Goal: Task Accomplishment & Management: Complete application form

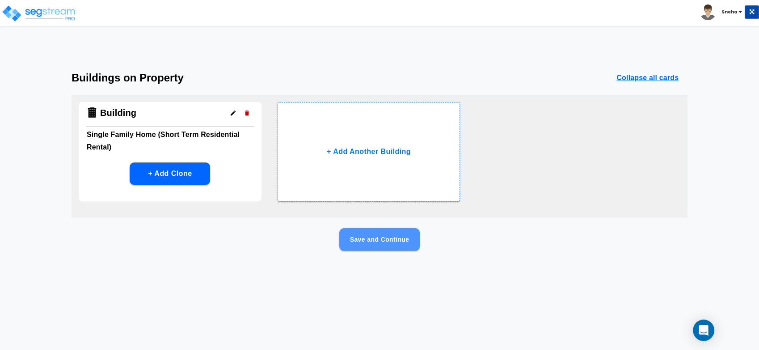
click at [391, 243] on button "Save and Continue" at bounding box center [379, 239] width 80 height 22
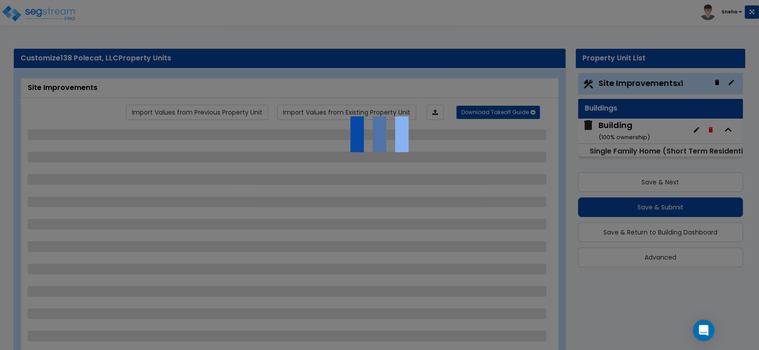
select select "2"
select select "1"
select select "3"
select select "1"
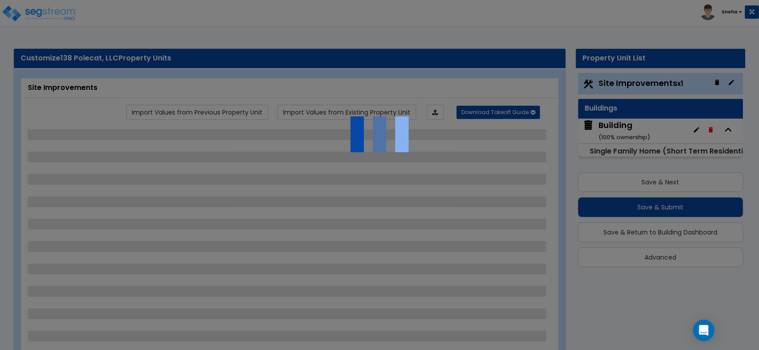
select select "1"
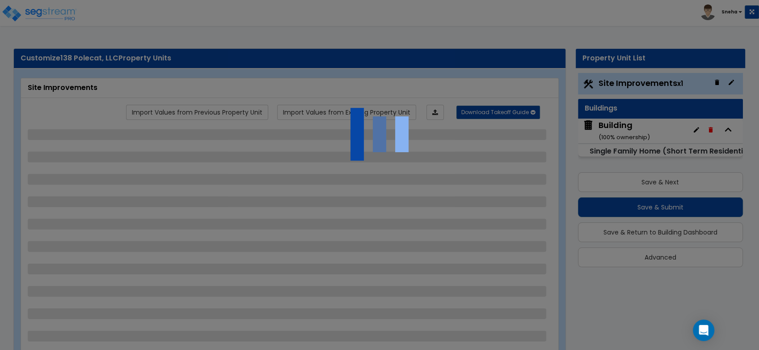
select select "1"
select select "2"
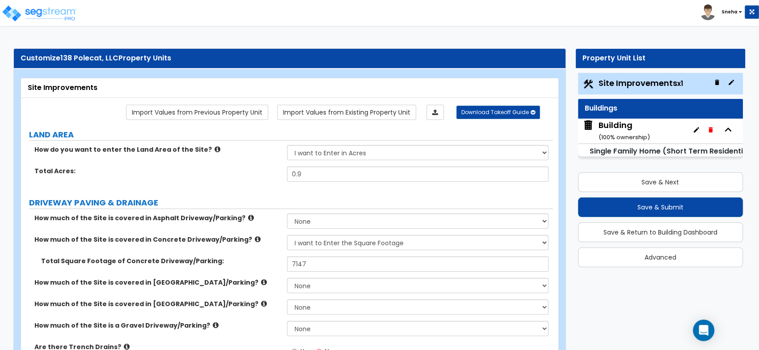
click at [606, 123] on div "Building ( 100 % ownership)" at bounding box center [623, 130] width 51 height 23
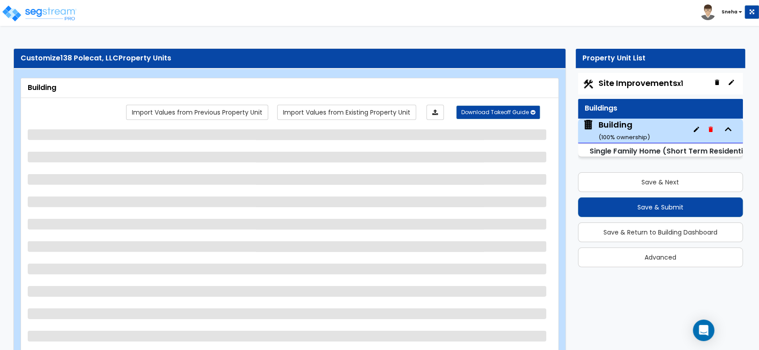
select select "2"
select select "7"
select select "3"
select select "5"
select select "2"
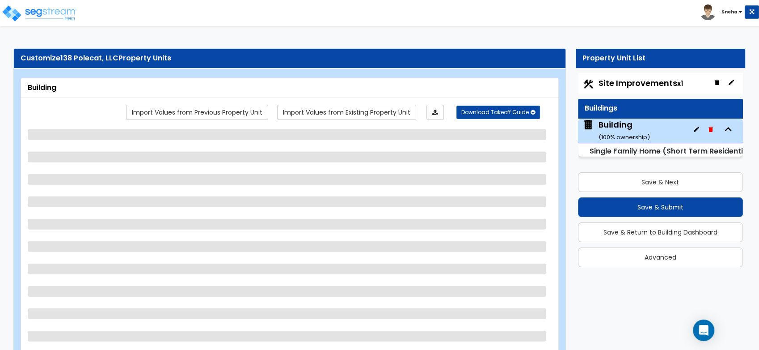
select select "1"
select select "3"
select select "2"
select select "4"
select select "3"
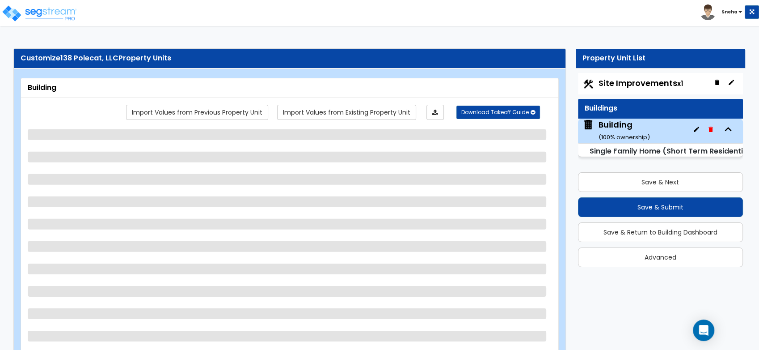
select select "1"
select select "3"
select select "5"
select select "1"
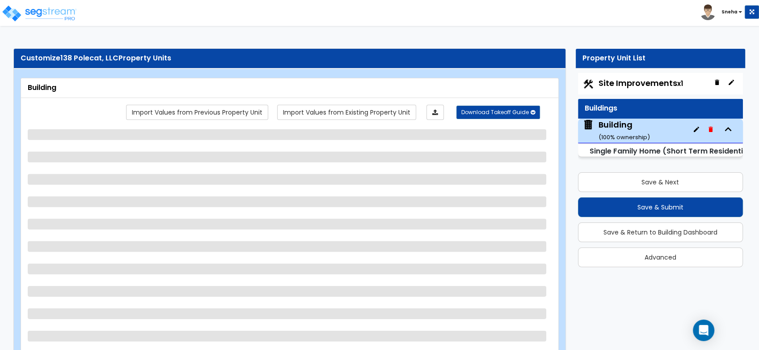
select select "1"
select select "2"
select select "1"
select select "2"
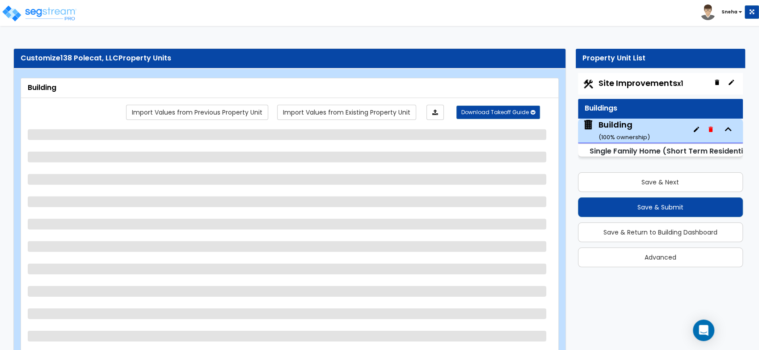
select select "5"
select select "1"
select select "3"
select select "7"
select select "3"
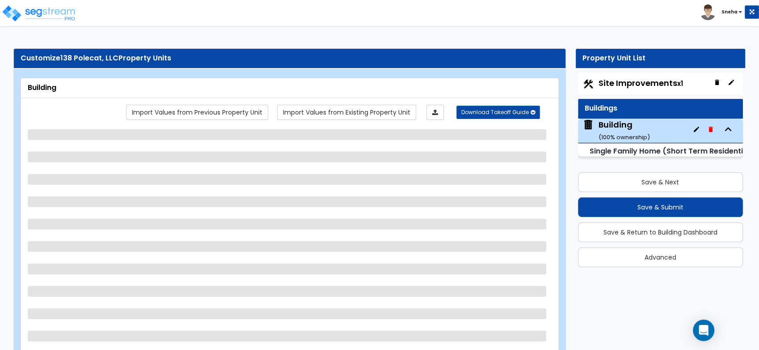
select select "2"
select select "3"
select select "1"
select select "3"
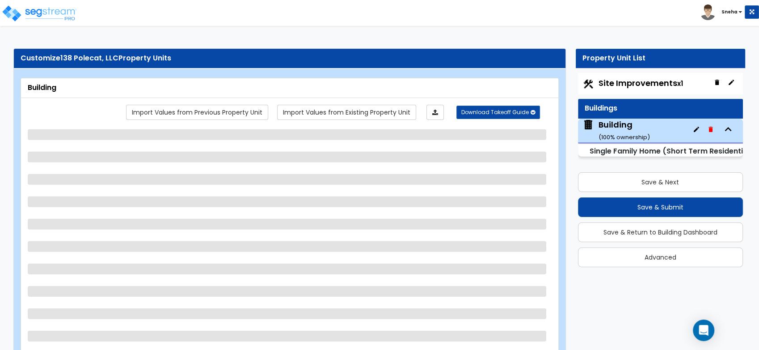
select select "1"
select select "6"
select select "4"
select select "2"
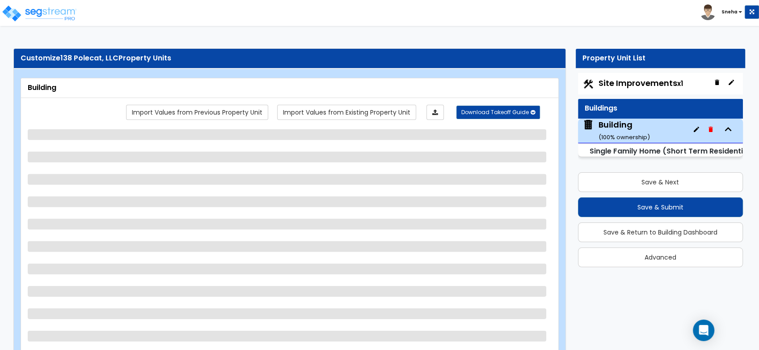
select select "5"
select select "1"
select select "2"
select select "5"
select select "1"
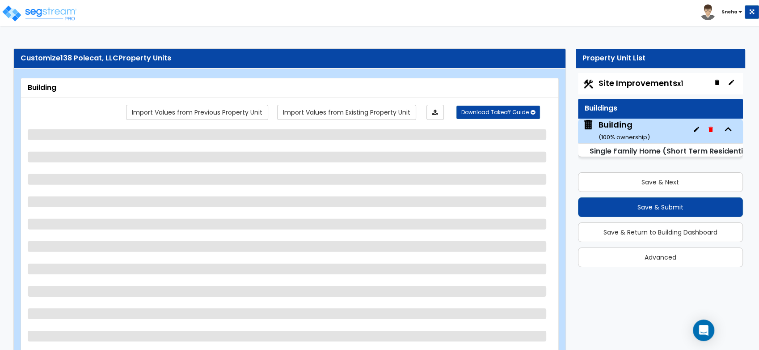
select select "1"
select select "7"
select select "1"
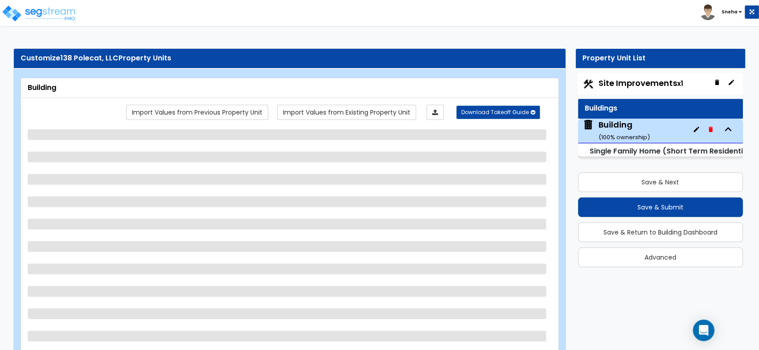
select select "2"
select select "1"
select select "2"
select select "4"
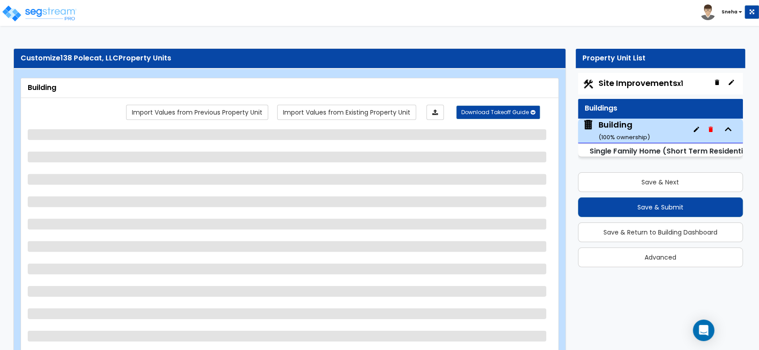
select select "3"
select select "2"
select select "1"
select select "2"
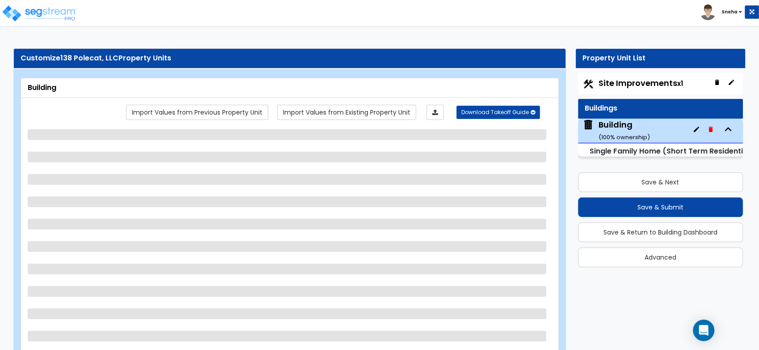
select select "2"
select select "3"
select select "2"
select select "1"
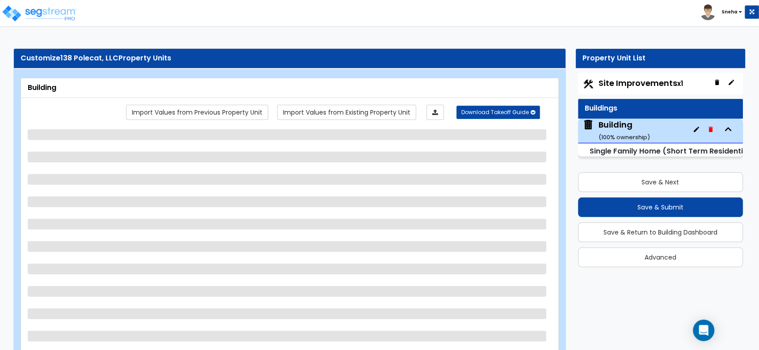
select select "2"
select select "3"
select select "2"
select select "1"
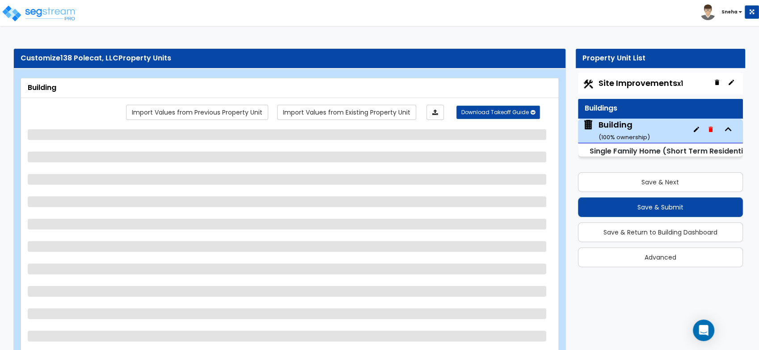
select select "2"
select select "1"
select select "3"
select select "2"
select select "1"
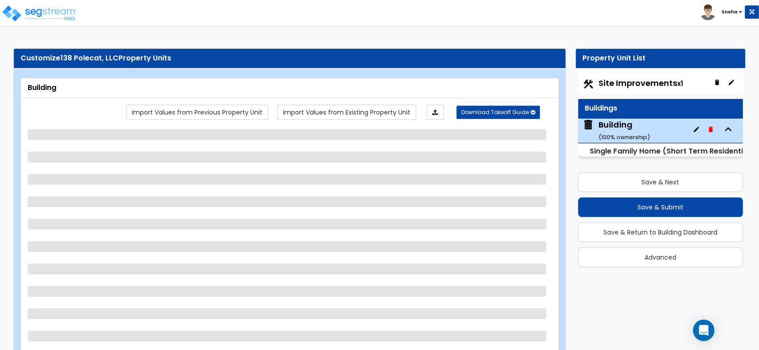
select select "1"
select select "2"
select select "3"
select select "2"
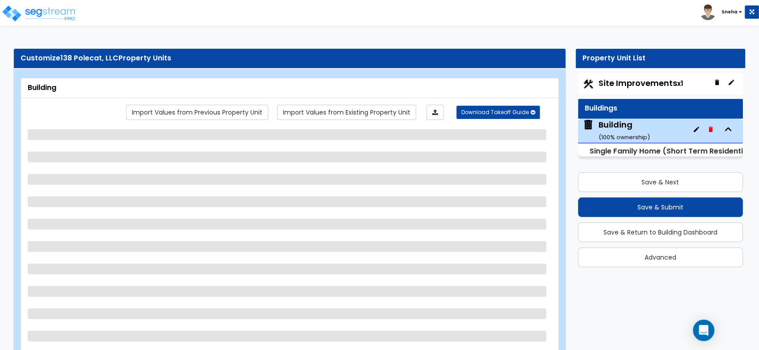
select select "1"
select select "2"
select select "3"
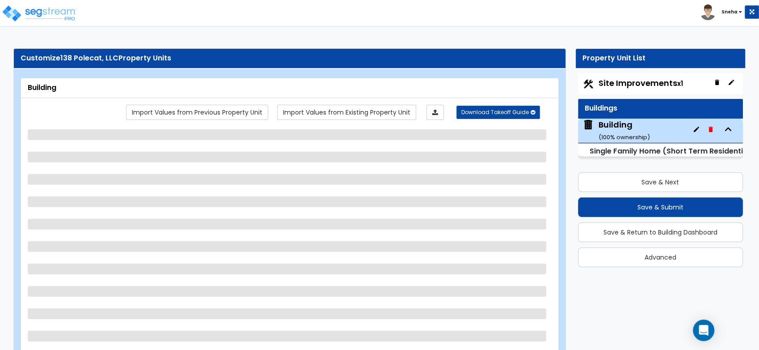
select select "2"
select select "1"
select select "2"
select select "3"
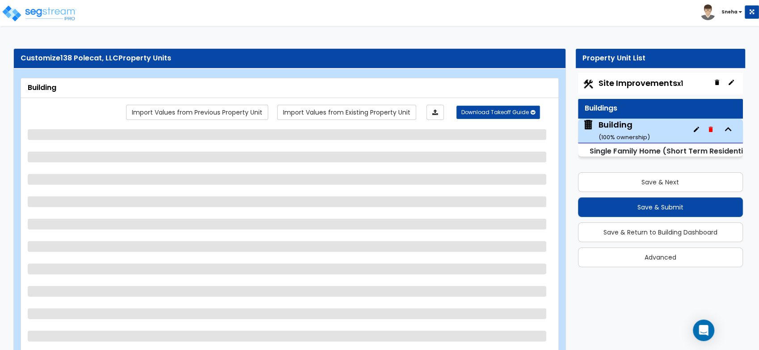
select select "2"
select select "1"
select select "2"
select select "1"
select select "3"
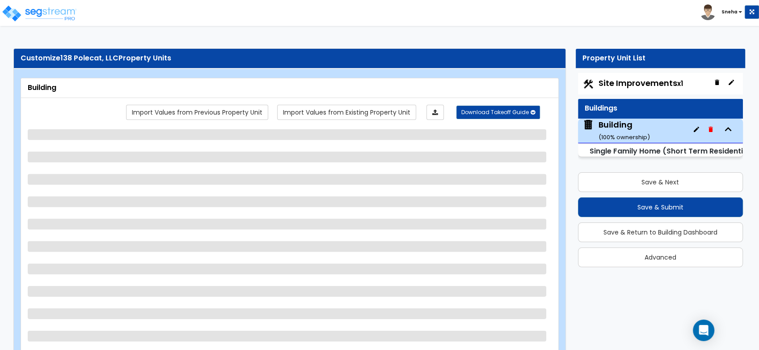
select select "2"
select select "1"
select select "2"
select select "1"
select select "3"
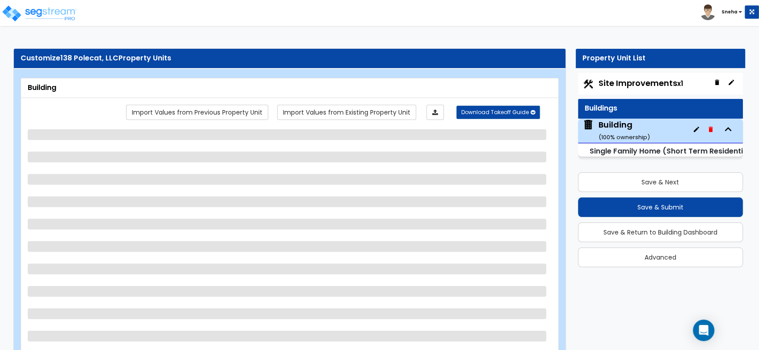
select select "2"
select select "1"
select select "2"
select select "1"
select select "3"
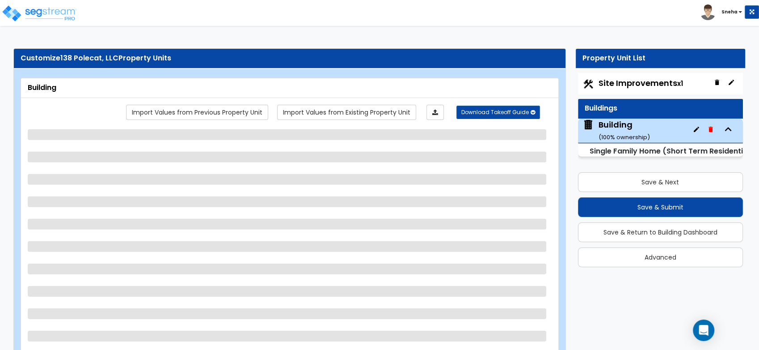
select select "2"
select select "1"
select select "3"
select select "2"
select select "1"
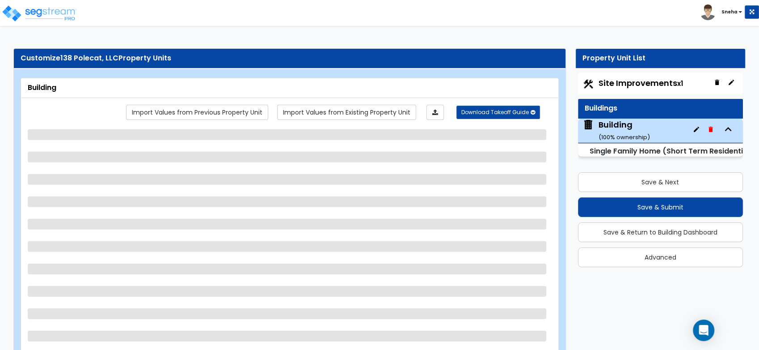
select select "3"
select select "1"
select select "2"
select select "1"
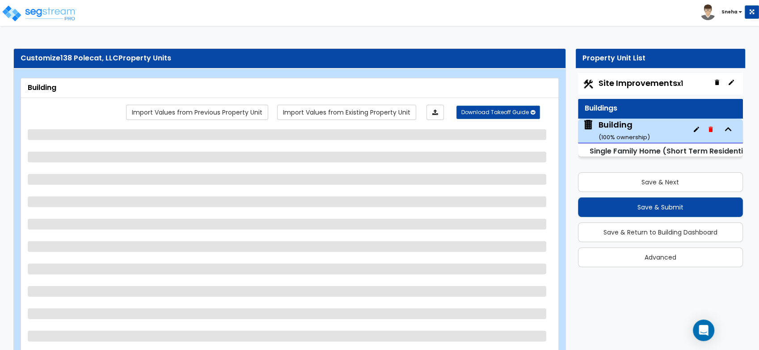
select select "1"
select select "2"
select select "1"
select select "2"
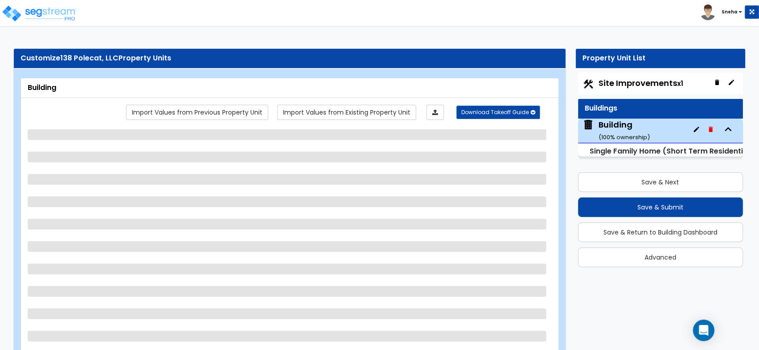
select select "2"
select select "1"
select select "3"
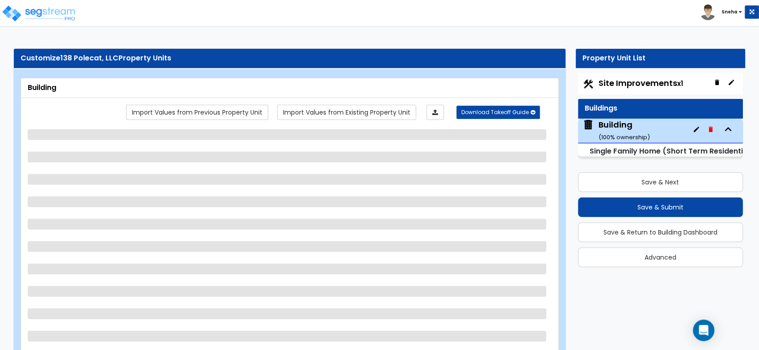
select select "1"
select select "2"
select select "1"
select select "4"
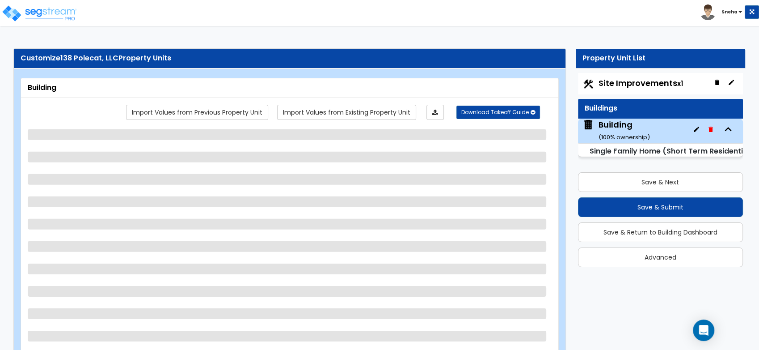
select select "1"
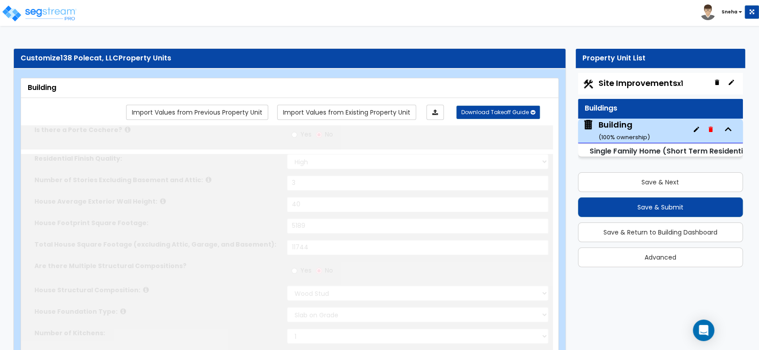
select select "2"
type input "2"
select select "1"
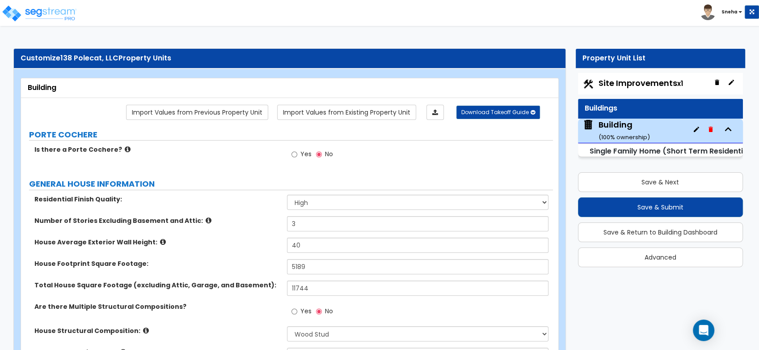
scroll to position [3266, 0]
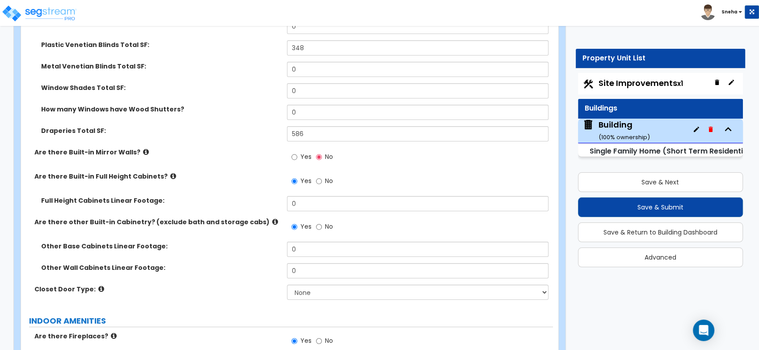
click at [624, 80] on span "Site Improvements x1" at bounding box center [640, 82] width 84 height 11
select select "2"
select select "1"
select select "3"
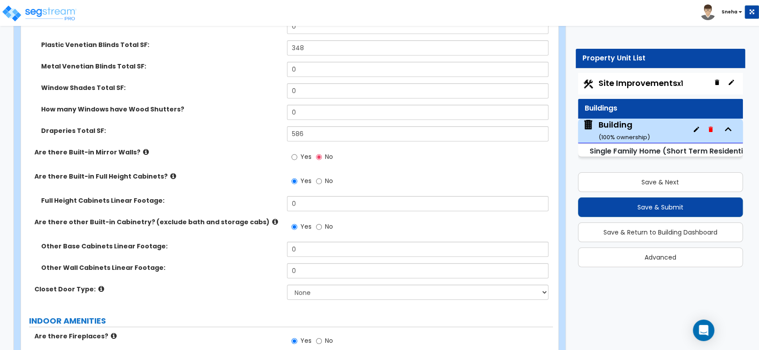
select select "1"
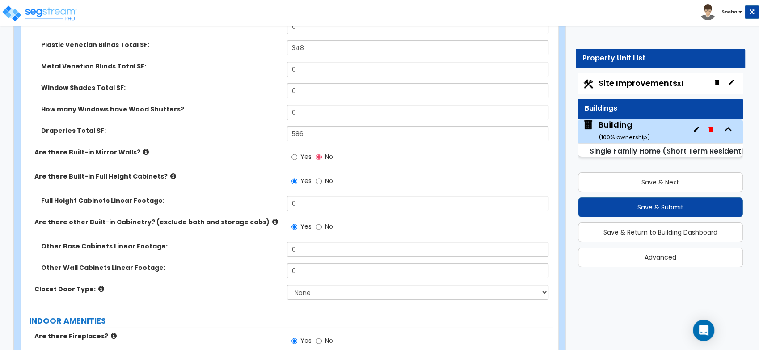
select select "1"
select select "2"
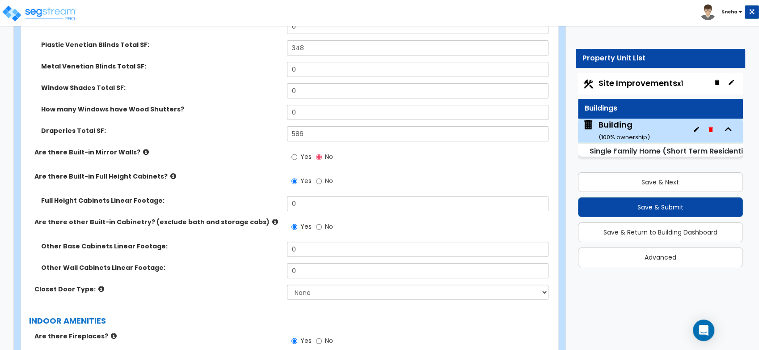
select select "2"
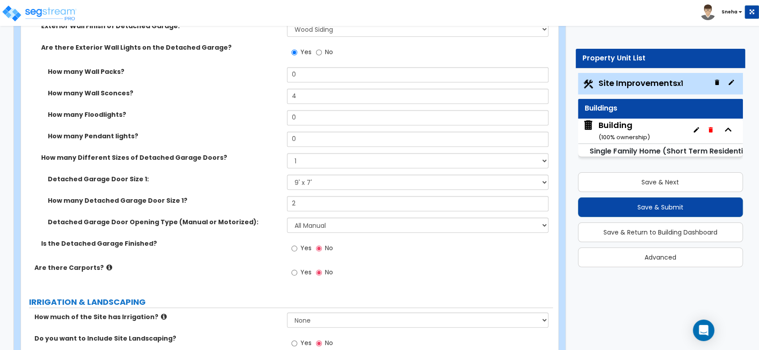
scroll to position [674, 0]
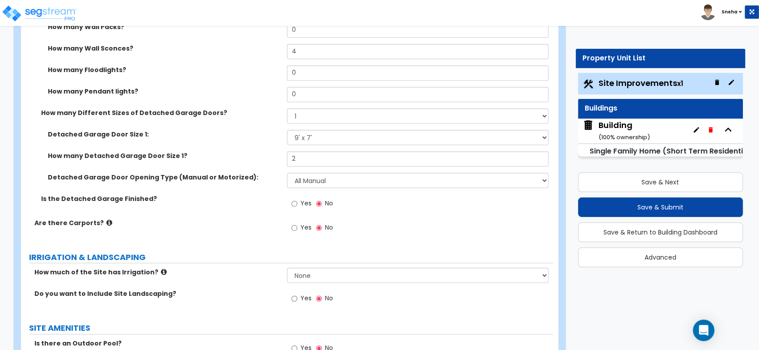
click at [608, 125] on div "Building ( 100 % ownership)" at bounding box center [623, 130] width 51 height 23
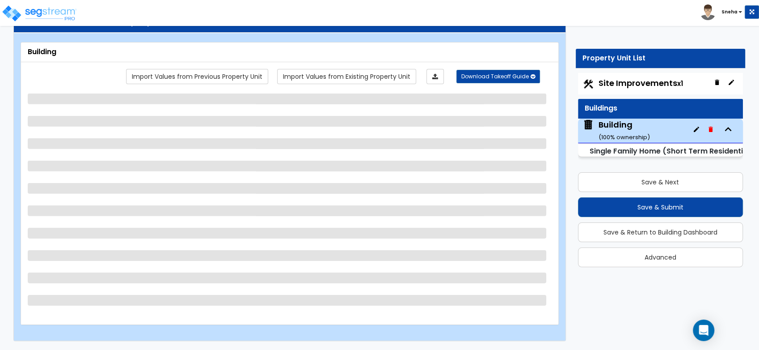
scroll to position [35, 0]
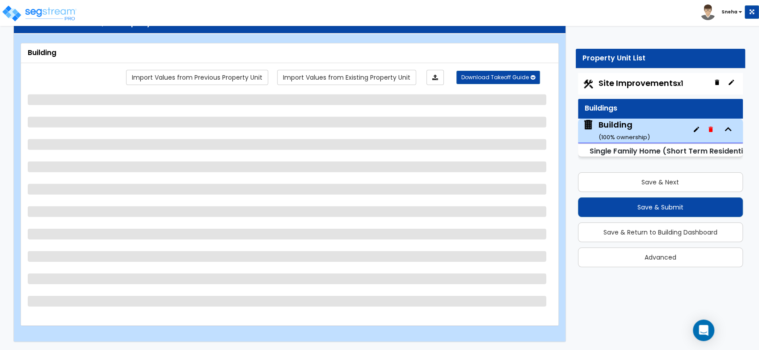
select select "2"
select select "7"
select select "3"
select select "5"
select select "2"
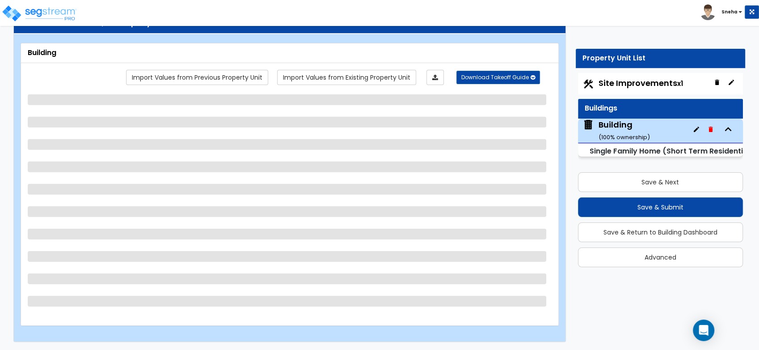
select select "1"
select select "3"
select select "2"
select select "4"
select select "3"
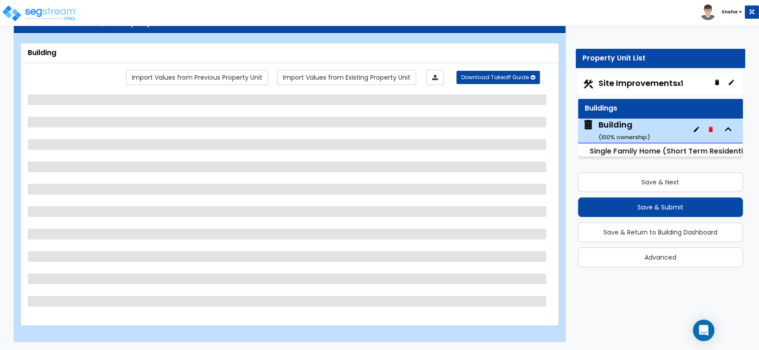
select select "1"
select select "3"
select select "5"
select select "1"
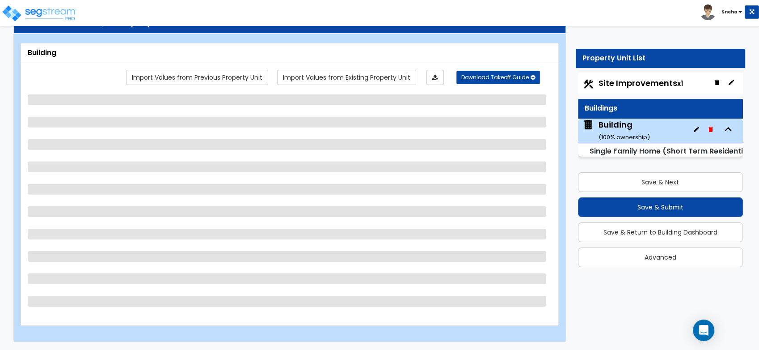
select select "1"
select select "2"
select select "1"
select select "2"
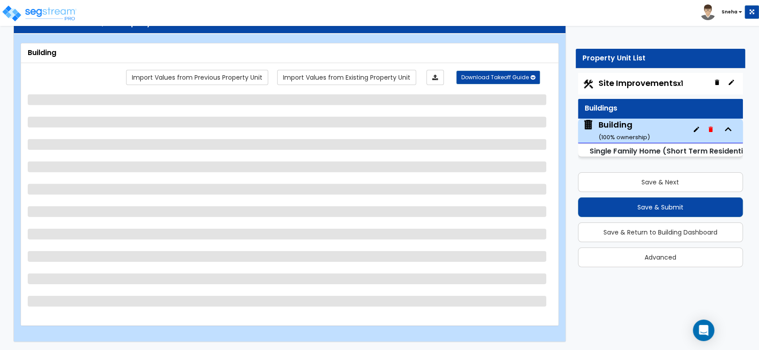
select select "5"
select select "1"
select select "3"
select select "7"
select select "3"
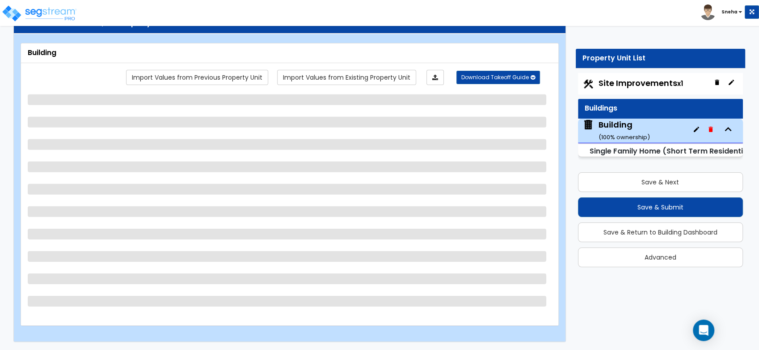
select select "2"
select select "3"
select select "1"
select select "3"
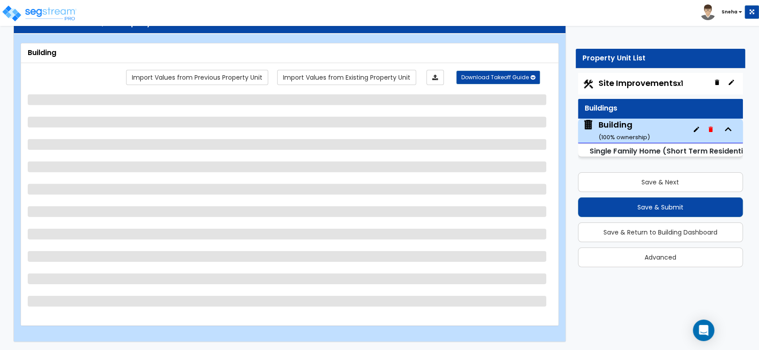
select select "1"
select select "6"
select select "4"
select select "2"
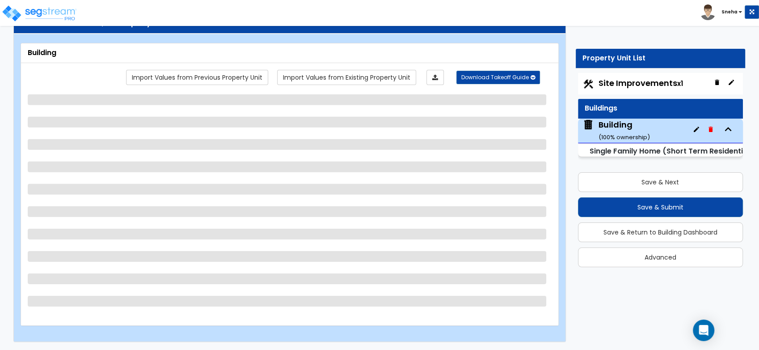
select select "5"
select select "1"
select select "2"
select select "5"
select select "1"
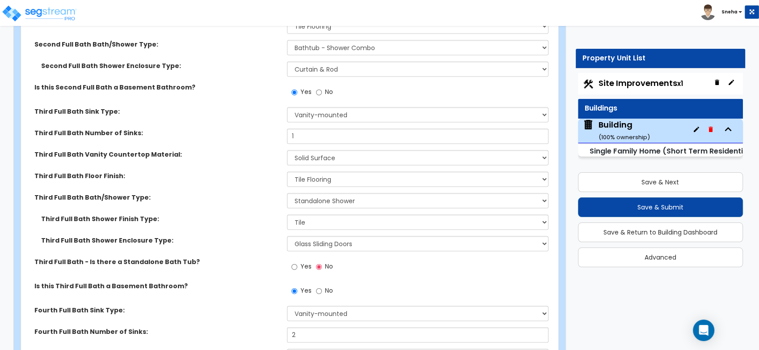
scroll to position [4707, 0]
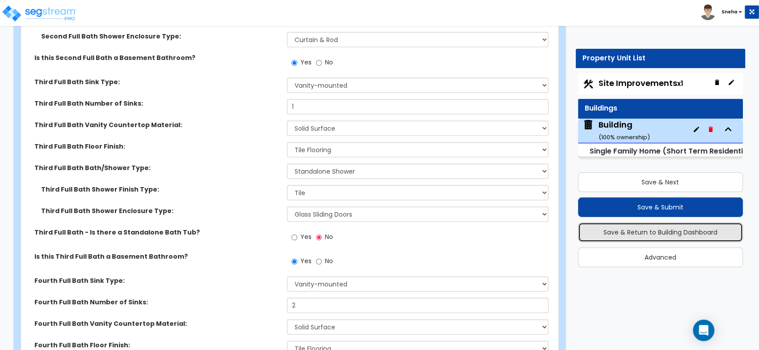
click at [670, 230] on button "Save & Return to Building Dashboard" at bounding box center [660, 232] width 165 height 20
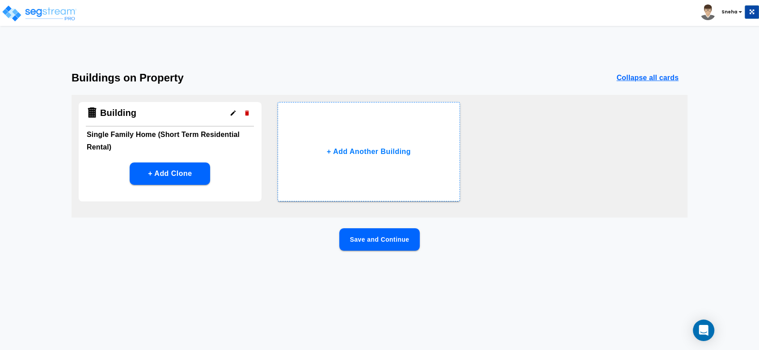
scroll to position [0, 0]
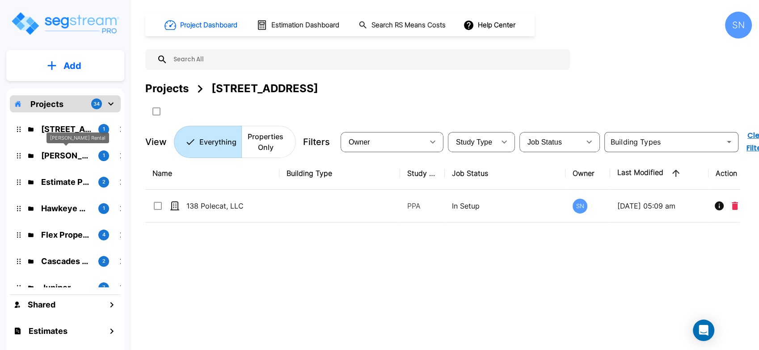
click at [68, 155] on p "Kessler Rental" at bounding box center [66, 155] width 50 height 12
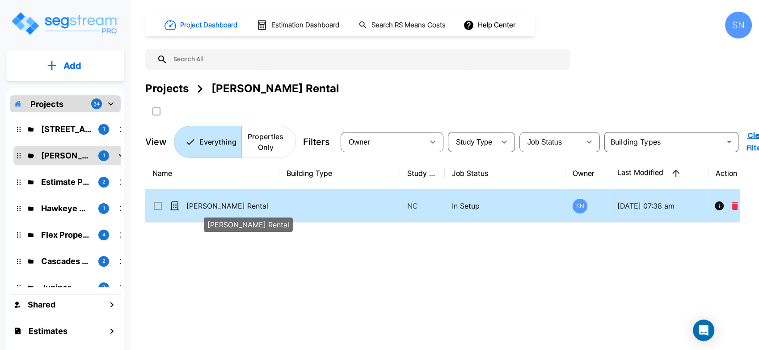
click at [232, 204] on p "Kessler Rental" at bounding box center [230, 205] width 89 height 11
checkbox input "true"
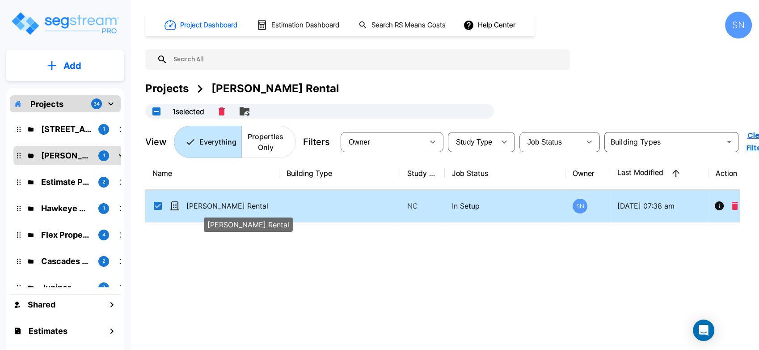
click at [232, 204] on p "Kessler Rental" at bounding box center [230, 205] width 89 height 11
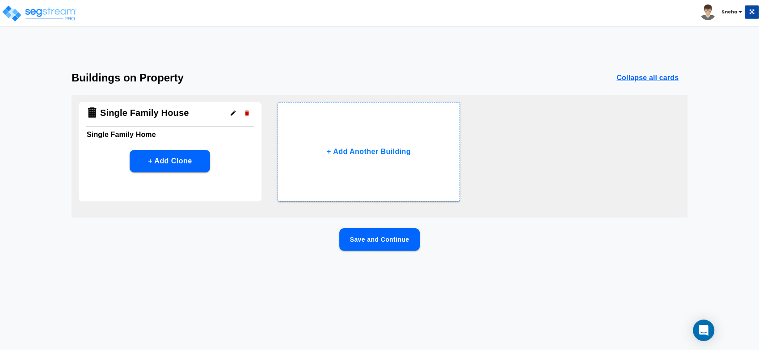
click at [367, 238] on button "Save and Continue" at bounding box center [379, 239] width 80 height 22
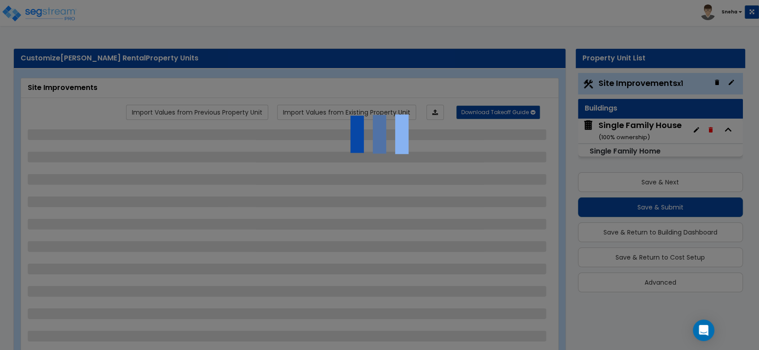
select select "2"
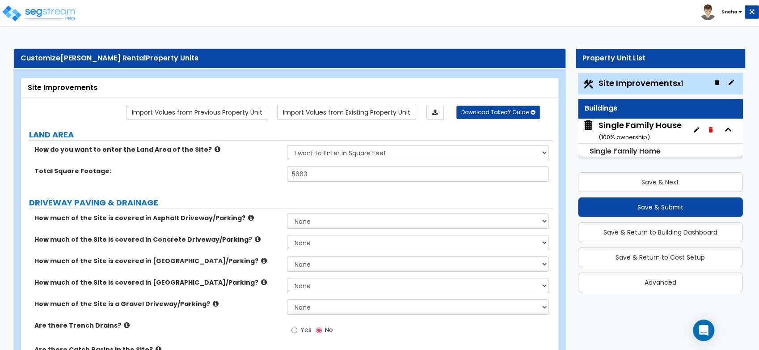
click at [278, 222] on div "How much of the Site is covered in Asphalt Driveway/Parking? None I want to Ent…" at bounding box center [287, 223] width 532 height 21
click at [619, 132] on div "Single Family House ( 100 % ownership)" at bounding box center [639, 130] width 83 height 23
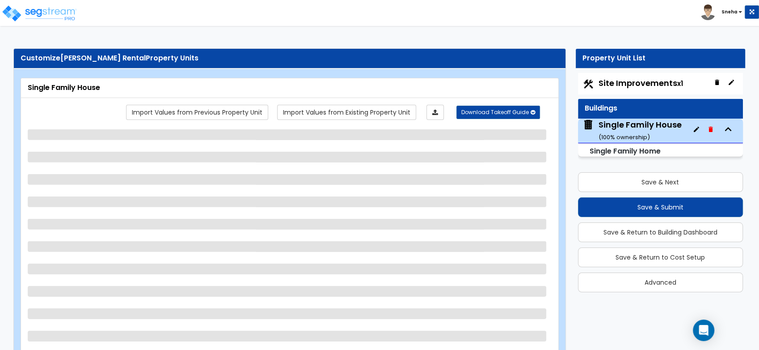
select select "1"
select select "7"
select select "3"
select select "4"
select select "1"
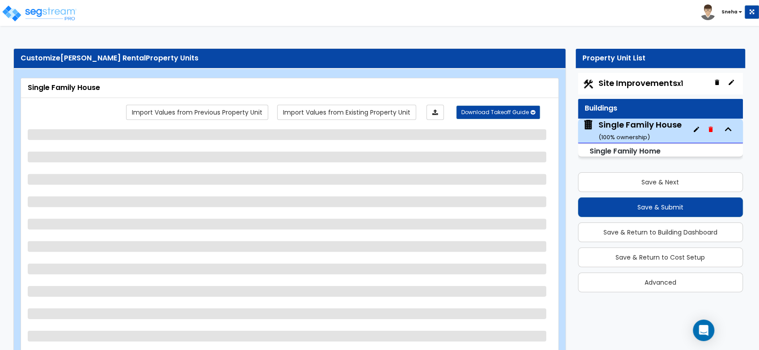
select select "4"
select select "1"
select select "5"
select select "1"
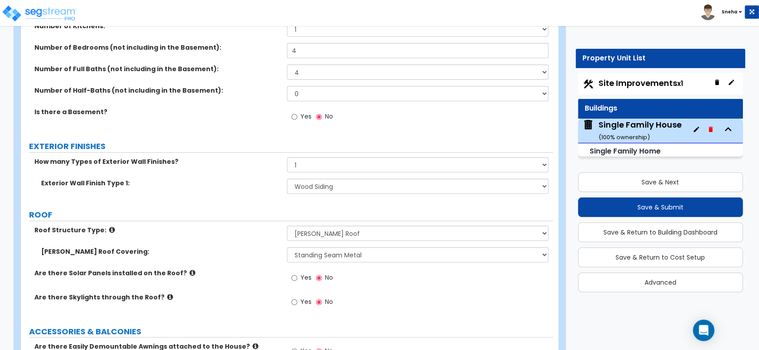
scroll to position [546, 0]
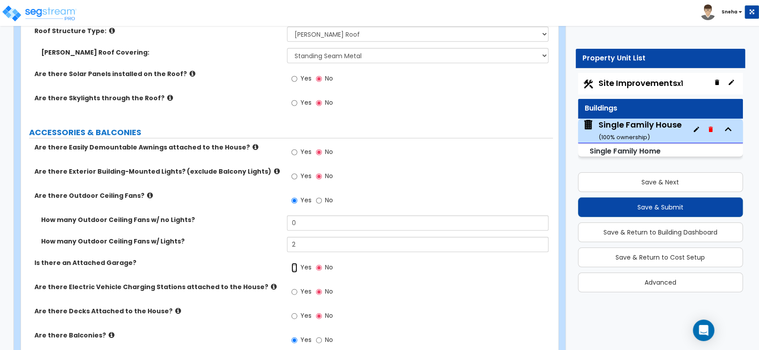
click at [295, 264] on input "Yes" at bounding box center [294, 267] width 6 height 10
radio input "true"
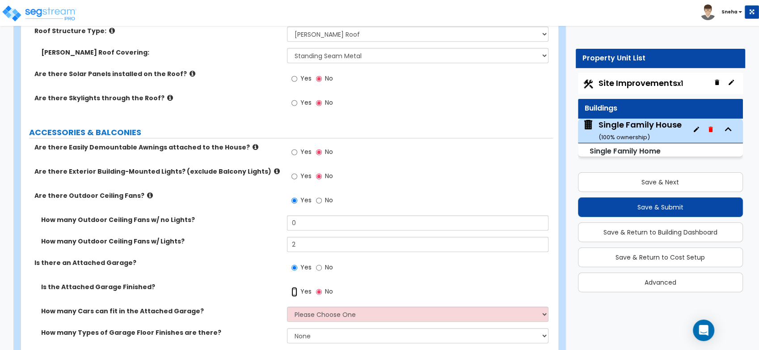
click at [292, 292] on input "Yes" at bounding box center [294, 292] width 6 height 10
radio input "true"
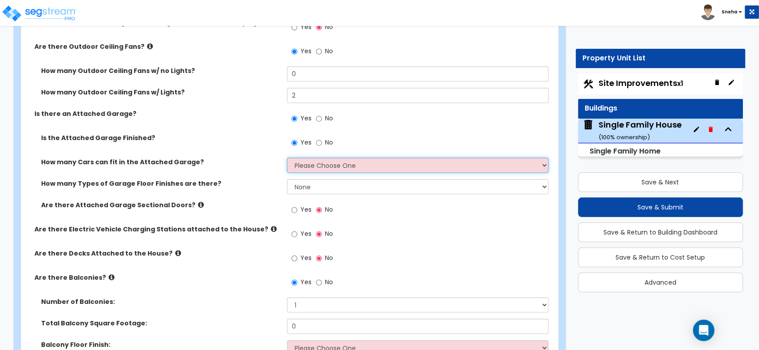
click at [333, 160] on select "Please Choose One 1 2 3 4 5" at bounding box center [417, 164] width 261 height 15
select select "2"
click at [287, 157] on select "Please Choose One 1 2 3 4 5" at bounding box center [417, 164] width 261 height 15
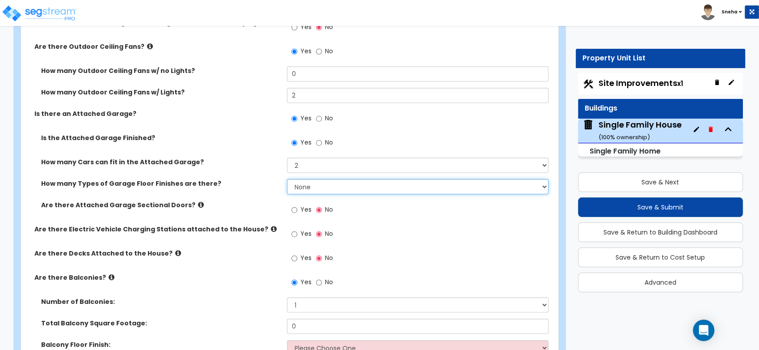
click at [310, 183] on select "None 1 2 3 4" at bounding box center [417, 186] width 261 height 15
select select "1"
click at [287, 179] on select "None 1 2 3 4" at bounding box center [417, 186] width 261 height 15
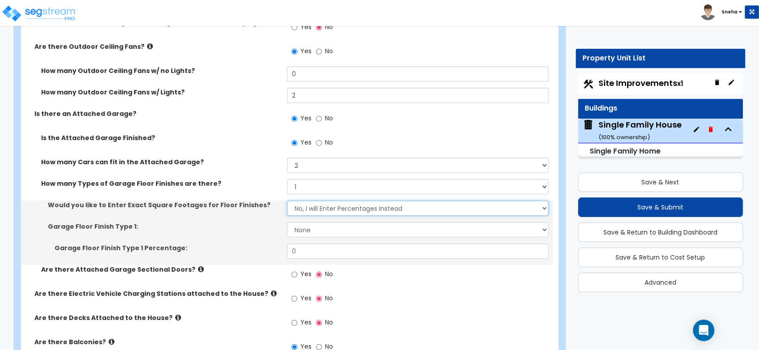
click at [308, 210] on select "No, I will Enter Percentages Instead Yes, I will Enter Exact Square Footages" at bounding box center [417, 207] width 261 height 15
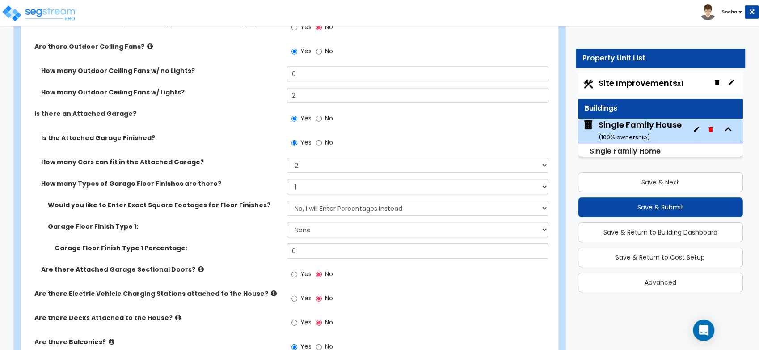
click at [251, 218] on div "Would you like to Enter Exact Square Footages for Floor Finishes? No, I will En…" at bounding box center [287, 210] width 532 height 21
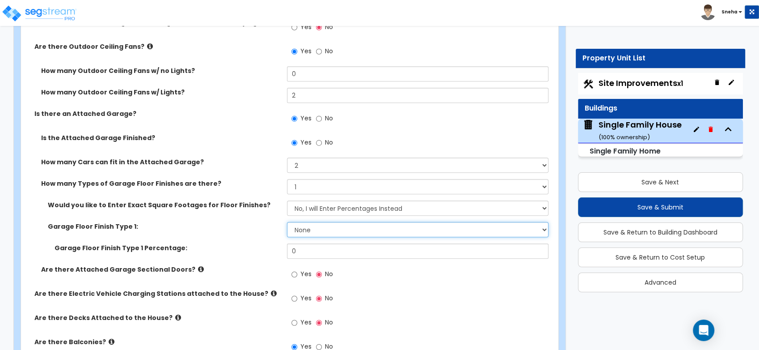
click at [302, 225] on select "None Polished Concrete Flooring Ceramic Tile Flooring Rubber Tile Flooring Epox…" at bounding box center [417, 229] width 261 height 15
select select "1"
click at [287, 222] on select "None Polished Concrete Flooring Ceramic Tile Flooring Rubber Tile Flooring Epox…" at bounding box center [417, 229] width 261 height 15
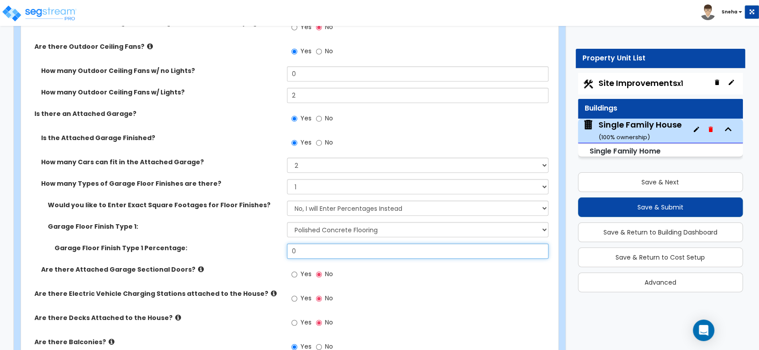
drag, startPoint x: 315, startPoint y: 250, endPoint x: 174, endPoint y: 240, distance: 140.7
click at [174, 240] on div "Would you like to Enter Exact Square Footages for Floor Finishes? No, I will En…" at bounding box center [287, 232] width 518 height 64
type input "100"
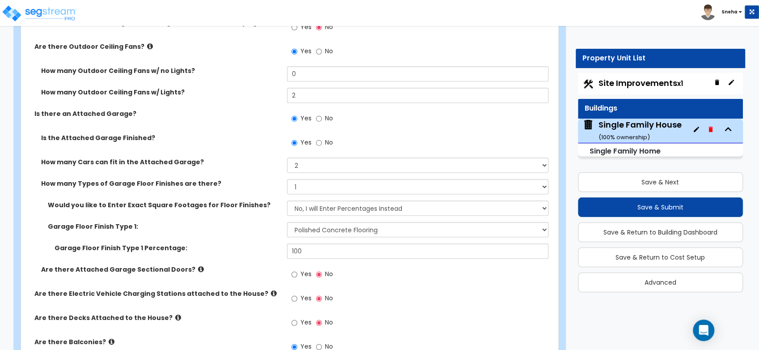
click at [218, 237] on div "Garage Floor Finish Type 1: None Polished Concrete Flooring Ceramic Tile Floori…" at bounding box center [287, 232] width 532 height 21
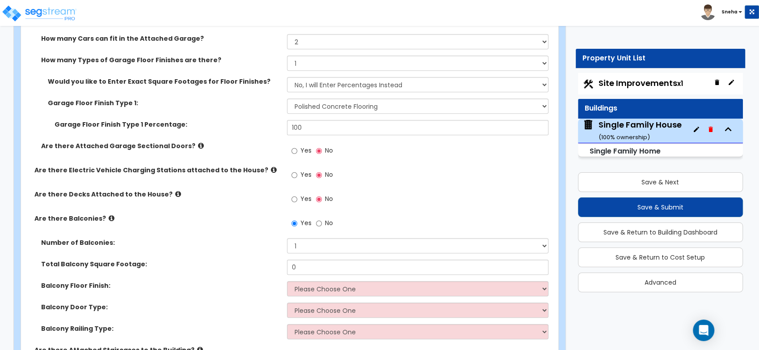
scroll to position [794, 0]
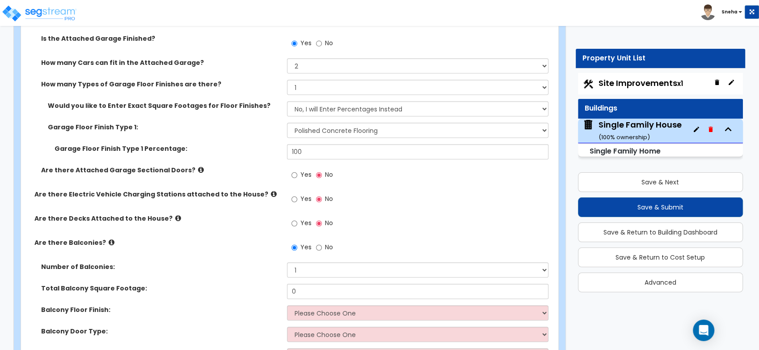
click at [302, 173] on span "Yes" at bounding box center [305, 174] width 11 height 9
click at [297, 173] on input "Yes" at bounding box center [294, 175] width 6 height 10
radio input "true"
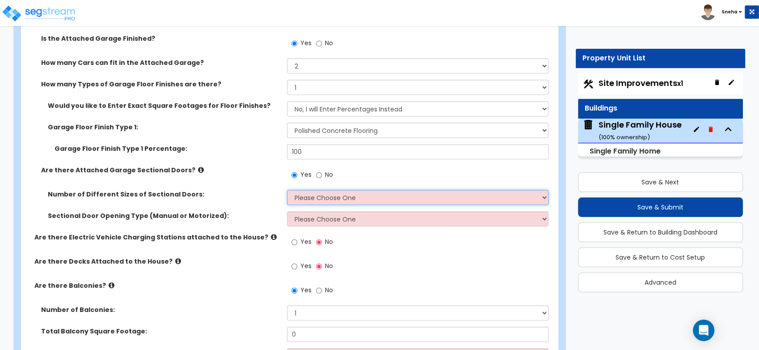
click at [306, 196] on select "Please Choose One 1 2" at bounding box center [417, 197] width 261 height 15
select select "1"
click at [287, 190] on select "Please Choose One 1 2" at bounding box center [417, 197] width 261 height 15
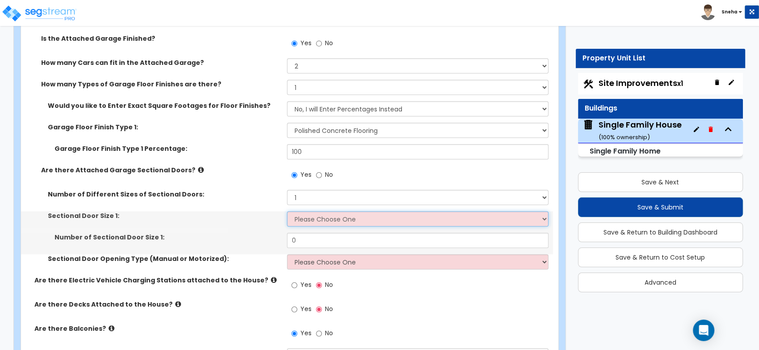
click at [313, 219] on select "Please Choose One 9' x 7' 16' x 7'" at bounding box center [417, 218] width 261 height 15
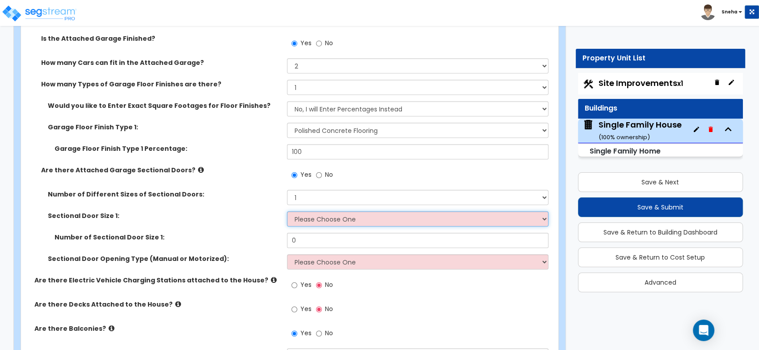
select select "1"
click at [287, 211] on select "Please Choose One 9' x 7' 16' x 7'" at bounding box center [417, 218] width 261 height 15
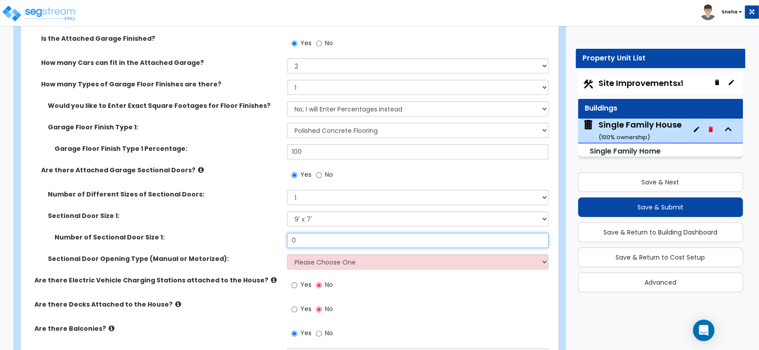
drag, startPoint x: 308, startPoint y: 239, endPoint x: 244, endPoint y: 227, distance: 65.5
click at [247, 236] on div "Number of Sectional Door Size 1: 0" at bounding box center [287, 242] width 532 height 21
type input "1"
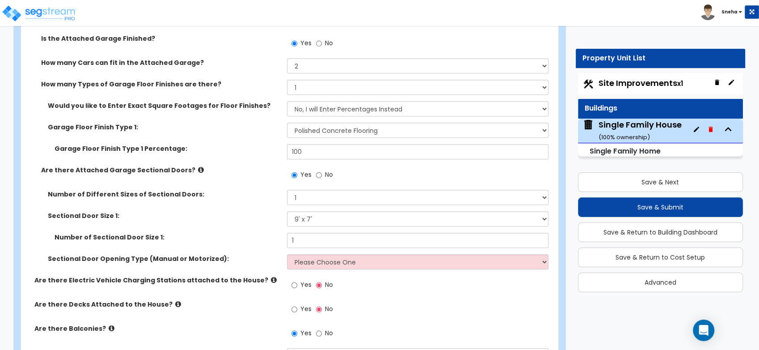
click at [244, 227] on div "Sectional Door Size 1: Please Choose One 9' x 7' 16' x 7'" at bounding box center [287, 221] width 532 height 21
click at [312, 257] on select "Please Choose One All Manual All Motorized Some are Motorized" at bounding box center [417, 261] width 261 height 15
select select "2"
click at [287, 254] on select "Please Choose One All Manual All Motorized Some are Motorized" at bounding box center [417, 261] width 261 height 15
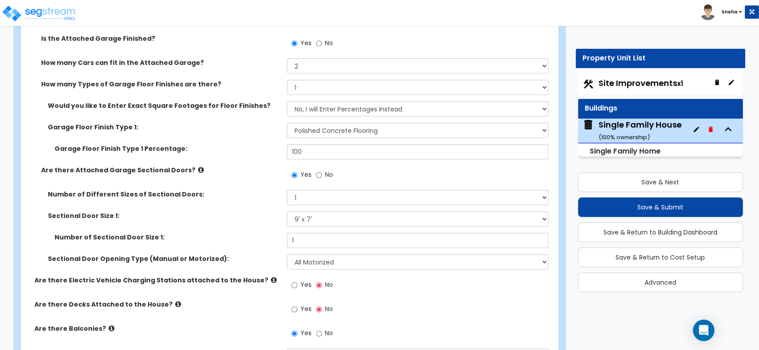
click at [201, 211] on label "Sectional Door Size 1:" at bounding box center [164, 215] width 232 height 9
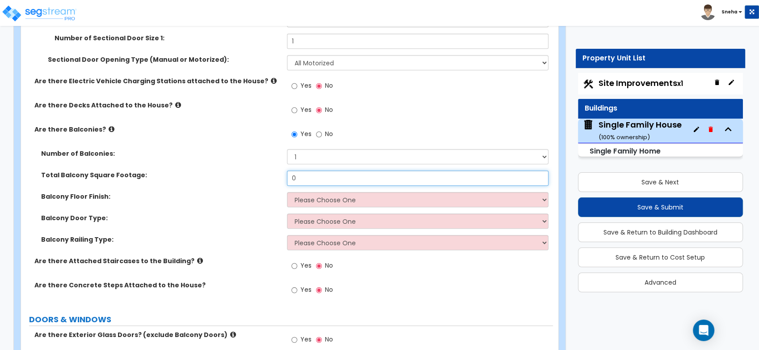
drag, startPoint x: 319, startPoint y: 173, endPoint x: 274, endPoint y: 185, distance: 46.1
click at [274, 185] on div "Total Balcony Square Footage: 0" at bounding box center [287, 180] width 532 height 21
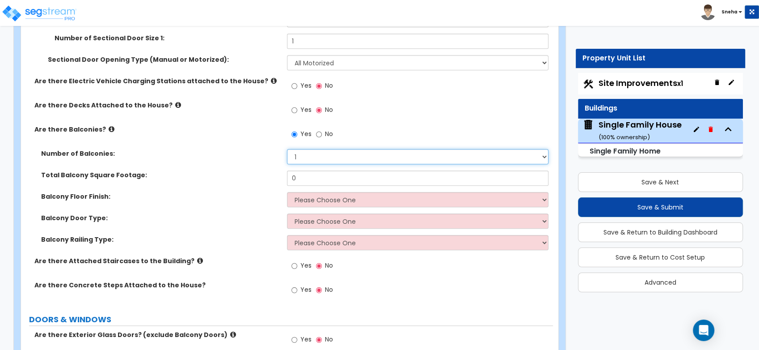
drag, startPoint x: 308, startPoint y: 154, endPoint x: 293, endPoint y: 156, distance: 15.3
click at [293, 156] on select "Please Choose One 1 2 3 4 5" at bounding box center [417, 156] width 261 height 15
select select "2"
click at [287, 149] on select "Please Choose One 1 2 3 4 5" at bounding box center [417, 156] width 261 height 15
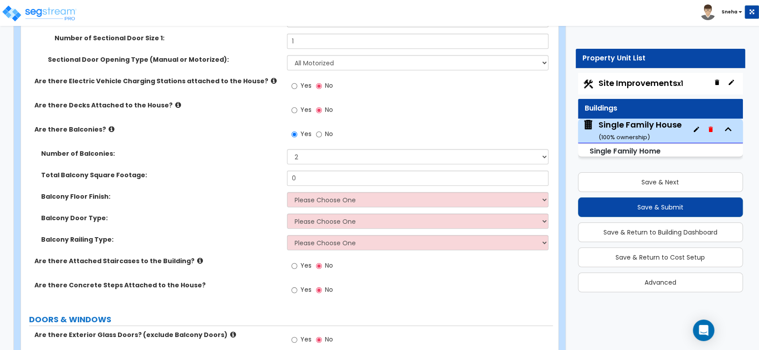
click at [303, 275] on div "Yes No" at bounding box center [312, 266] width 51 height 21
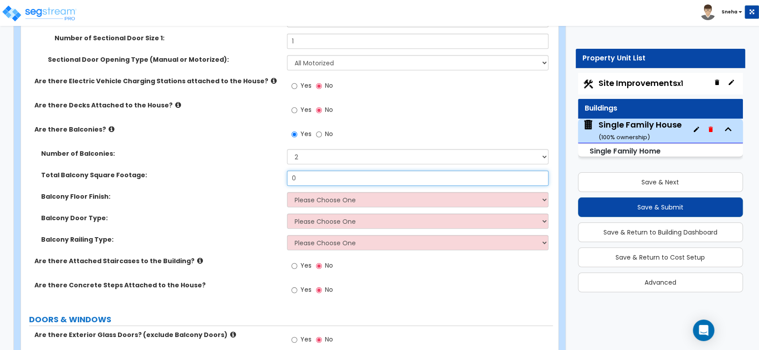
click at [293, 179] on input "0" at bounding box center [417, 177] width 261 height 15
drag, startPoint x: 303, startPoint y: 179, endPoint x: 288, endPoint y: 179, distance: 15.6
click at [288, 179] on input "0" at bounding box center [417, 177] width 261 height 15
type input "145"
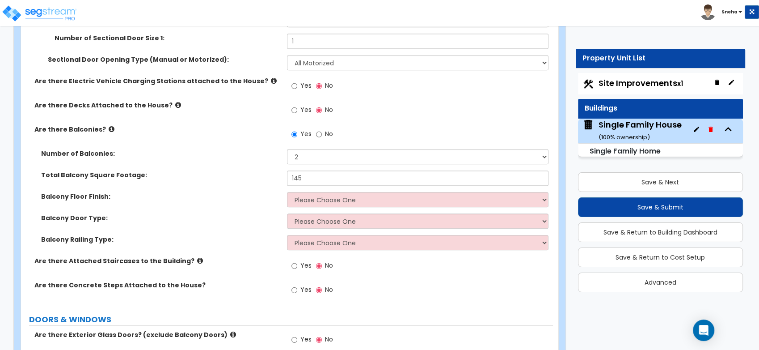
click at [270, 189] on div "Total Balcony Square Footage: 145" at bounding box center [287, 180] width 532 height 21
click at [327, 201] on select "Please Choose One Concrete Flooring Tile Flooring Resilient Laminate Flooring P…" at bounding box center [417, 199] width 261 height 15
select select "2"
click at [287, 192] on select "Please Choose One Concrete Flooring Tile Flooring Resilient Laminate Flooring P…" at bounding box center [417, 199] width 261 height 15
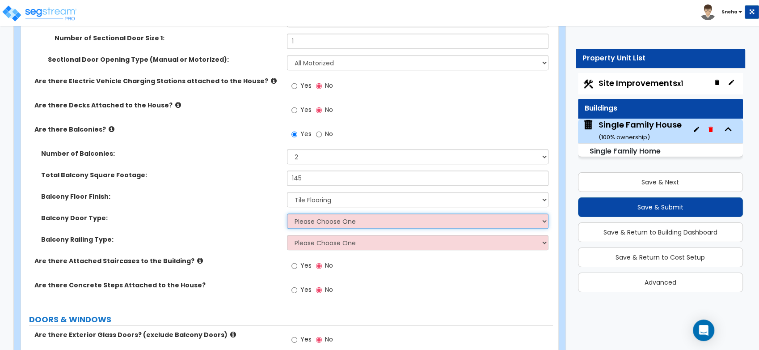
click at [302, 222] on select "Please Choose One Single Hinged Doors Double Hinged Doors Single French Doors D…" at bounding box center [417, 220] width 261 height 15
select select "3"
click at [287, 213] on select "Please Choose One Single Hinged Doors Double Hinged Doors Single French Doors D…" at bounding box center [417, 220] width 261 height 15
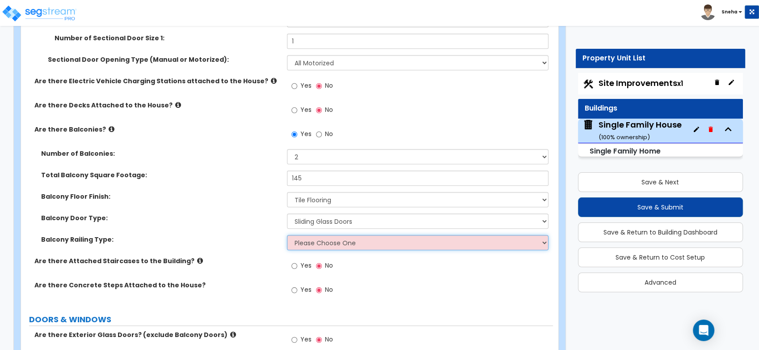
click at [315, 244] on select "Please Choose One Steel Aluminum Wood Glass and Metal Wrought Iron" at bounding box center [417, 242] width 261 height 15
click at [300, 249] on select "Please Choose One Steel Aluminum Wood Glass and Metal Wrought Iron" at bounding box center [417, 242] width 261 height 15
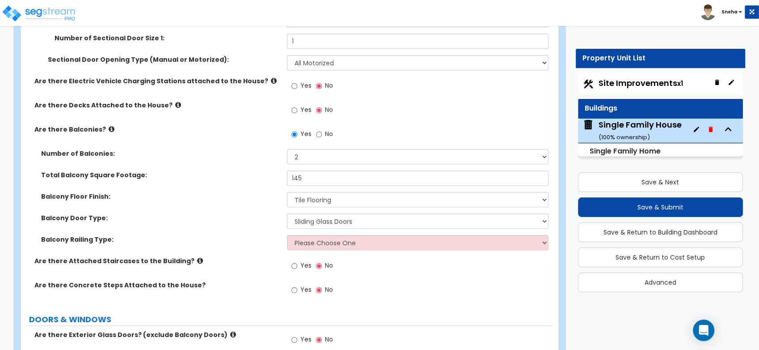
click at [245, 222] on div "Balcony Door Type: Please Choose One Single Hinged Doors Double Hinged Doors Si…" at bounding box center [287, 223] width 532 height 21
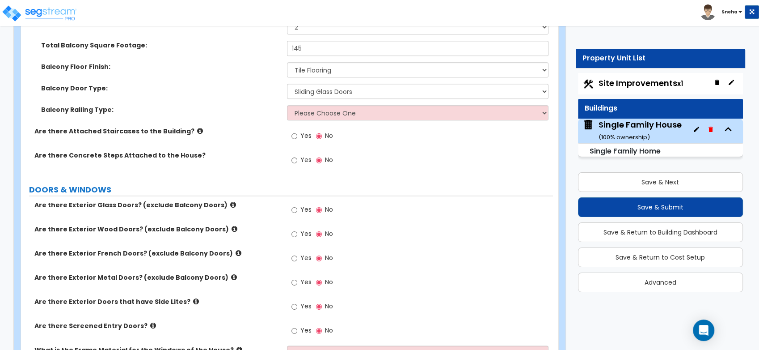
scroll to position [1192, 0]
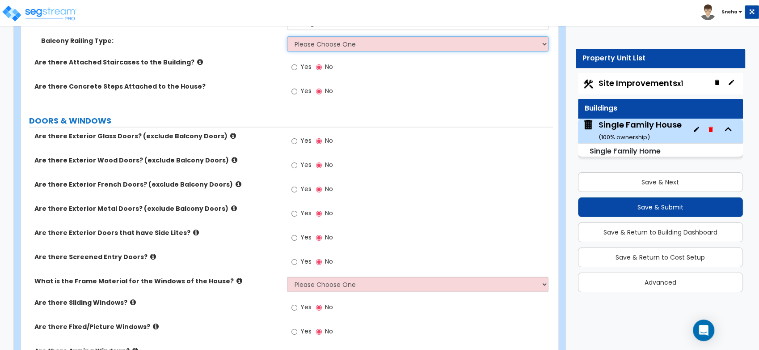
click at [350, 46] on select "Please Choose One Steel Aluminum Wood Glass and Metal Wrought Iron" at bounding box center [417, 43] width 261 height 15
select select "1"
click at [287, 36] on select "Please Choose One Steel Aluminum Wood Glass and Metal Wrought Iron" at bounding box center [417, 43] width 261 height 15
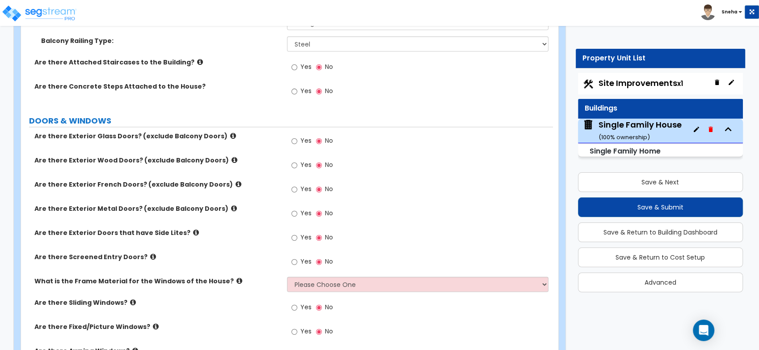
click at [197, 61] on icon at bounding box center [200, 62] width 6 height 7
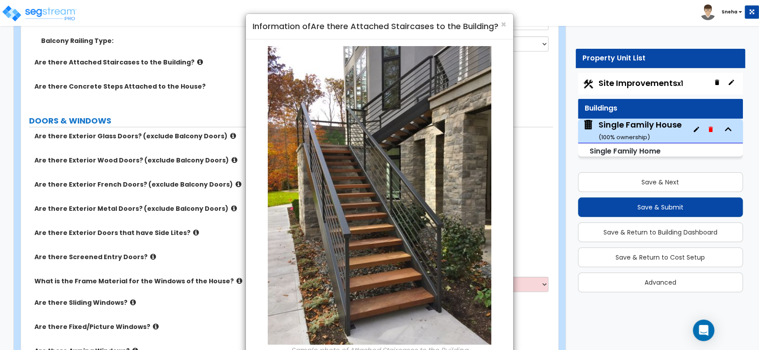
click at [188, 61] on div "× Information of Are there Attached Staircases to the Building? Sample photo of…" at bounding box center [379, 175] width 759 height 350
click at [196, 67] on div "× Information of Are there Attached Staircases to the Building? Sample photo of…" at bounding box center [379, 175] width 759 height 350
click at [202, 68] on div "× Information of Are there Attached Staircases to the Building? Sample photo of…" at bounding box center [379, 175] width 759 height 350
click at [502, 25] on span "×" at bounding box center [504, 24] width 6 height 13
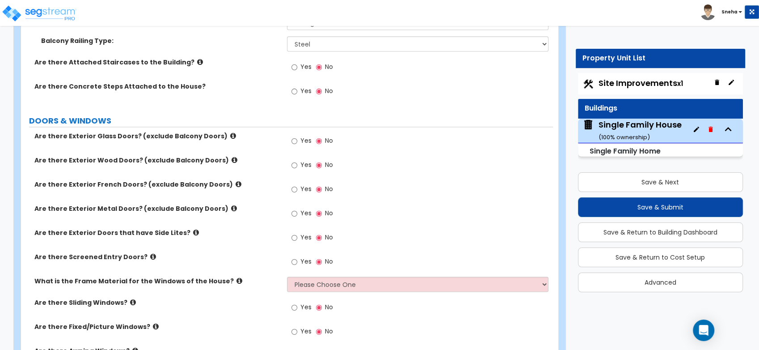
click at [304, 163] on span "Yes" at bounding box center [305, 164] width 11 height 9
click at [297, 163] on input "Yes" at bounding box center [294, 165] width 6 height 10
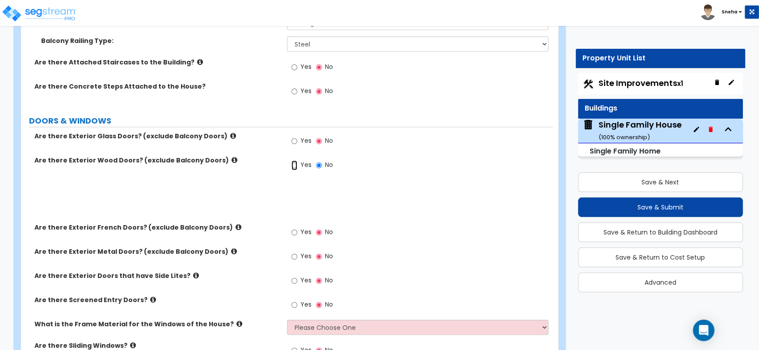
radio input "true"
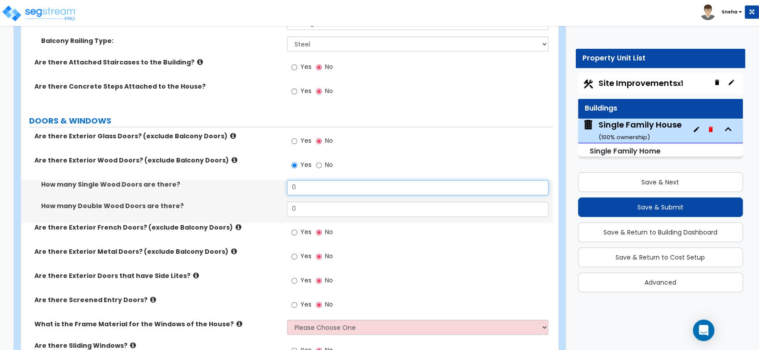
click at [311, 181] on input "0" at bounding box center [417, 187] width 261 height 15
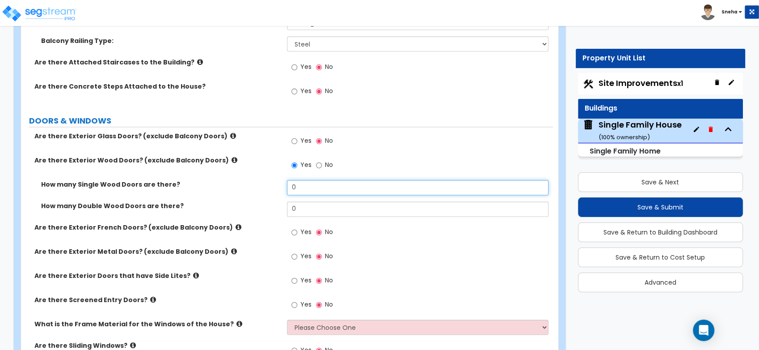
drag, startPoint x: 311, startPoint y: 181, endPoint x: 263, endPoint y: 185, distance: 47.6
click at [263, 185] on div "How many Single Wood Doors are there? 0" at bounding box center [287, 190] width 532 height 21
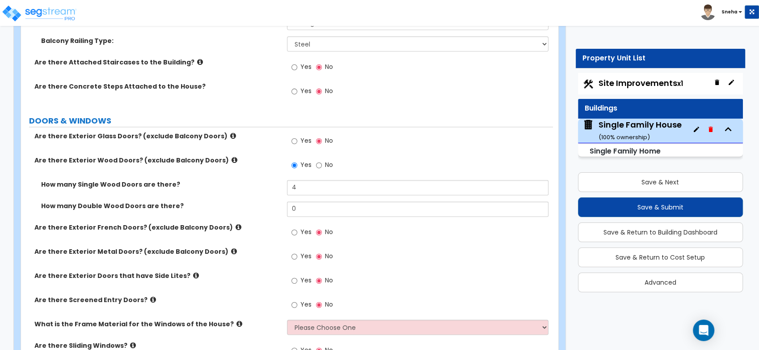
click at [262, 187] on label "How many Single Wood Doors are there?" at bounding box center [160, 184] width 239 height 9
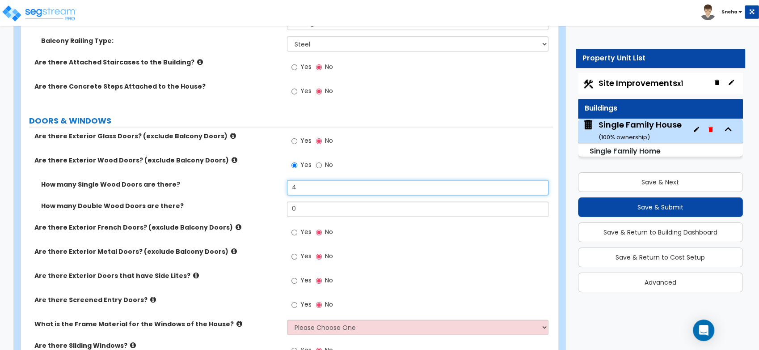
drag, startPoint x: 304, startPoint y: 190, endPoint x: 264, endPoint y: 190, distance: 40.2
click at [264, 190] on div "How many Single Wood Doors are there? 4" at bounding box center [287, 190] width 532 height 21
type input "5"
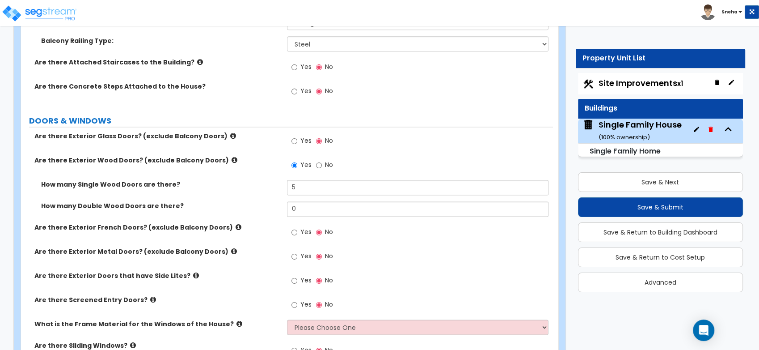
click at [275, 173] on div "Are there Exterior Wood Doors? (exclude Balcony Doors) Yes No" at bounding box center [287, 168] width 532 height 24
click at [284, 236] on div "Are there Exterior French Doors? (exclude Balcony Doors) Yes No" at bounding box center [287, 235] width 532 height 24
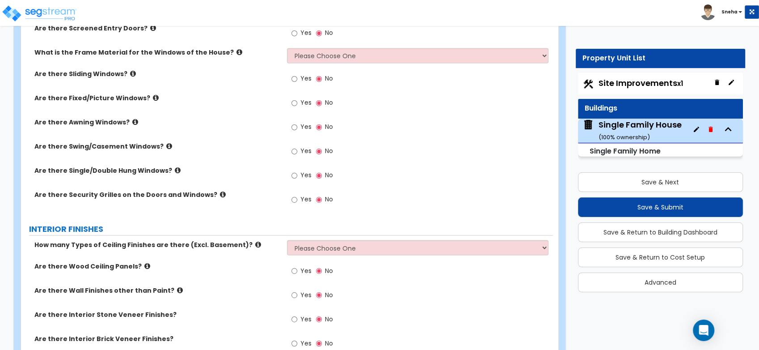
scroll to position [1440, 0]
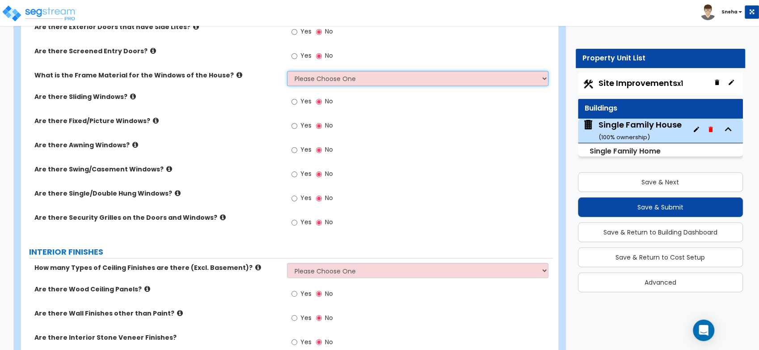
click at [337, 74] on select "Please Choose One Vinyl Aluminum Wood" at bounding box center [417, 78] width 261 height 15
select select "3"
click at [287, 71] on select "Please Choose One Vinyl Aluminum Wood" at bounding box center [417, 78] width 261 height 15
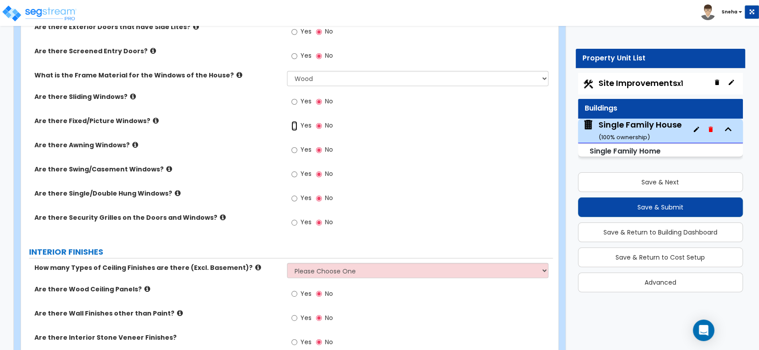
click at [296, 125] on input "Yes" at bounding box center [294, 126] width 6 height 10
radio input "true"
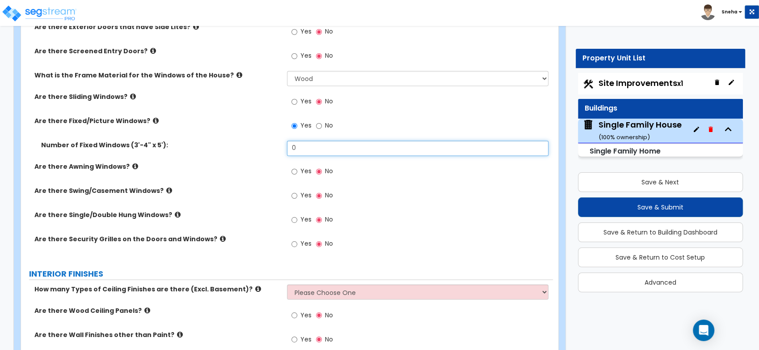
drag, startPoint x: 311, startPoint y: 146, endPoint x: 264, endPoint y: 157, distance: 48.3
click at [264, 157] on div "Number of Fixed Windows (3'-4" x 5'): 0" at bounding box center [287, 150] width 532 height 21
type input "14"
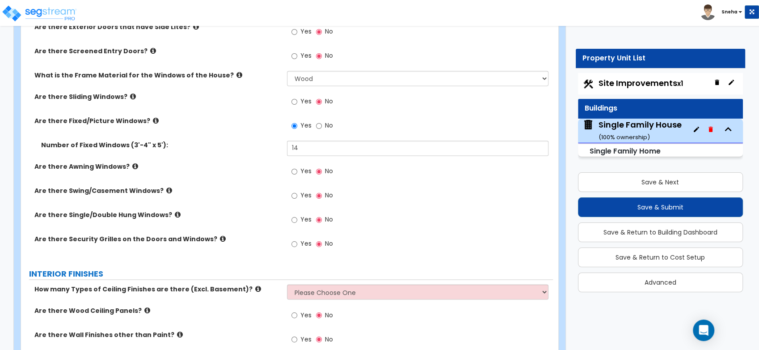
click at [261, 157] on div "Number of Fixed Windows (3'-4" x 5'): 14" at bounding box center [287, 150] width 532 height 21
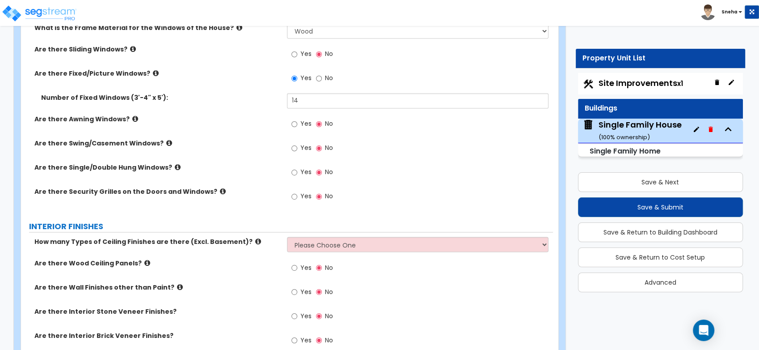
scroll to position [1539, 0]
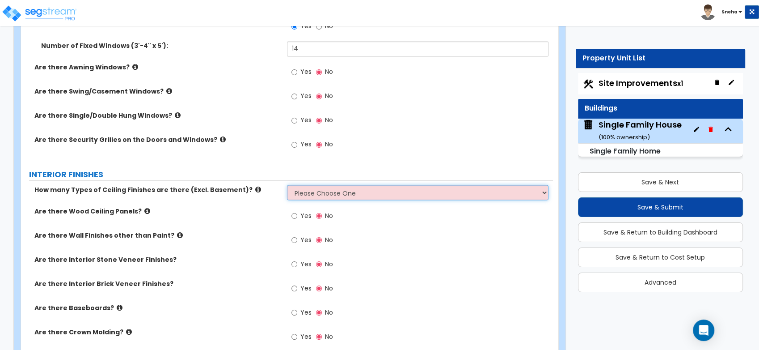
click at [380, 190] on select "Please Choose One 1 2 3" at bounding box center [417, 192] width 261 height 15
select select "1"
click at [287, 185] on select "Please Choose One 1 2 3" at bounding box center [417, 192] width 261 height 15
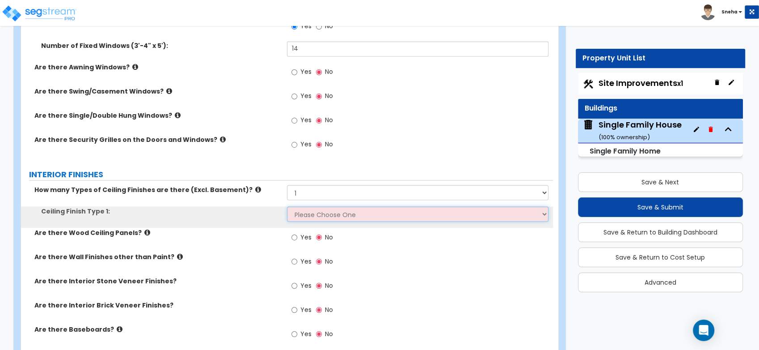
click at [352, 211] on select "Please Choose One Drop Ceiling Drywall Ceiling Open Ceiling" at bounding box center [417, 213] width 261 height 15
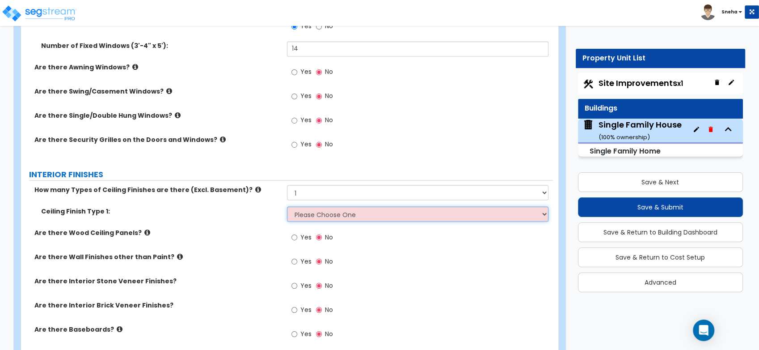
select select "2"
click at [287, 206] on select "Please Choose One Drop Ceiling Drywall Ceiling Open Ceiling" at bounding box center [417, 213] width 261 height 15
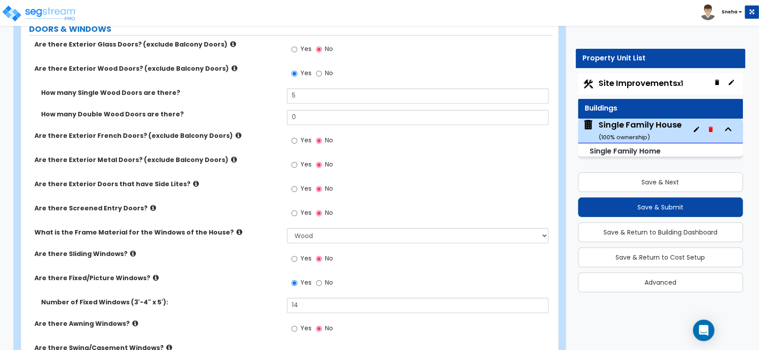
scroll to position [1341, 0]
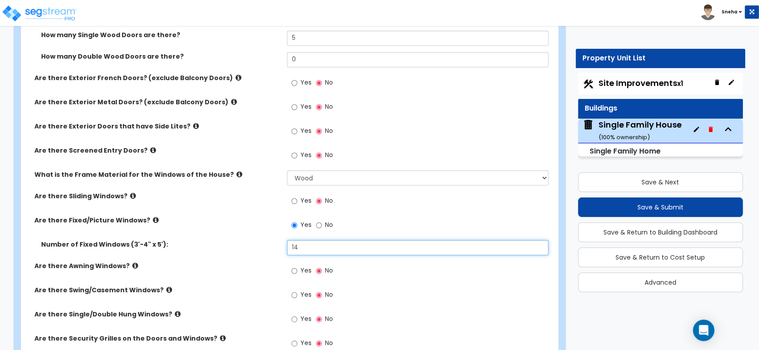
drag, startPoint x: 309, startPoint y: 243, endPoint x: 266, endPoint y: 250, distance: 43.6
click at [266, 250] on div "Number of Fixed Windows (3'-4" x 5'): 14" at bounding box center [287, 250] width 532 height 21
type input "24"
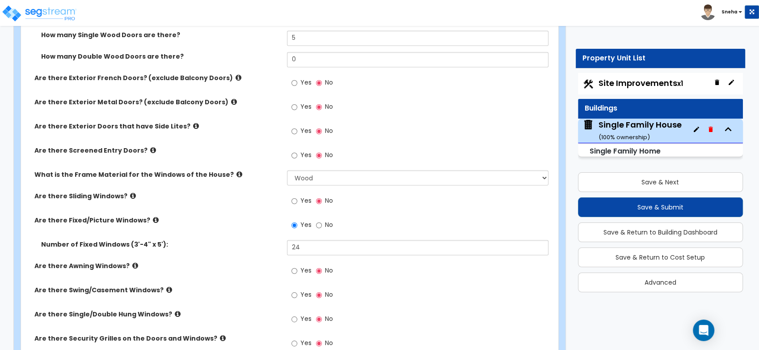
click at [265, 250] on div "Number of Fixed Windows (3'-4" x 5'): 24" at bounding box center [287, 250] width 532 height 21
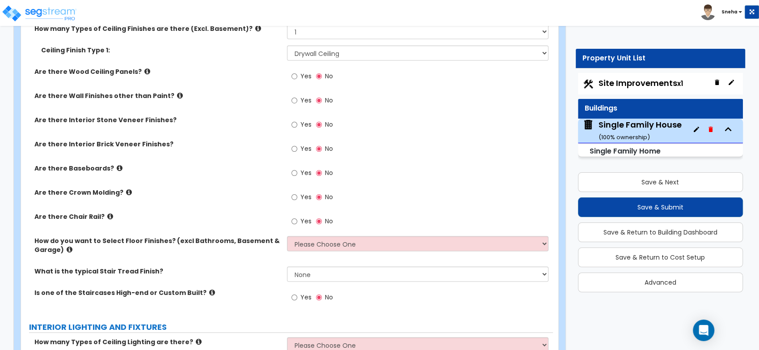
scroll to position [1738, 0]
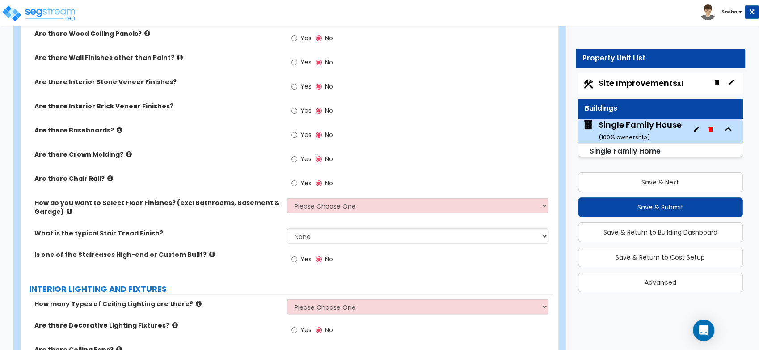
click at [307, 132] on span "Yes" at bounding box center [305, 134] width 11 height 9
click at [297, 132] on input "Yes" at bounding box center [294, 135] width 6 height 10
radio input "true"
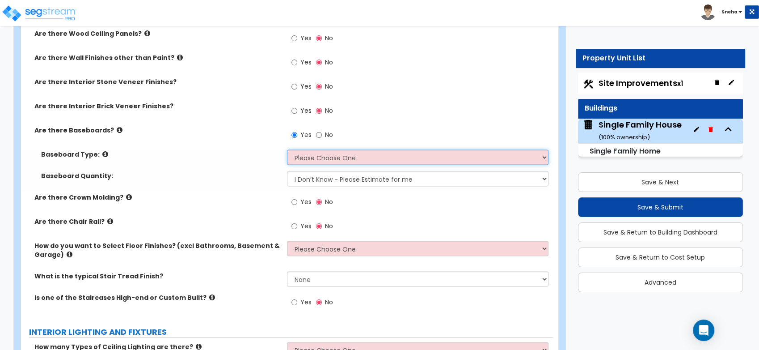
click at [308, 154] on select "Please Choose One Wood Vinyl Carpet Tile" at bounding box center [417, 157] width 261 height 15
select select "1"
click at [287, 150] on select "Please Choose One Wood Vinyl Carpet Tile" at bounding box center [417, 157] width 261 height 15
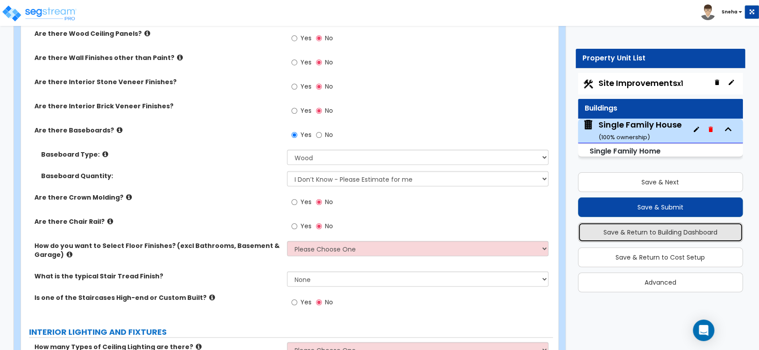
click at [702, 230] on button "Save & Return to Building Dashboard" at bounding box center [660, 232] width 165 height 20
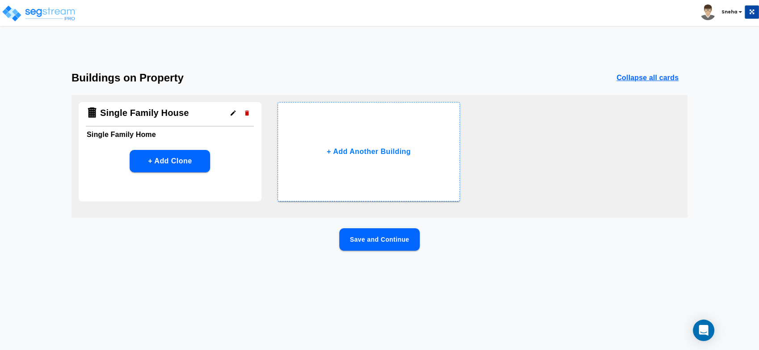
scroll to position [0, 0]
click at [367, 247] on button "Save and Continue" at bounding box center [379, 239] width 80 height 22
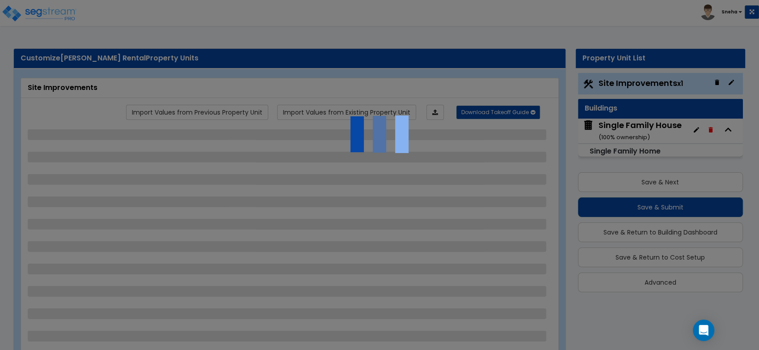
select select "2"
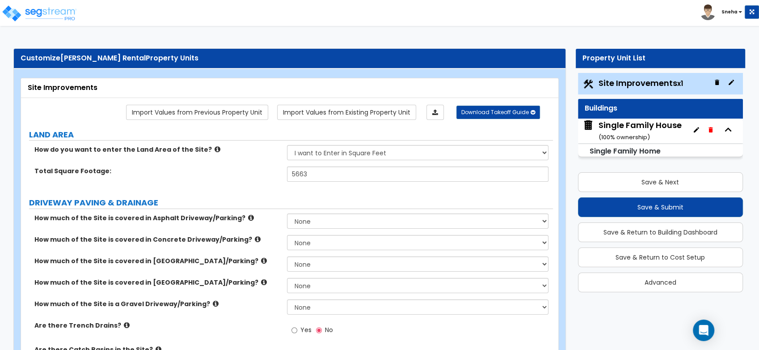
click at [664, 126] on div "Single Family House ( 100 % ownership)" at bounding box center [639, 130] width 83 height 23
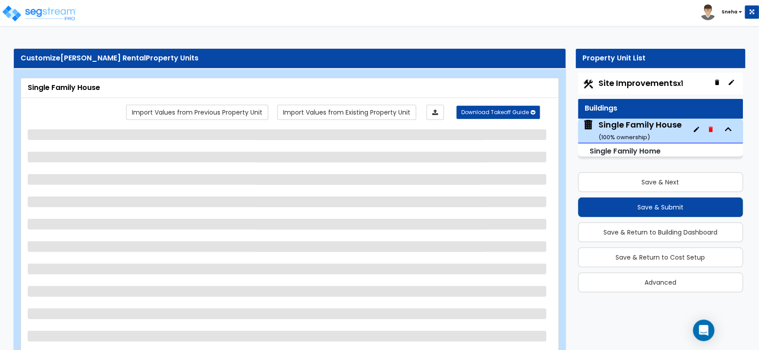
select select "1"
select select "7"
select select "3"
select select "4"
select select "1"
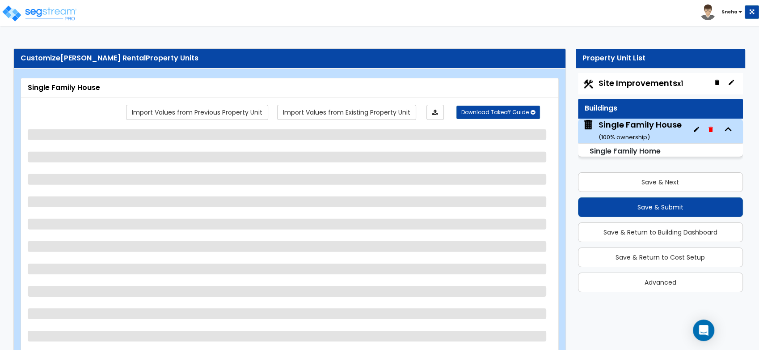
select select "4"
select select "1"
select select "5"
select select "2"
select select "1"
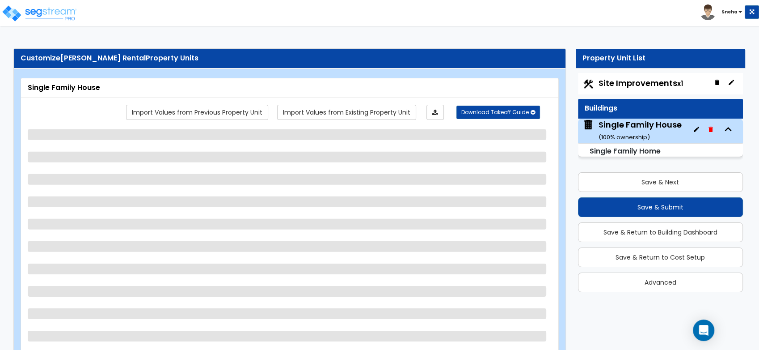
select select "1"
select select "2"
select select "3"
select select "1"
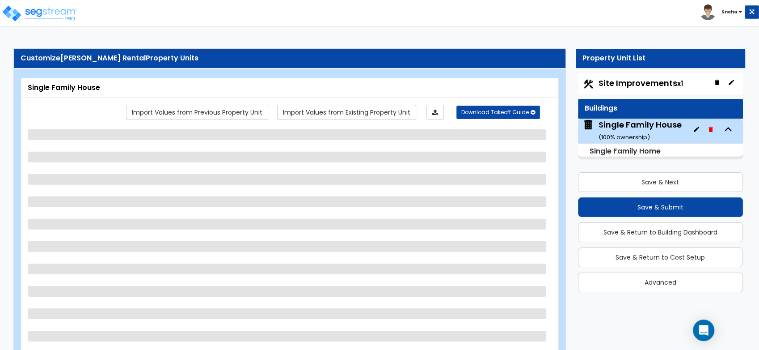
select select "3"
select select "1"
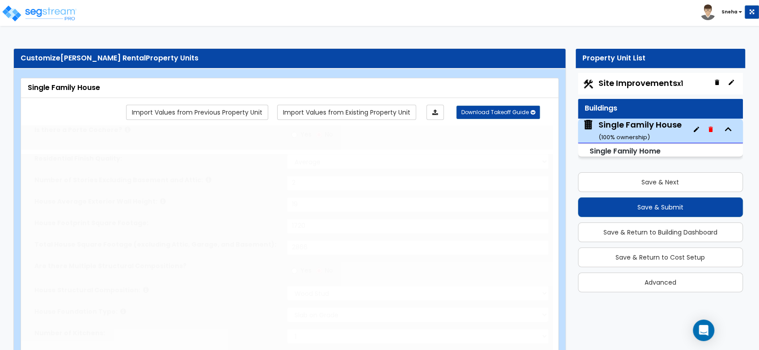
radio input "true"
select select "1"
type input "1"
select select "2"
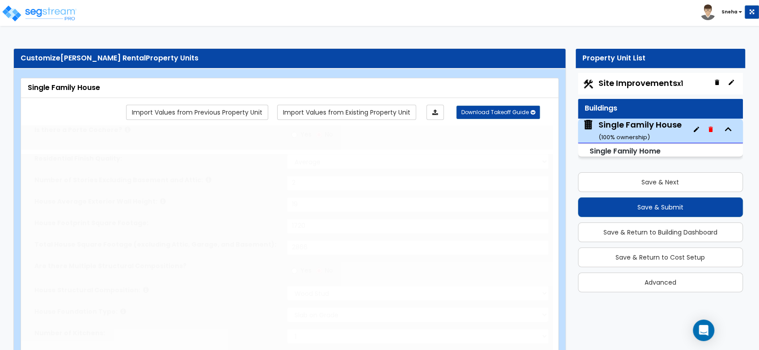
select select "2"
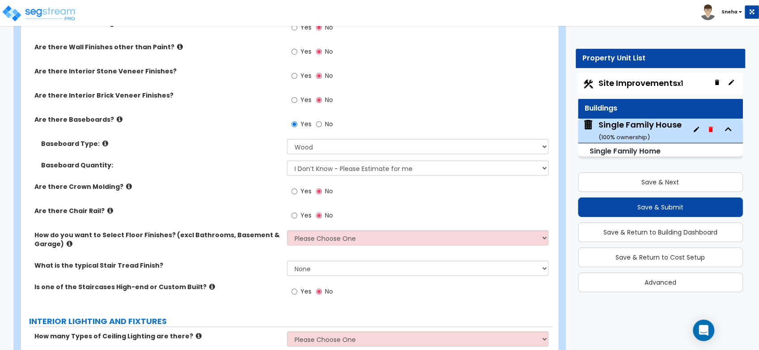
scroll to position [1788, 0]
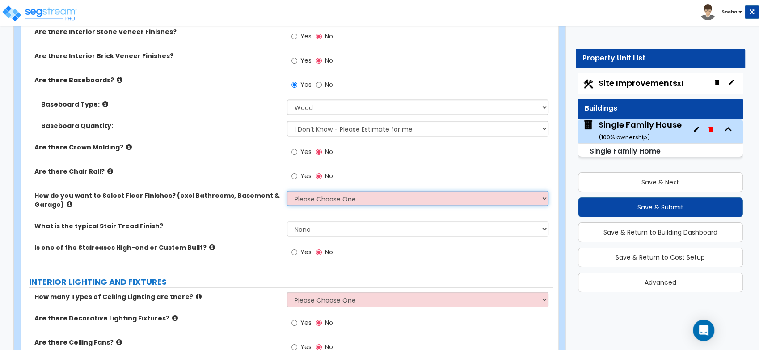
click at [343, 200] on select "Please Choose One I want to Select Floor Finishes for the Areas of the House I …" at bounding box center [417, 198] width 261 height 15
click at [287, 191] on select "Please Choose One I want to Select Floor Finishes for the Areas of the House I …" at bounding box center [417, 198] width 261 height 15
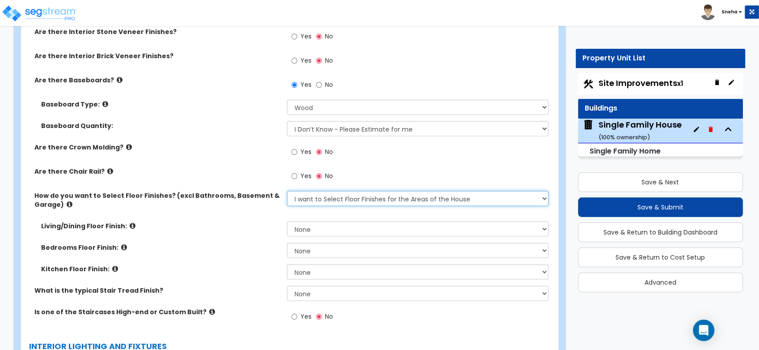
drag, startPoint x: 356, startPoint y: 199, endPoint x: 353, endPoint y: 205, distance: 6.2
click at [356, 199] on select "Please Choose One I want to Select Floor Finishes for the Areas of the House I …" at bounding box center [417, 198] width 261 height 15
select select "2"
click at [287, 191] on select "Please Choose One I want to Select Floor Finishes for the Areas of the House I …" at bounding box center [417, 198] width 261 height 15
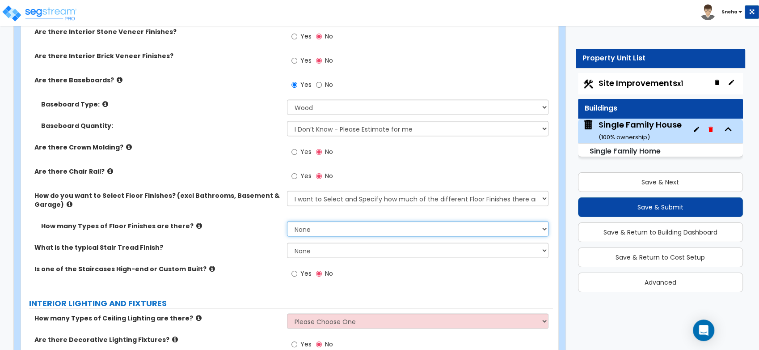
click at [339, 227] on select "None 1 2 3 4" at bounding box center [417, 228] width 261 height 15
select select "2"
click at [287, 221] on select "None 1 2 3 4" at bounding box center [417, 228] width 261 height 15
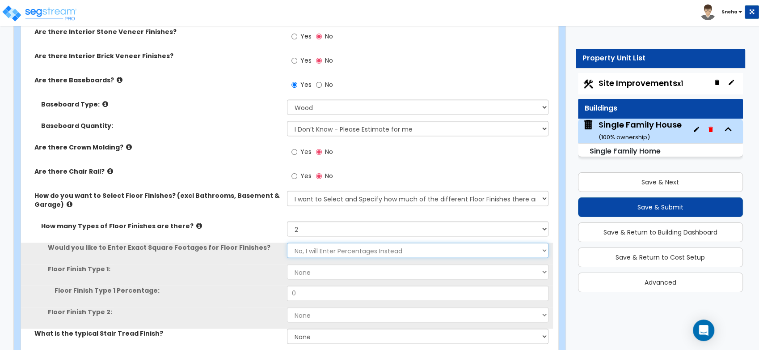
click at [316, 251] on select "No, I will Enter Percentages Instead Yes, I will Enter Exact Square Footages" at bounding box center [417, 250] width 261 height 15
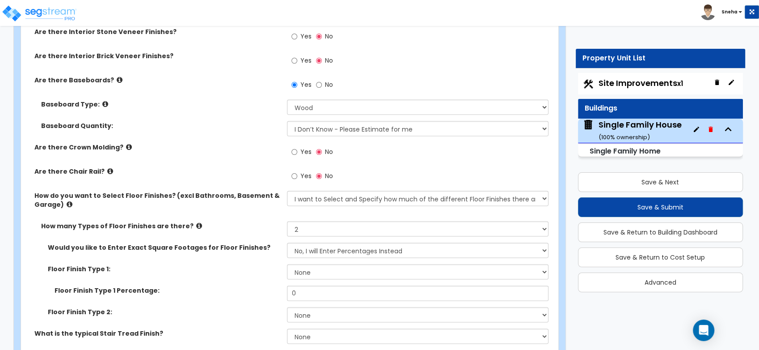
drag, startPoint x: 236, startPoint y: 257, endPoint x: 254, endPoint y: 265, distance: 19.7
click at [236, 257] on div "Would you like to Enter Exact Square Footages for Floor Finishes? No, I will En…" at bounding box center [287, 253] width 532 height 21
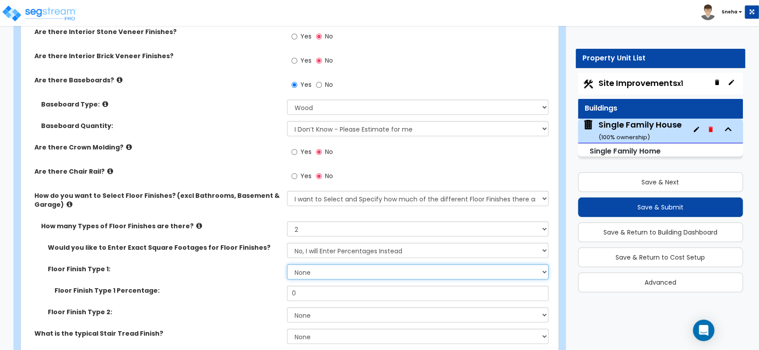
click at [309, 274] on select "None Tile Flooring Hardwood Flooring Resilient Laminate Flooring VCT Flooring S…" at bounding box center [417, 271] width 261 height 15
select select "3"
click at [287, 264] on select "None Tile Flooring Hardwood Flooring Resilient Laminate Flooring VCT Flooring S…" at bounding box center [417, 271] width 261 height 15
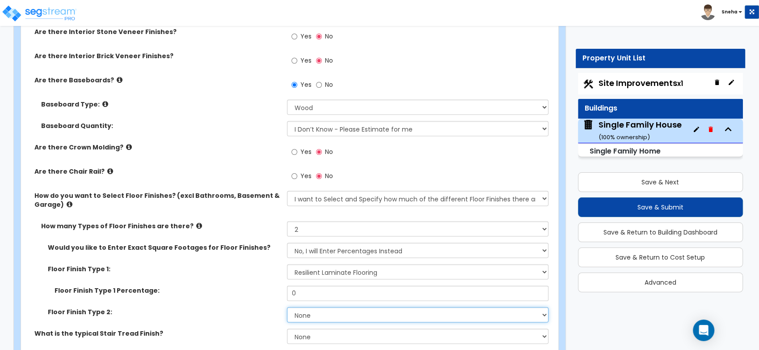
click at [318, 312] on select "None Tile Flooring Hardwood Flooring Resilient Laminate Flooring VCT Flooring S…" at bounding box center [417, 314] width 261 height 15
select select "1"
click at [287, 307] on select "None Tile Flooring Hardwood Flooring Resilient Laminate Flooring VCT Flooring S…" at bounding box center [417, 314] width 261 height 15
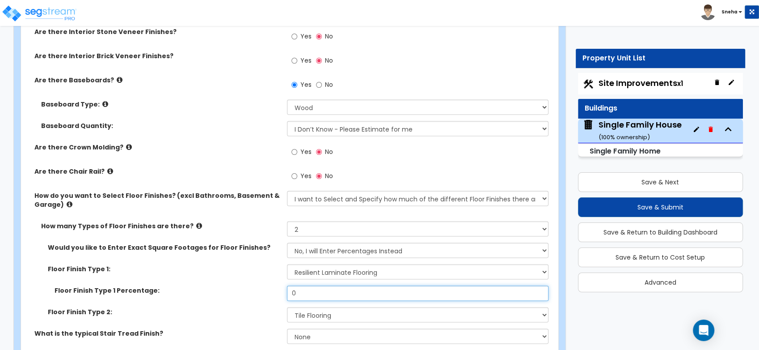
drag, startPoint x: 291, startPoint y: 294, endPoint x: 265, endPoint y: 297, distance: 26.5
click at [265, 297] on div "Floor Finish Type 1 Percentage: 0" at bounding box center [287, 296] width 532 height 21
click at [261, 296] on div "Floor Finish Type 1 Percentage: 70" at bounding box center [287, 296] width 532 height 21
type input "80"
click at [261, 296] on div "Floor Finish Type 1 Percentage: 80" at bounding box center [287, 296] width 532 height 21
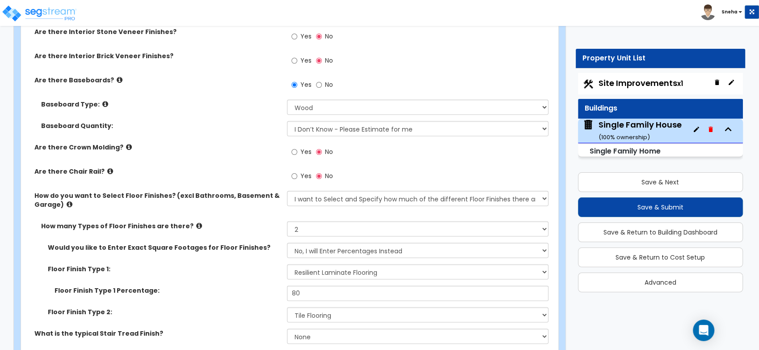
scroll to position [1937, 0]
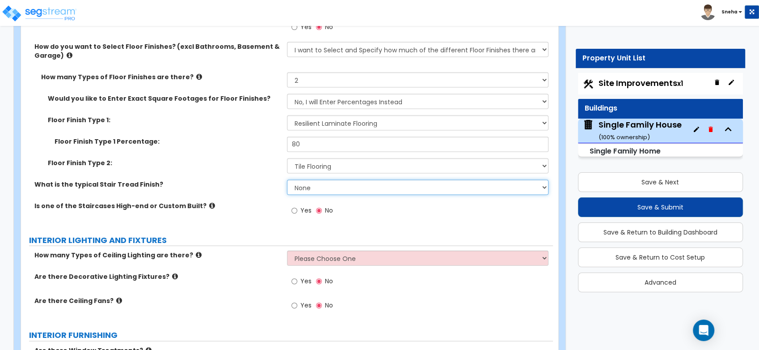
click at [305, 189] on select "None Tile Wood Laminate VCT Sheet Carpet Sheet Vinyl Carpet Tile" at bounding box center [417, 187] width 261 height 15
select select "2"
click at [287, 180] on select "None Tile Wood Laminate VCT Sheet Carpet Sheet Vinyl Carpet Tile" at bounding box center [417, 187] width 261 height 15
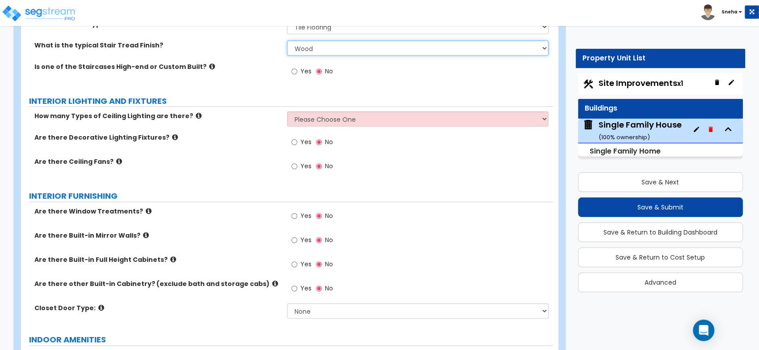
scroll to position [2086, 0]
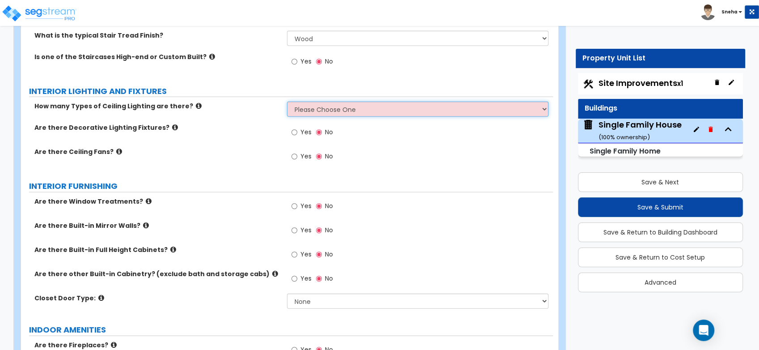
drag, startPoint x: 338, startPoint y: 111, endPoint x: 335, endPoint y: 115, distance: 4.8
click at [338, 111] on select "Please Choose One 1 2 3" at bounding box center [417, 108] width 261 height 15
select select "1"
click at [287, 101] on select "Please Choose One 1 2 3" at bounding box center [417, 108] width 261 height 15
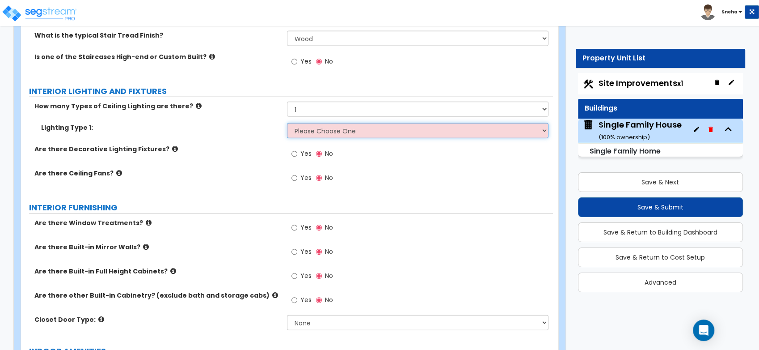
click at [321, 135] on select "Please Choose One LED Surface-Mounted LED Recessed Fluorescent Surface-Mounted …" at bounding box center [417, 130] width 261 height 15
select select "2"
click at [287, 123] on select "Please Choose One LED Surface-Mounted LED Recessed Fluorescent Surface-Mounted …" at bounding box center [417, 130] width 261 height 15
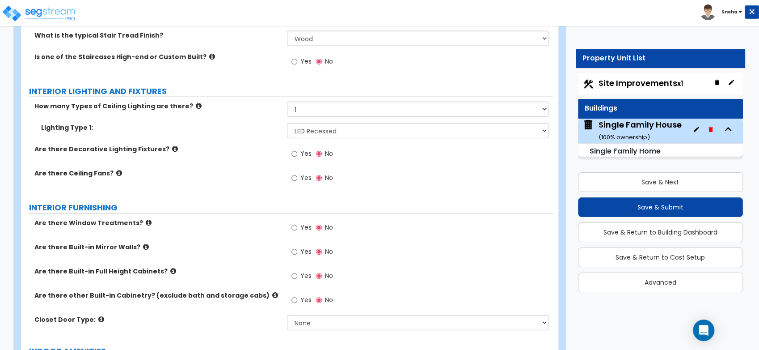
click at [395, 166] on div "Yes No" at bounding box center [420, 156] width 266 height 24
click at [247, 169] on label "Are there Ceiling Fans?" at bounding box center [157, 173] width 246 height 9
click at [294, 178] on input "Yes" at bounding box center [294, 178] width 6 height 10
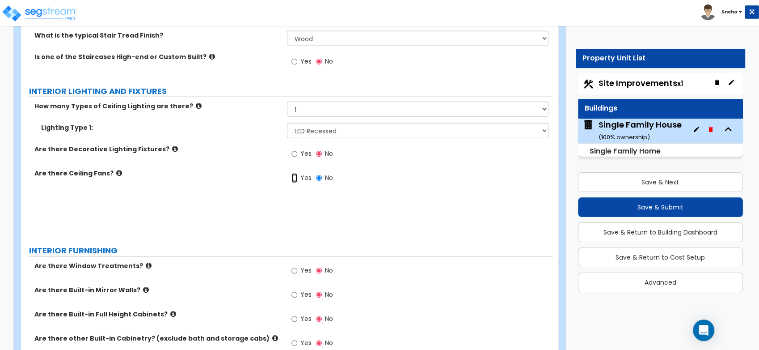
radio input "true"
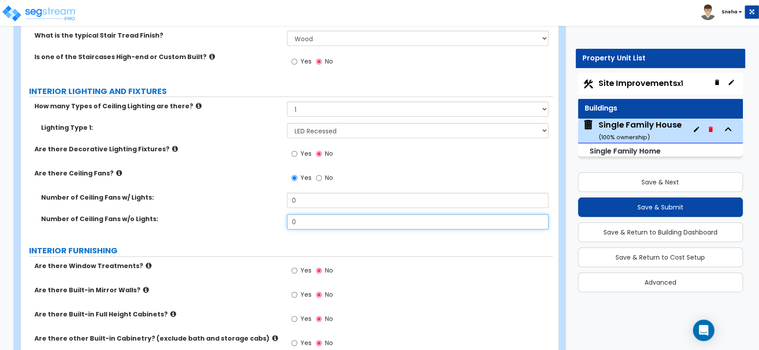
drag, startPoint x: 301, startPoint y: 217, endPoint x: 296, endPoint y: 218, distance: 5.0
click at [296, 218] on input "0" at bounding box center [417, 221] width 261 height 15
drag, startPoint x: 283, startPoint y: 198, endPoint x: 272, endPoint y: 198, distance: 11.2
click at [272, 198] on div "Number of Ceiling Fans w/ Lights: 0" at bounding box center [287, 203] width 532 height 21
drag, startPoint x: 323, startPoint y: 193, endPoint x: 271, endPoint y: 196, distance: 51.9
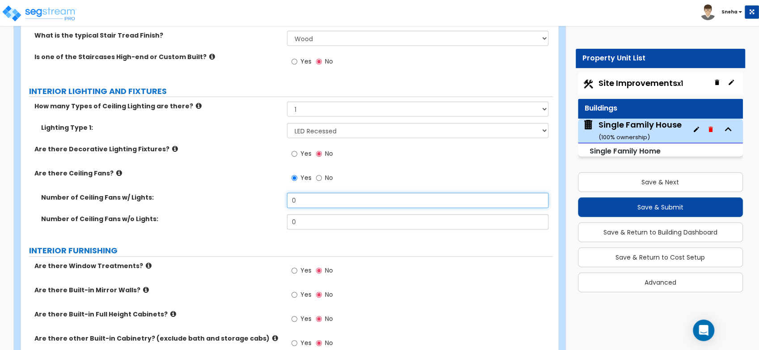
click at [271, 196] on div "Number of Ceiling Fans w/ Lights: 0" at bounding box center [287, 203] width 532 height 21
type input "5"
drag, startPoint x: 271, startPoint y: 197, endPoint x: 274, endPoint y: 208, distance: 11.7
click at [271, 198] on label "Number of Ceiling Fans w/ Lights:" at bounding box center [160, 197] width 239 height 9
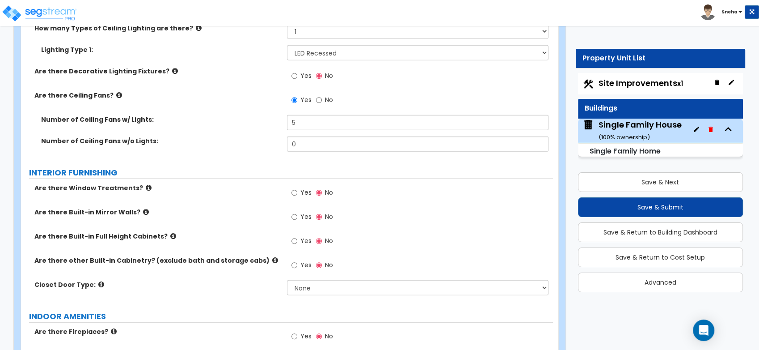
scroll to position [2185, 0]
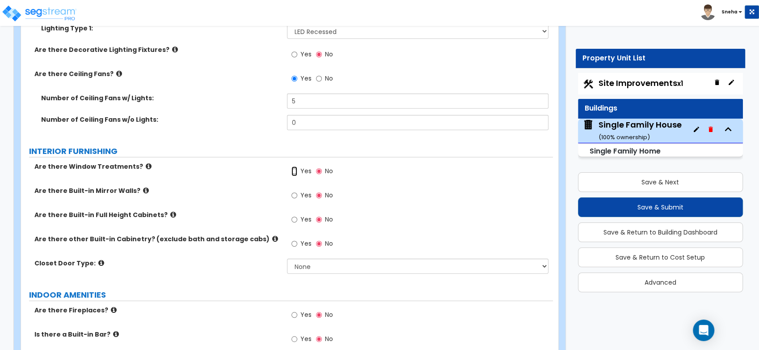
click at [295, 171] on input "Yes" at bounding box center [294, 171] width 6 height 10
radio input "true"
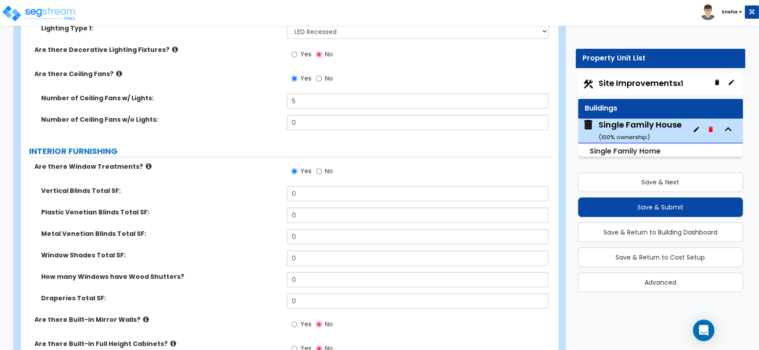
click at [236, 113] on div "Number of Ceiling Fans w/ Lights: 5" at bounding box center [287, 103] width 532 height 21
drag, startPoint x: 308, startPoint y: 211, endPoint x: 293, endPoint y: 219, distance: 17.2
click at [293, 213] on input "0" at bounding box center [417, 214] width 261 height 15
type input "2"
click at [253, 233] on label "Metal Venetian Blinds Total SF:" at bounding box center [160, 233] width 239 height 9
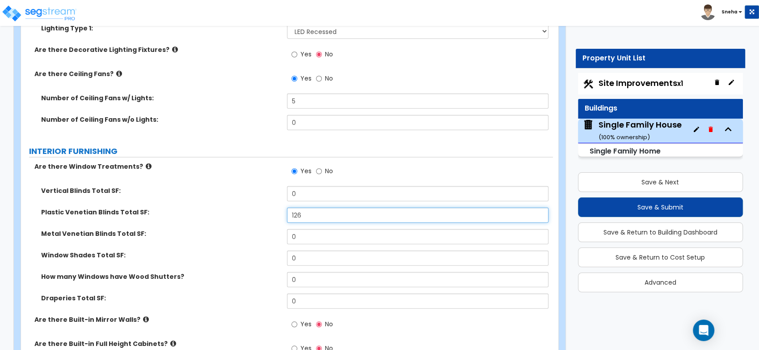
drag, startPoint x: 308, startPoint y: 213, endPoint x: 278, endPoint y: 212, distance: 29.5
click at [278, 212] on div "Plastic Venetian Blinds Total SF: 126" at bounding box center [287, 217] width 532 height 21
type input "216"
click at [278, 212] on label "Plastic Venetian Blinds Total SF:" at bounding box center [160, 211] width 239 height 9
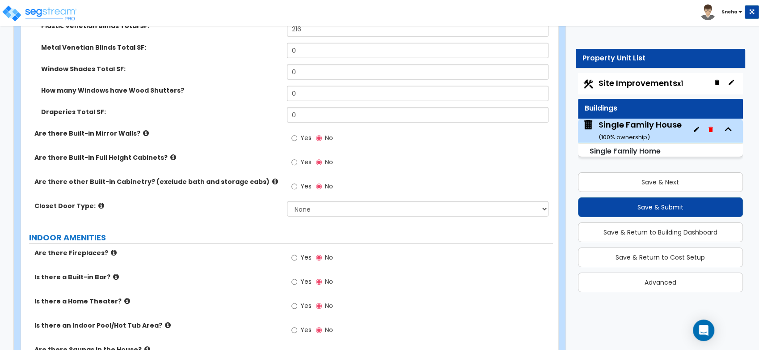
scroll to position [2433, 0]
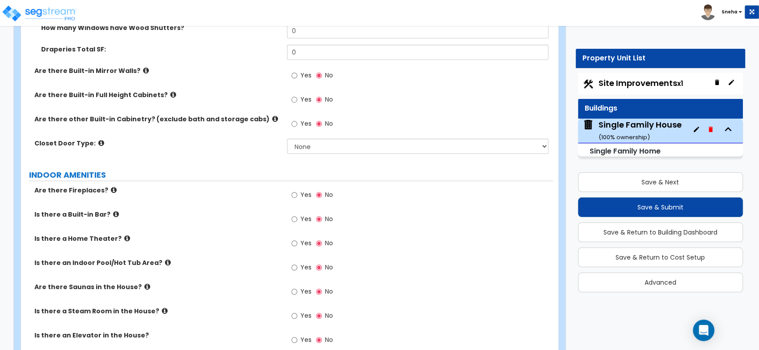
click at [311, 195] on span "Yes" at bounding box center [305, 194] width 11 height 9
click at [297, 195] on input "Yes" at bounding box center [294, 195] width 6 height 10
radio input "true"
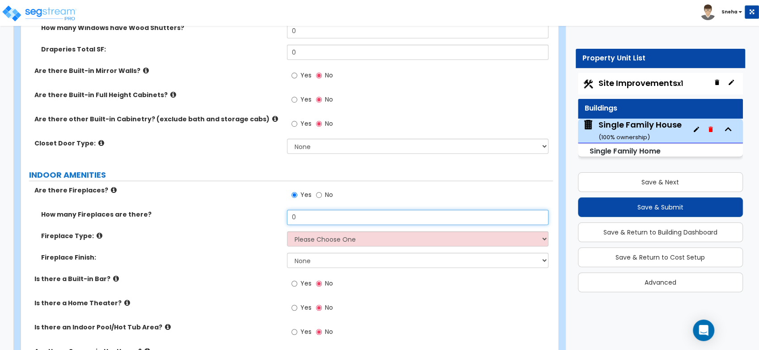
drag, startPoint x: 307, startPoint y: 211, endPoint x: 275, endPoint y: 216, distance: 32.6
click at [275, 216] on div "How many Fireplaces are there? 0" at bounding box center [287, 220] width 532 height 21
type input "1"
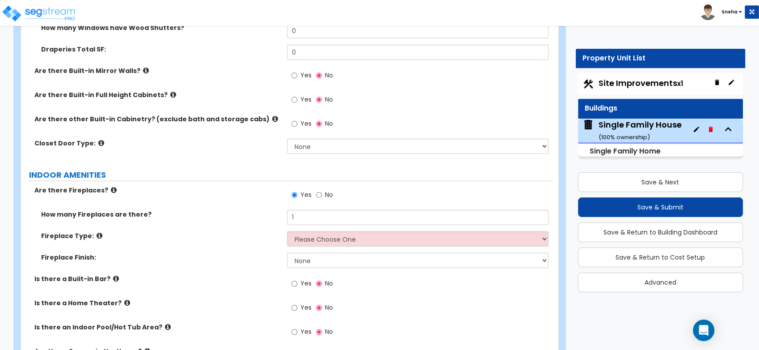
click at [274, 254] on label "Fireplace Finish:" at bounding box center [160, 257] width 239 height 9
click at [341, 236] on select "Please Choose One Built-in Electric Fireplace Built-in Gas Fireplace Built-in W…" at bounding box center [417, 238] width 261 height 15
select select "1"
click at [287, 231] on select "Please Choose One Built-in Electric Fireplace Built-in Gas Fireplace Built-in W…" at bounding box center [417, 238] width 261 height 15
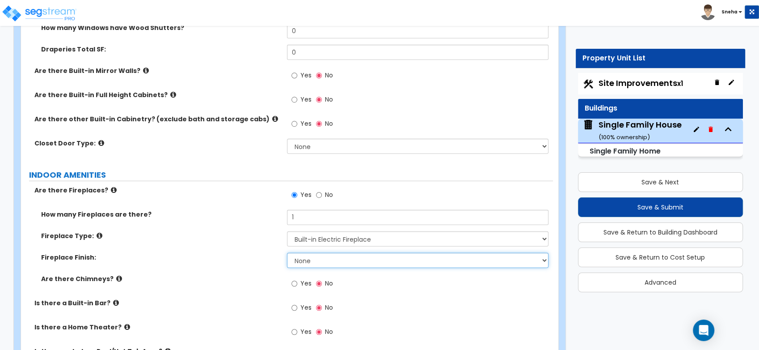
click at [322, 260] on select "None Brick Stone Tile Painted Molding" at bounding box center [417, 260] width 261 height 15
click at [287, 253] on select "None Brick Stone Tile Painted Molding" at bounding box center [417, 260] width 261 height 15
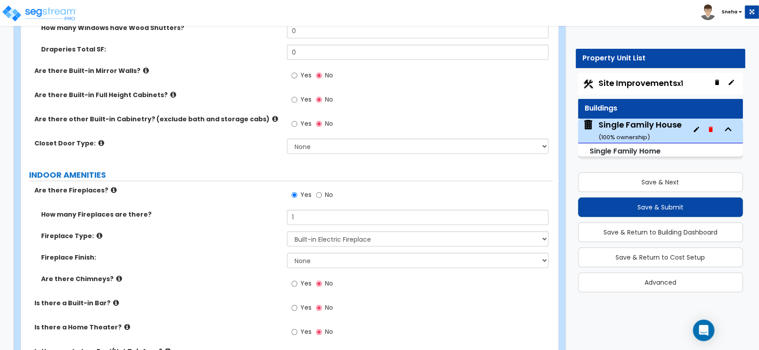
click at [272, 275] on label "Are there Chimneys?" at bounding box center [160, 278] width 239 height 9
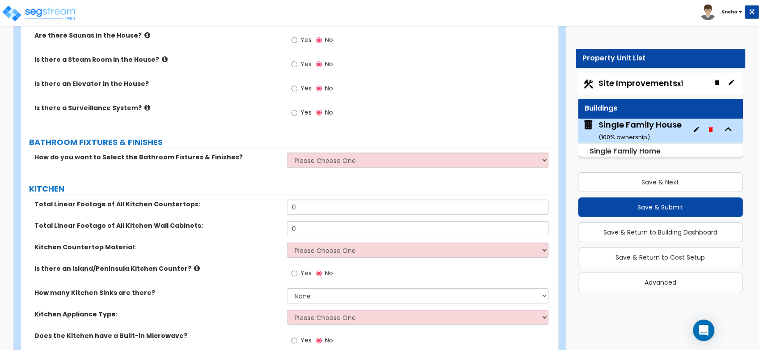
scroll to position [2831, 0]
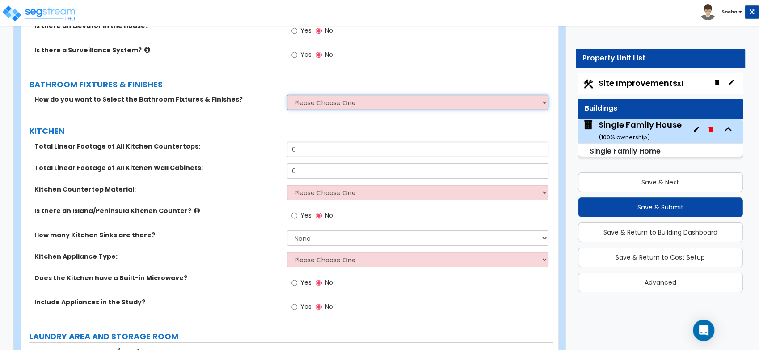
click at [332, 105] on select "Please Choose One I want to Select Fixtures and Finishes only for one Bath and …" at bounding box center [417, 102] width 261 height 15
select select "2"
click at [287, 95] on select "Please Choose One I want to Select Fixtures and Finishes only for one Bath and …" at bounding box center [417, 102] width 261 height 15
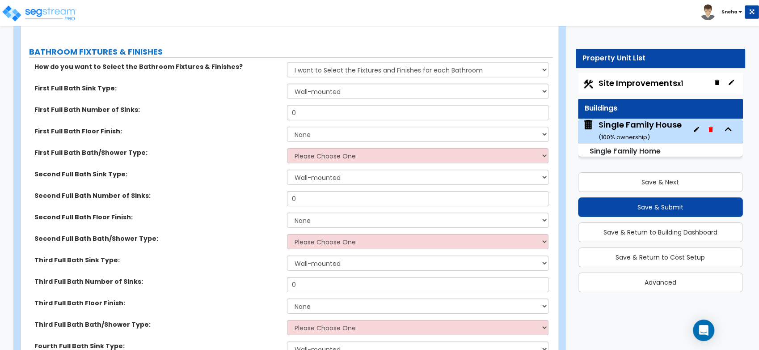
scroll to position [2880, 0]
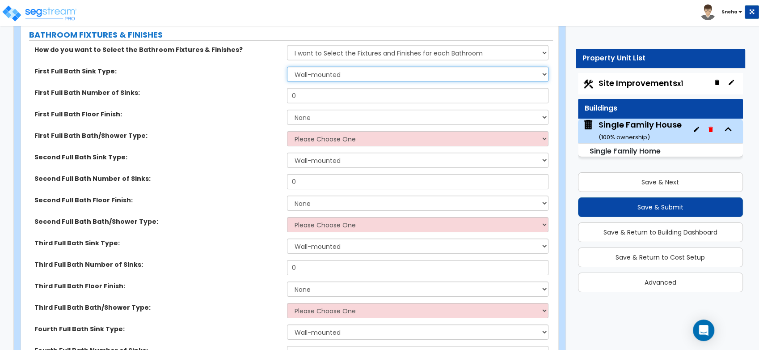
click at [315, 73] on select "Wall-mounted Pedestal-mounted Vanity-mounted" at bounding box center [417, 74] width 261 height 15
select select "3"
click at [287, 67] on select "Wall-mounted Pedestal-mounted Vanity-mounted" at bounding box center [417, 74] width 261 height 15
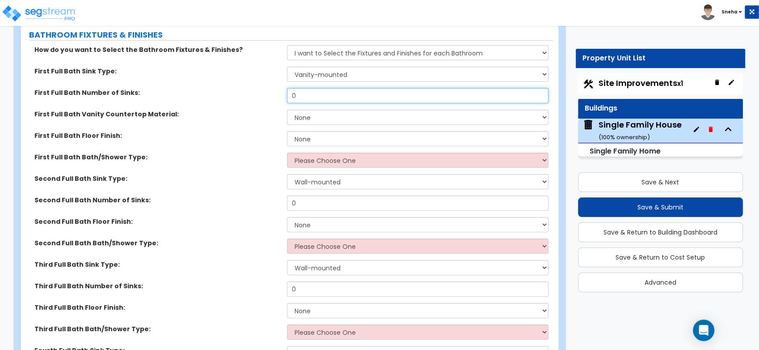
drag, startPoint x: 314, startPoint y: 97, endPoint x: 283, endPoint y: 96, distance: 30.4
click at [283, 96] on div "First Full Bath Number of Sinks: 0" at bounding box center [287, 98] width 532 height 21
type input "2"
click at [320, 117] on select "None Plastic Laminate Solid Surface Stone Quartz Marble Tile Wood Stainless Ste…" at bounding box center [417, 117] width 261 height 15
select select "1"
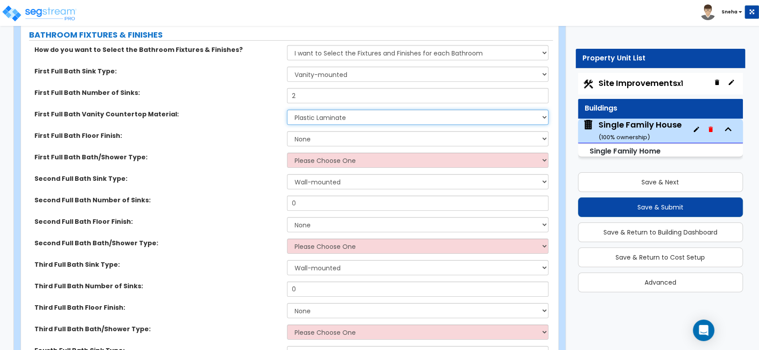
click at [287, 110] on select "None Plastic Laminate Solid Surface Stone Quartz Marble Tile Wood Stainless Ste…" at bounding box center [417, 117] width 261 height 15
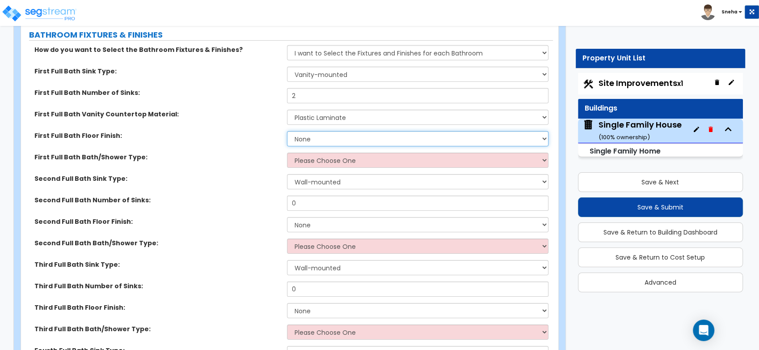
click at [303, 137] on select "None Tile Flooring Hardwood Flooring Resilient Laminate Flooring VCT Flooring S…" at bounding box center [417, 138] width 261 height 15
select select "1"
click at [287, 131] on select "None Tile Flooring Hardwood Flooring Resilient Laminate Flooring VCT Flooring S…" at bounding box center [417, 138] width 261 height 15
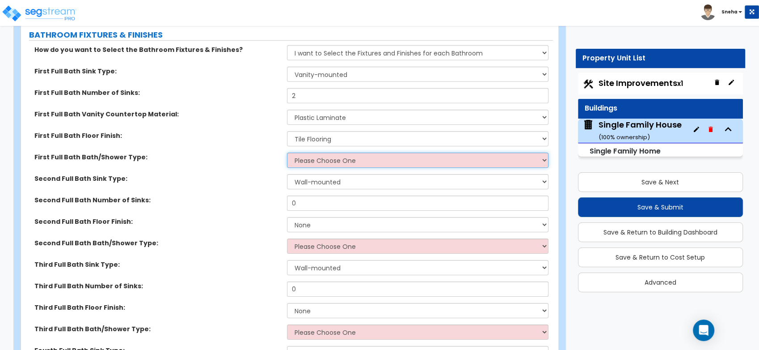
click at [316, 160] on select "Please Choose One Standalone Shower Bathtub - Shower Combo" at bounding box center [417, 159] width 261 height 15
click at [287, 152] on select "Please Choose One Standalone Shower Bathtub - Shower Combo" at bounding box center [417, 159] width 261 height 15
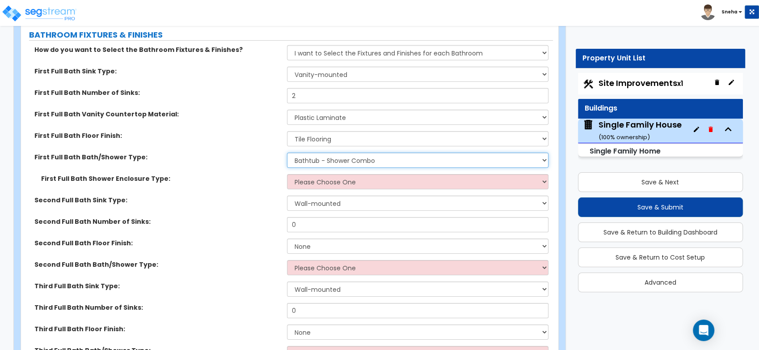
drag, startPoint x: 340, startPoint y: 162, endPoint x: 333, endPoint y: 164, distance: 7.2
click at [340, 162] on select "Please Choose One Standalone Shower Bathtub - Shower Combo" at bounding box center [417, 159] width 261 height 15
select select "1"
click at [287, 152] on select "Please Choose One Standalone Shower Bathtub - Shower Combo" at bounding box center [417, 159] width 261 height 15
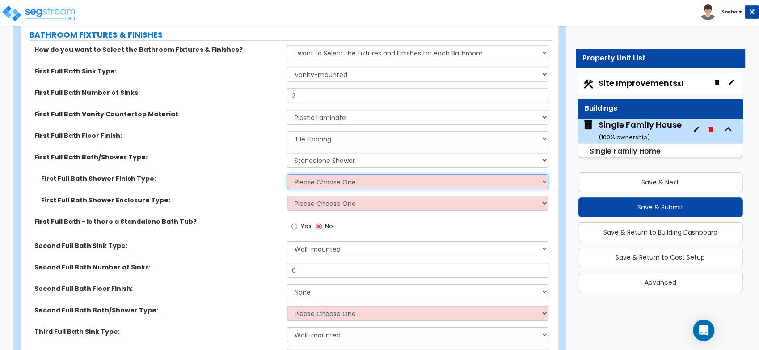
click at [303, 182] on select "Please Choose One Plastic Tile Stone" at bounding box center [417, 181] width 261 height 15
select select "2"
click at [287, 174] on select "Please Choose One Plastic Tile Stone" at bounding box center [417, 181] width 261 height 15
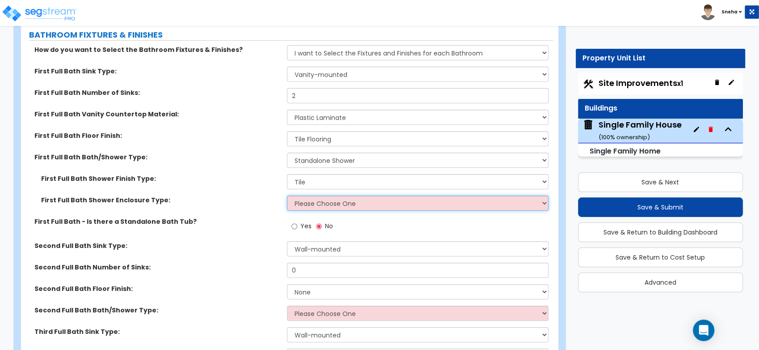
click at [319, 199] on select "Please Choose One Curtain & Rod Glass Sliding Doors Glass Hinged Doors" at bounding box center [417, 202] width 261 height 15
click at [326, 202] on select "Please Choose One Curtain & Rod Glass Sliding Doors Glass Hinged Doors" at bounding box center [417, 202] width 261 height 15
select select "1"
click at [287, 195] on select "Please Choose One Curtain & Rod Glass Sliding Doors Glass Hinged Doors" at bounding box center [417, 202] width 261 height 15
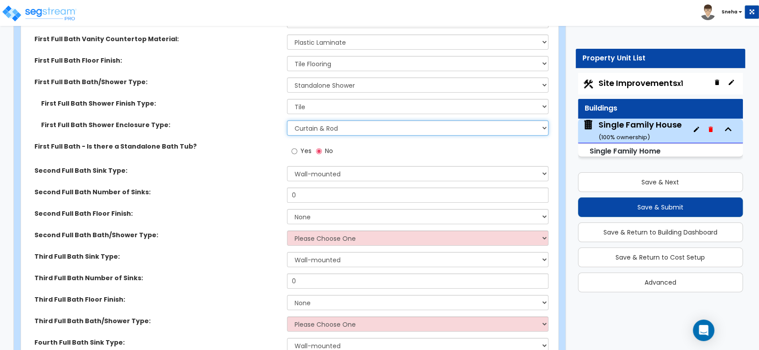
scroll to position [3029, 0]
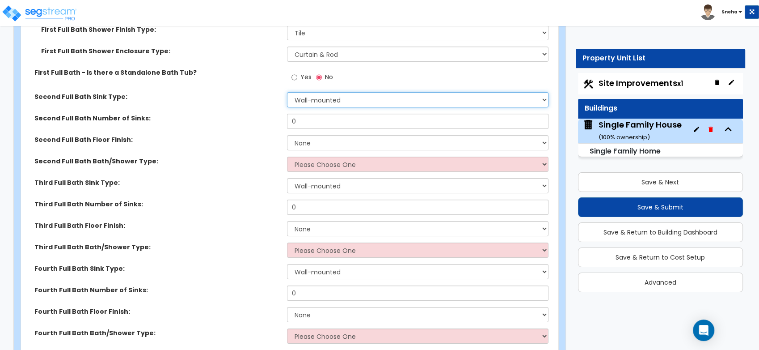
click at [316, 98] on select "Wall-mounted Pedestal-mounted Vanity-mounted" at bounding box center [417, 99] width 261 height 15
select select "3"
click at [287, 92] on select "Wall-mounted Pedestal-mounted Vanity-mounted" at bounding box center [417, 99] width 261 height 15
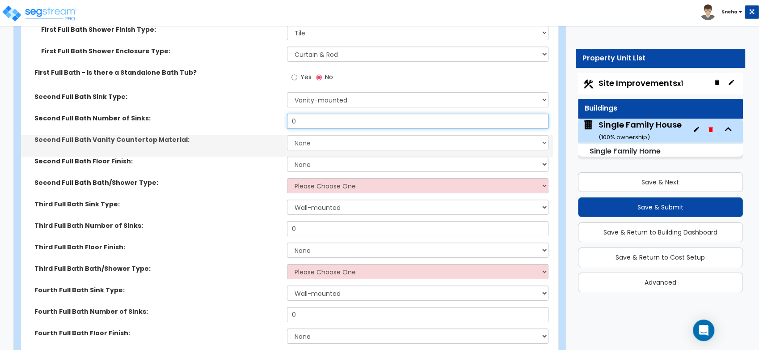
drag, startPoint x: 318, startPoint y: 123, endPoint x: 234, endPoint y: 123, distance: 83.6
click at [234, 123] on div "Second Full Bath Number of Sinks: 0" at bounding box center [287, 124] width 532 height 21
type input "1"
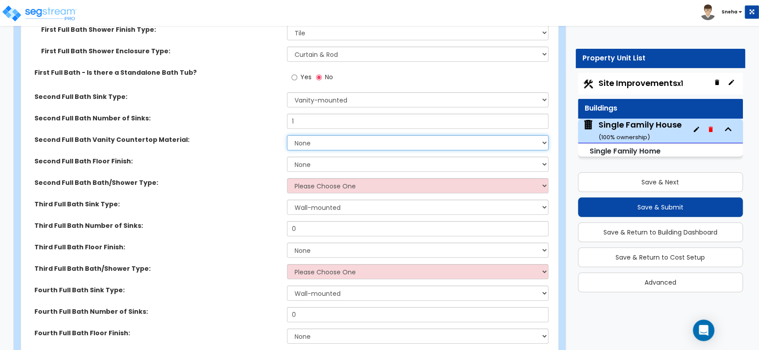
click at [323, 140] on select "None Plastic Laminate Solid Surface Stone Quartz Marble Tile Wood Stainless Ste…" at bounding box center [417, 142] width 261 height 15
select select "1"
click at [287, 135] on select "None Plastic Laminate Solid Surface Stone Quartz Marble Tile Wood Stainless Ste…" at bounding box center [417, 142] width 261 height 15
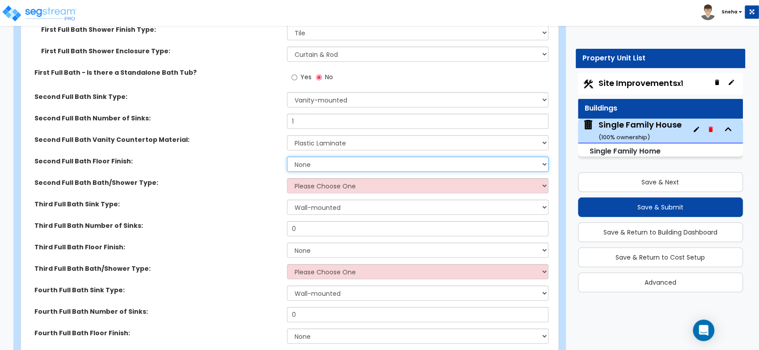
click at [319, 161] on select "None Tile Flooring Hardwood Flooring Resilient Laminate Flooring VCT Flooring S…" at bounding box center [417, 163] width 261 height 15
select select "1"
click at [287, 156] on select "None Tile Flooring Hardwood Flooring Resilient Laminate Flooring VCT Flooring S…" at bounding box center [417, 163] width 261 height 15
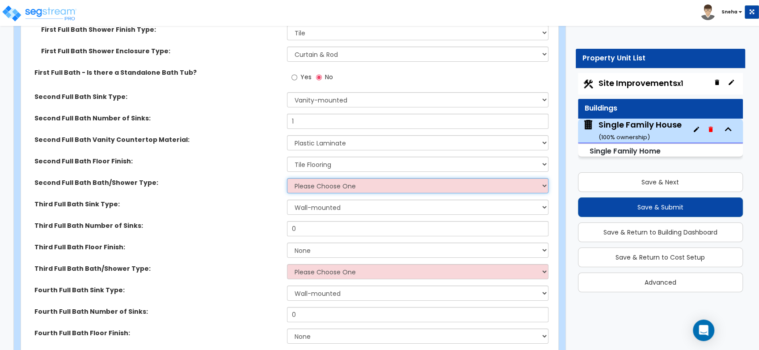
click at [320, 189] on select "Please Choose One Standalone Shower Bathtub - Shower Combo" at bounding box center [417, 185] width 261 height 15
select select "2"
click at [287, 178] on select "Please Choose One Standalone Shower Bathtub - Shower Combo" at bounding box center [417, 185] width 261 height 15
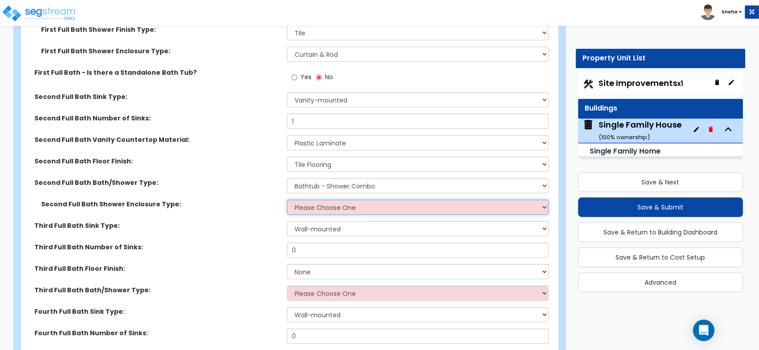
click at [315, 201] on select "Please Choose One Curtain & Rod Glass Sliding Doors Glass Hinged Doors" at bounding box center [417, 206] width 261 height 15
select select "1"
click at [287, 199] on select "Please Choose One Curtain & Rod Glass Sliding Doors Glass Hinged Doors" at bounding box center [417, 206] width 261 height 15
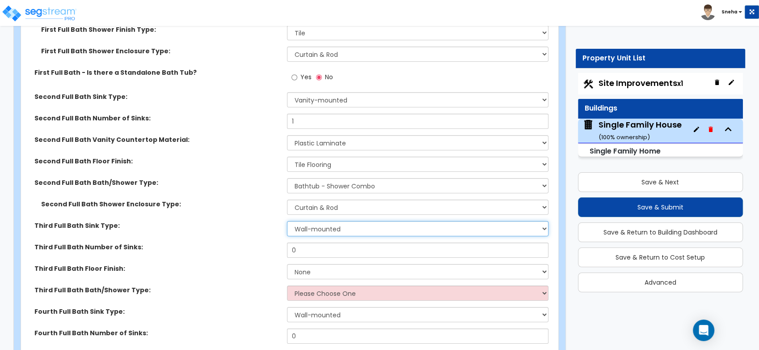
click at [319, 227] on select "Wall-mounted Pedestal-mounted Vanity-mounted" at bounding box center [417, 228] width 261 height 15
select select "3"
click at [287, 221] on select "Wall-mounted Pedestal-mounted Vanity-mounted" at bounding box center [417, 228] width 261 height 15
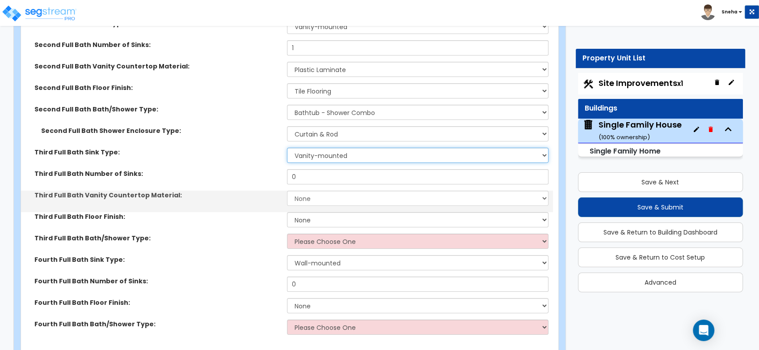
scroll to position [3178, 0]
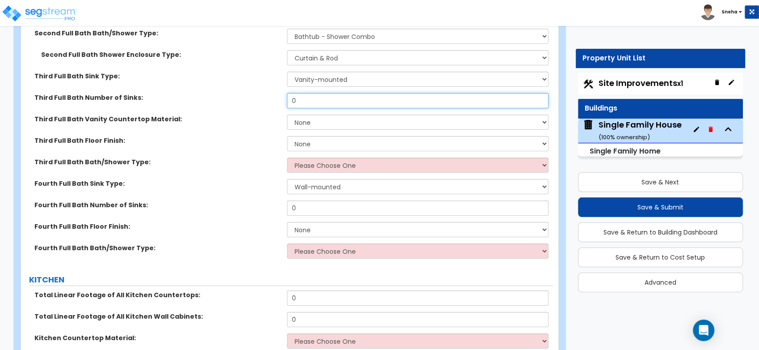
drag, startPoint x: 310, startPoint y: 97, endPoint x: 279, endPoint y: 99, distance: 31.4
click at [279, 99] on div "Third Full Bath Number of Sinks: 0" at bounding box center [287, 103] width 532 height 21
type input "1"
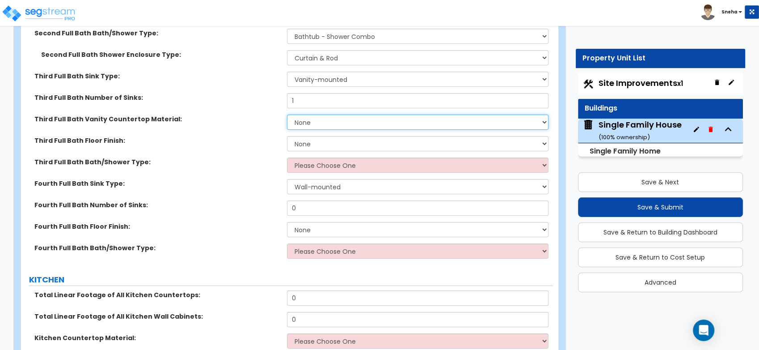
click at [325, 121] on select "None Plastic Laminate Solid Surface Stone Quartz Marble Tile Wood Stainless Ste…" at bounding box center [417, 121] width 261 height 15
select select "1"
click at [287, 114] on select "None Plastic Laminate Solid Surface Stone Quartz Marble Tile Wood Stainless Ste…" at bounding box center [417, 121] width 261 height 15
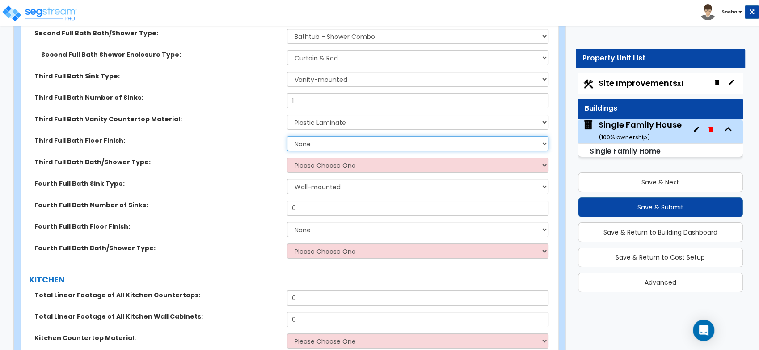
click at [320, 138] on select "None Tile Flooring Hardwood Flooring Resilient Laminate Flooring VCT Flooring S…" at bounding box center [417, 143] width 261 height 15
select select "1"
click at [287, 136] on select "None Tile Flooring Hardwood Flooring Resilient Laminate Flooring VCT Flooring S…" at bounding box center [417, 143] width 261 height 15
click at [319, 169] on select "Please Choose One Standalone Shower Bathtub - Shower Combo" at bounding box center [417, 164] width 261 height 15
select select "2"
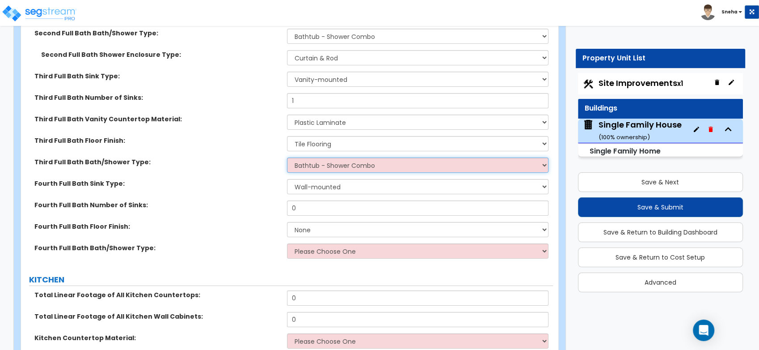
click at [287, 157] on select "Please Choose One Standalone Shower Bathtub - Shower Combo" at bounding box center [417, 164] width 261 height 15
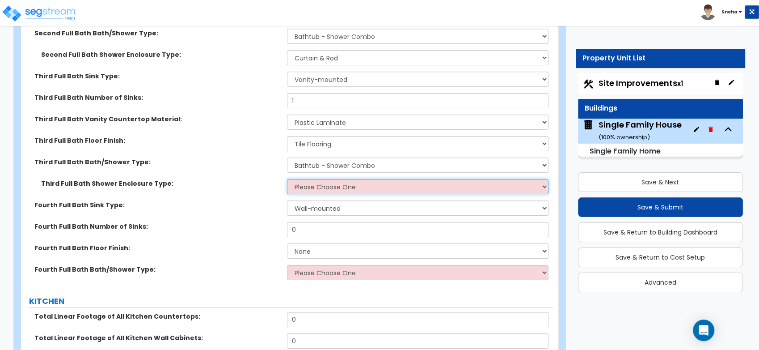
click at [319, 187] on select "Please Choose One Curtain & Rod Glass Sliding Doors Glass Hinged Doors" at bounding box center [417, 186] width 261 height 15
select select "1"
click at [287, 179] on select "Please Choose One Curtain & Rod Glass Sliding Doors Glass Hinged Doors" at bounding box center [417, 186] width 261 height 15
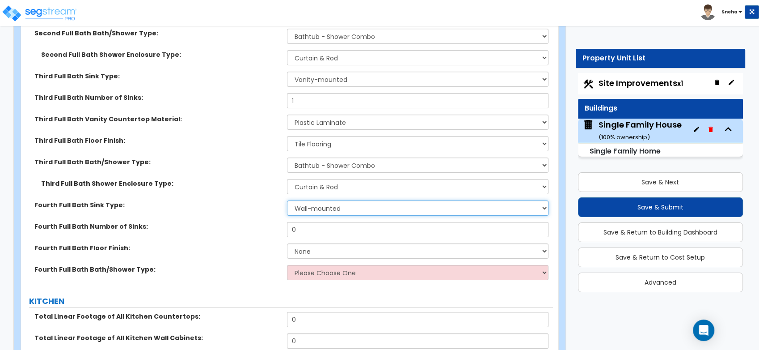
click at [312, 205] on select "Wall-mounted Pedestal-mounted Vanity-mounted" at bounding box center [417, 207] width 261 height 15
select select "3"
click at [287, 200] on select "Wall-mounted Pedestal-mounted Vanity-mounted" at bounding box center [417, 207] width 261 height 15
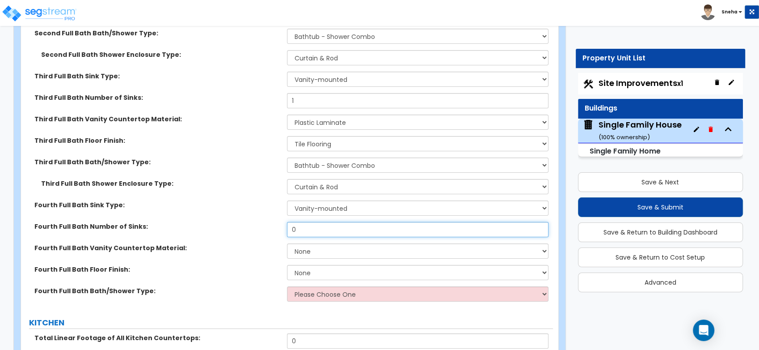
drag, startPoint x: 314, startPoint y: 230, endPoint x: 266, endPoint y: 232, distance: 47.5
click at [266, 232] on div "Fourth Full Bath Number of Sinks: 0" at bounding box center [287, 232] width 532 height 21
type input "1"
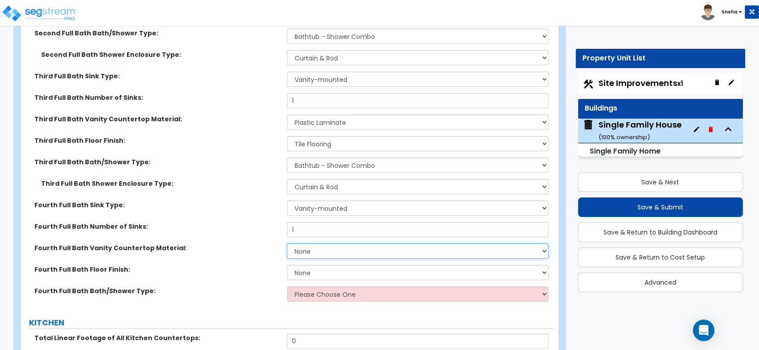
click at [325, 253] on select "None Plastic Laminate Solid Surface Stone Quartz Marble Tile Wood Stainless Ste…" at bounding box center [417, 250] width 261 height 15
select select "1"
click at [287, 243] on select "None Plastic Laminate Solid Surface Stone Quartz Marble Tile Wood Stainless Ste…" at bounding box center [417, 250] width 261 height 15
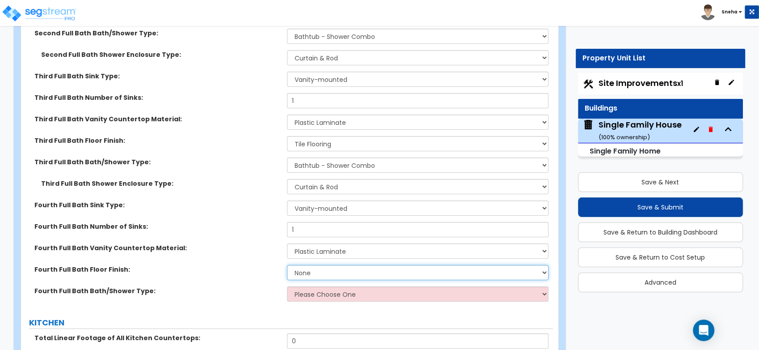
click at [325, 272] on select "None Tile Flooring Hardwood Flooring Resilient Laminate Flooring VCT Flooring S…" at bounding box center [417, 272] width 261 height 15
select select "1"
click at [287, 265] on select "None Tile Flooring Hardwood Flooring Resilient Laminate Flooring VCT Flooring S…" at bounding box center [417, 272] width 261 height 15
click at [321, 294] on select "Please Choose One Standalone Shower Bathtub - Shower Combo" at bounding box center [417, 293] width 261 height 15
click at [287, 286] on select "Please Choose One Standalone Shower Bathtub - Shower Combo" at bounding box center [417, 293] width 261 height 15
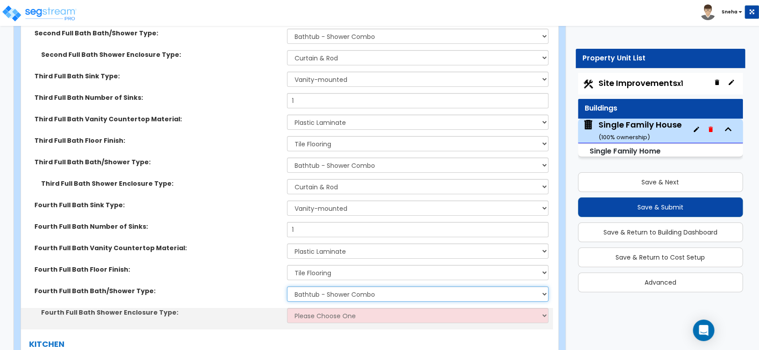
click at [334, 295] on select "Please Choose One Standalone Shower Bathtub - Shower Combo" at bounding box center [417, 293] width 261 height 15
select select "1"
click at [287, 286] on select "Please Choose One Standalone Shower Bathtub - Shower Combo" at bounding box center [417, 293] width 261 height 15
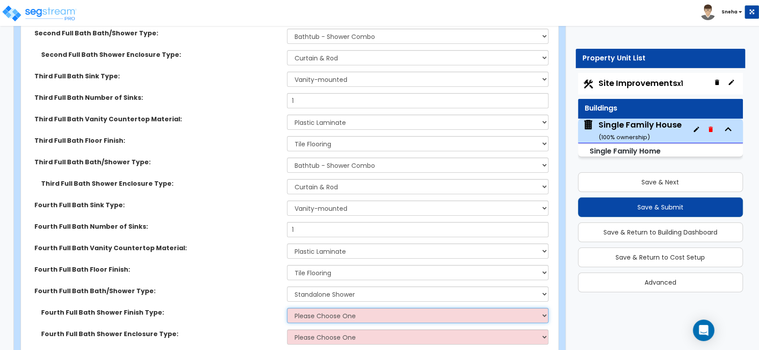
click at [315, 312] on select "Please Choose One Plastic Tile Stone" at bounding box center [417, 315] width 261 height 15
select select "2"
click at [287, 308] on select "Please Choose One Plastic Tile Stone" at bounding box center [417, 315] width 261 height 15
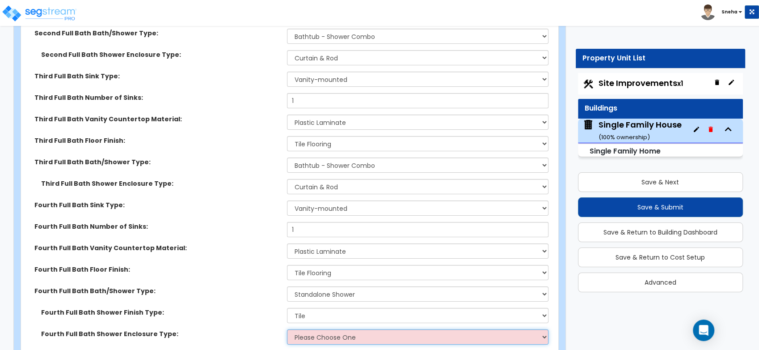
click at [315, 333] on select "Please Choose One Curtain & Rod Glass Sliding Doors Glass Hinged Doors" at bounding box center [417, 336] width 261 height 15
select select "1"
click at [287, 329] on select "Please Choose One Curtain & Rod Glass Sliding Doors Glass Hinged Doors" at bounding box center [417, 336] width 261 height 15
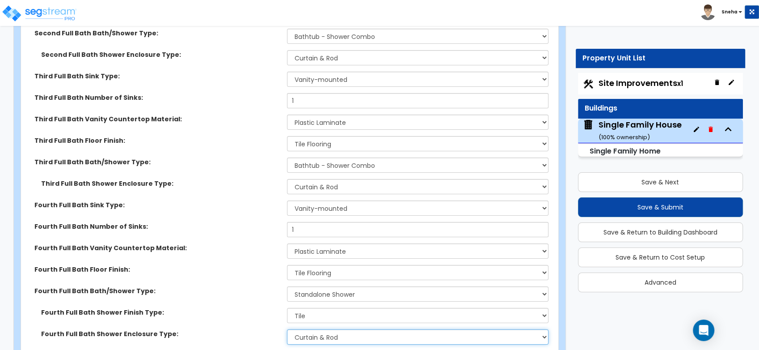
scroll to position [3327, 0]
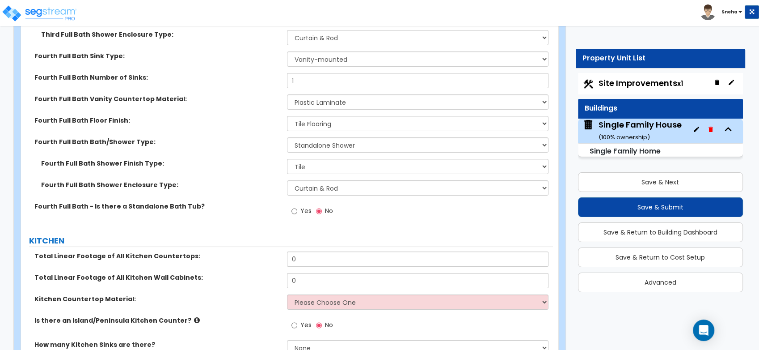
click at [394, 236] on label "KITCHEN" at bounding box center [291, 241] width 524 height 12
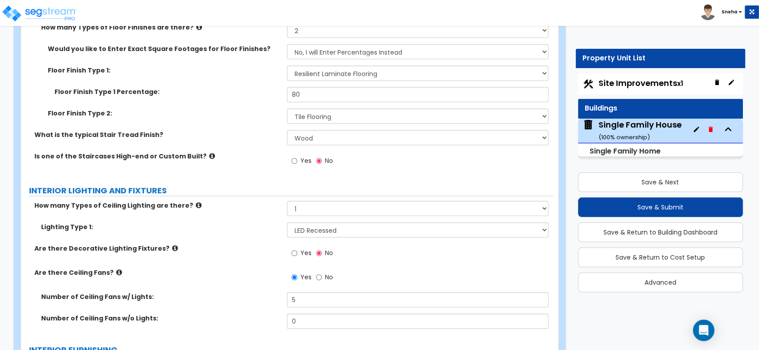
scroll to position [1837, 0]
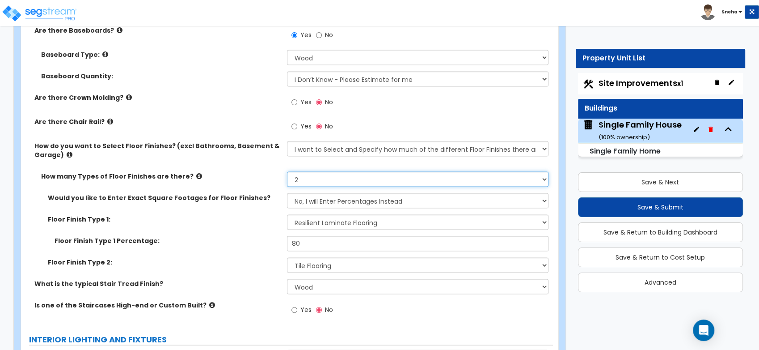
click at [321, 179] on select "None 1 2 3 4" at bounding box center [417, 179] width 261 height 15
select select "1"
click at [287, 172] on select "None 1 2 3 4" at bounding box center [417, 179] width 261 height 15
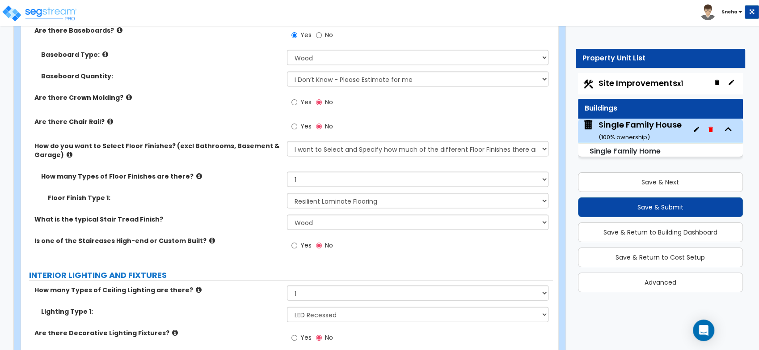
click at [377, 270] on label "INTERIOR LIGHTING AND FIXTURES" at bounding box center [291, 275] width 524 height 12
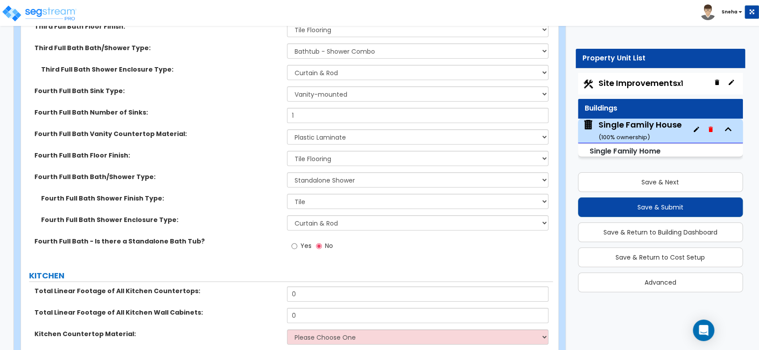
scroll to position [3377, 0]
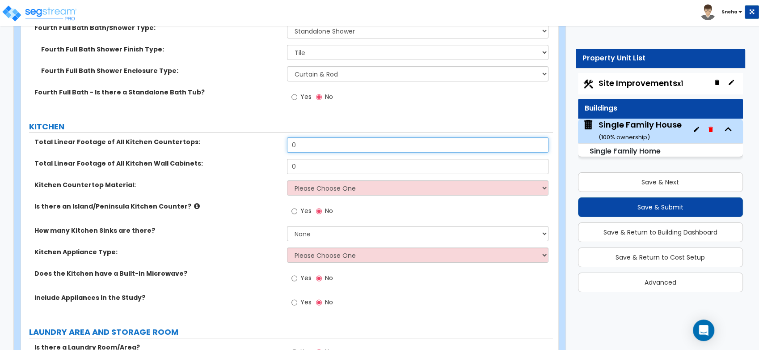
click at [303, 143] on input "0" at bounding box center [417, 144] width 261 height 15
drag, startPoint x: 305, startPoint y: 145, endPoint x: 265, endPoint y: 142, distance: 40.8
click at [265, 142] on div "Total Linear Footage of All Kitchen Countertops: 0" at bounding box center [287, 147] width 532 height 21
type input "18"
drag, startPoint x: 325, startPoint y: 168, endPoint x: 286, endPoint y: 170, distance: 39.4
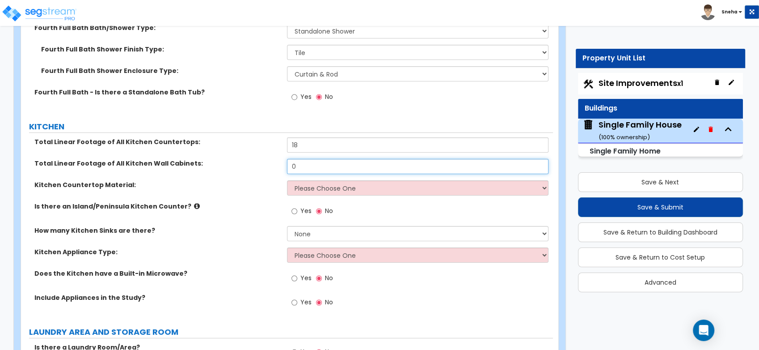
click at [286, 170] on div "Total Linear Footage of All Kitchen Wall Cabinets: 0" at bounding box center [287, 169] width 532 height 21
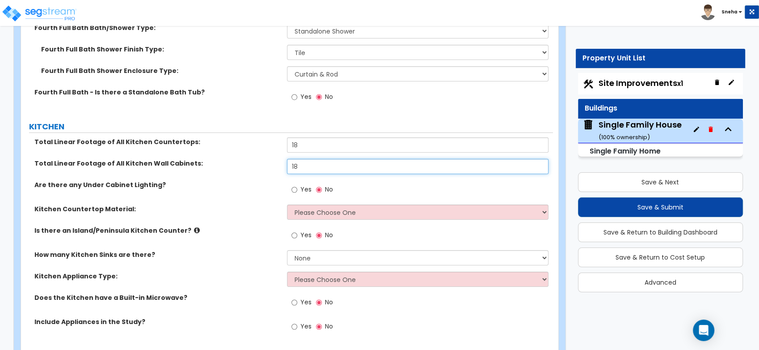
type input "18"
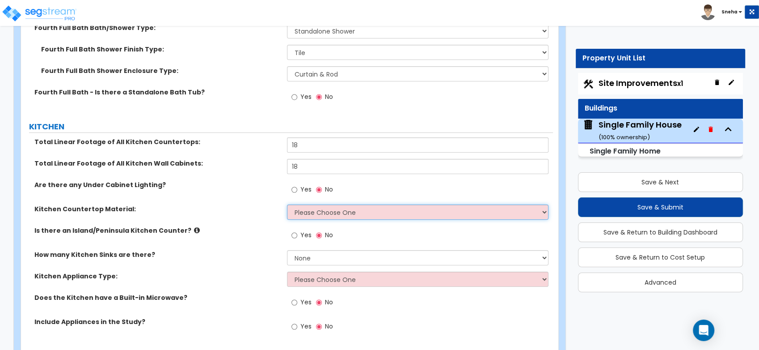
click at [300, 215] on select "Please Choose One Plastic Laminate Solid Surface Stone Quartz Marble Tile Wood …" at bounding box center [417, 211] width 261 height 15
select select "1"
click at [287, 204] on select "Please Choose One Plastic Laminate Solid Surface Stone Quartz Marble Tile Wood …" at bounding box center [417, 211] width 261 height 15
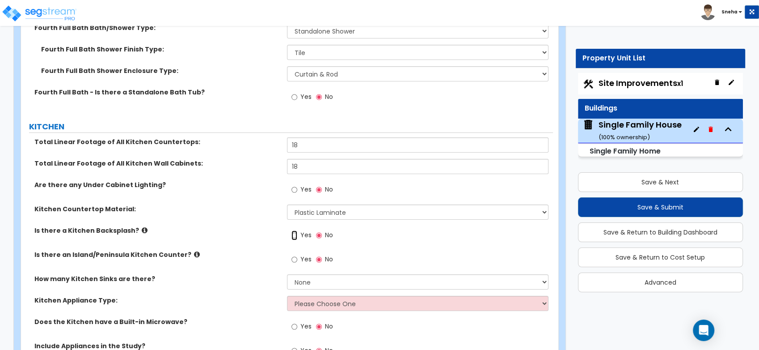
click at [295, 236] on input "Yes" at bounding box center [294, 235] width 6 height 10
radio input "true"
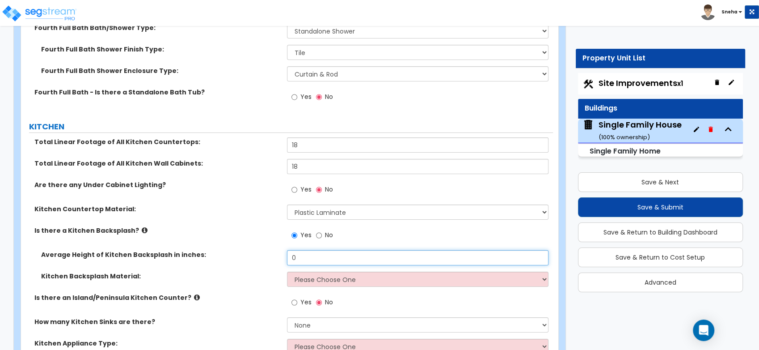
drag, startPoint x: 303, startPoint y: 258, endPoint x: 268, endPoint y: 257, distance: 35.3
click at [268, 257] on div "Average Height of Kitchen Backsplash in inches: 0" at bounding box center [287, 260] width 532 height 21
type input "2"
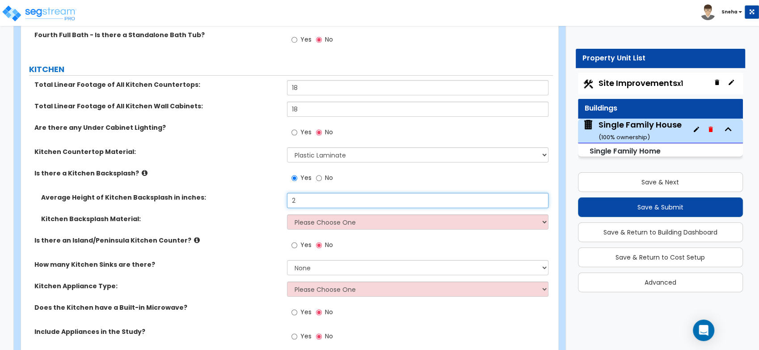
scroll to position [3476, 0]
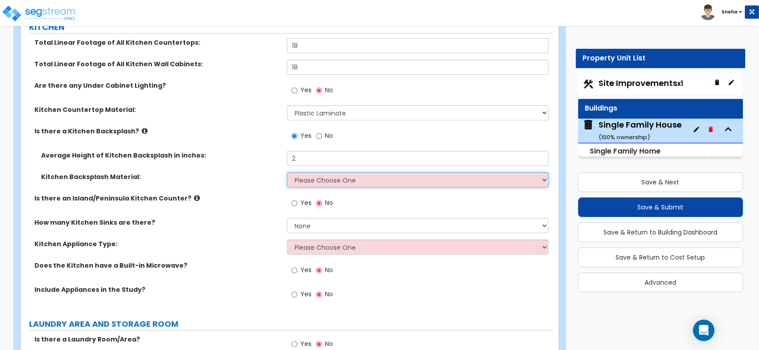
click at [304, 173] on select "Please Choose One Plastic Laminate Solid Surface Stone Quartz Tile Stainless St…" at bounding box center [417, 179] width 261 height 15
select select "6"
click at [287, 172] on select "Please Choose One Plastic Laminate Solid Surface Stone Quartz Tile Stainless St…" at bounding box center [417, 179] width 261 height 15
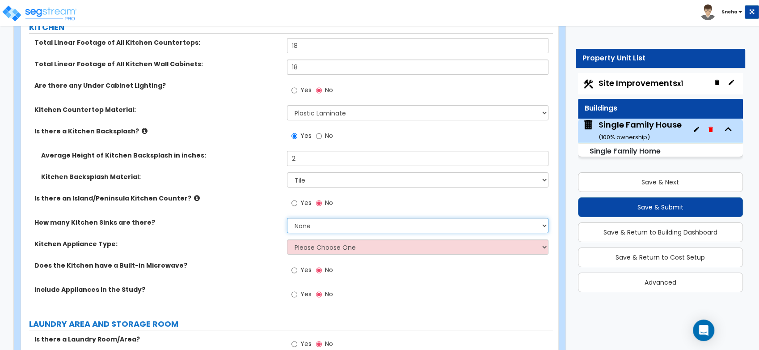
click at [315, 222] on select "None 1 2 3" at bounding box center [417, 225] width 261 height 15
select select "1"
click at [287, 218] on select "None 1 2 3" at bounding box center [417, 225] width 261 height 15
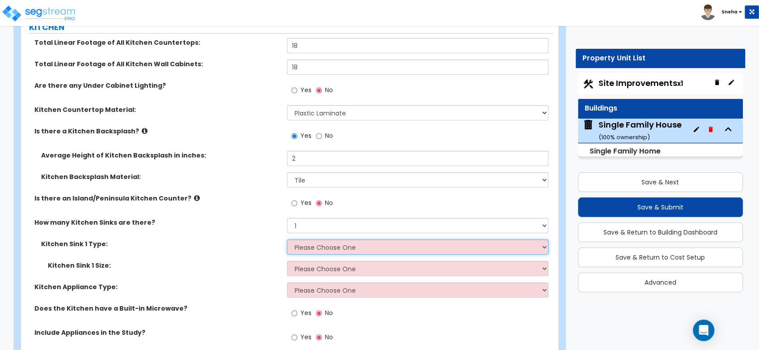
click at [312, 247] on select "Please Choose One Stainless Steel Porcelain Enamel Cast Iron Granite Composite" at bounding box center [417, 246] width 261 height 15
select select "1"
click at [287, 239] on select "Please Choose One Stainless Steel Porcelain Enamel Cast Iron Granite Composite" at bounding box center [417, 246] width 261 height 15
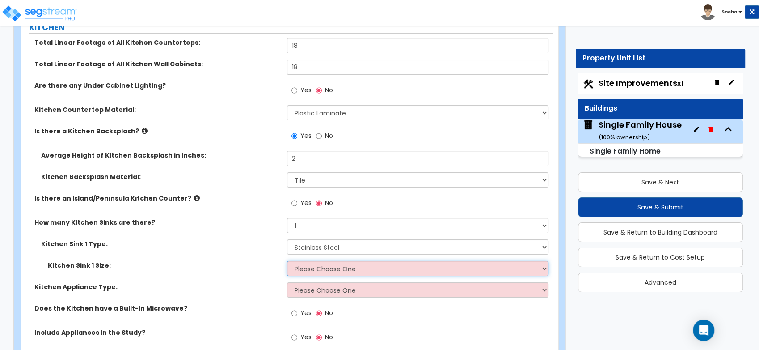
click at [311, 272] on select "Please Choose One Single Sink Double Sink" at bounding box center [417, 268] width 261 height 15
select select "1"
click at [287, 261] on select "Please Choose One Single Sink Double Sink" at bounding box center [417, 268] width 261 height 15
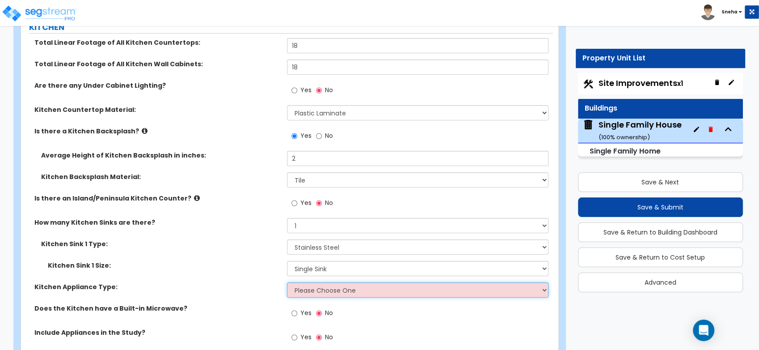
click at [310, 290] on select "Please Choose One Gas Electric" at bounding box center [417, 289] width 261 height 15
select select "1"
click at [287, 282] on select "Please Choose One Gas Electric" at bounding box center [417, 289] width 261 height 15
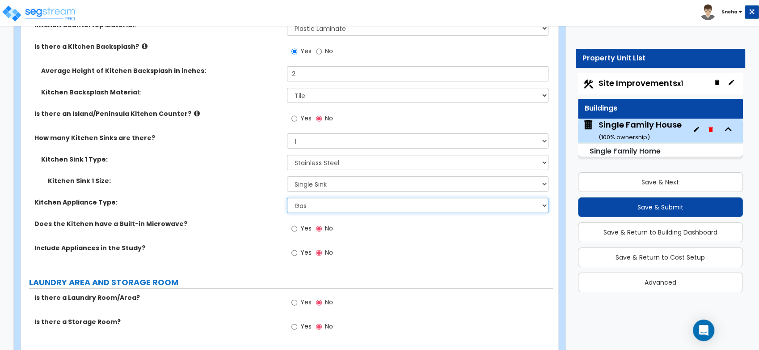
scroll to position [3576, 0]
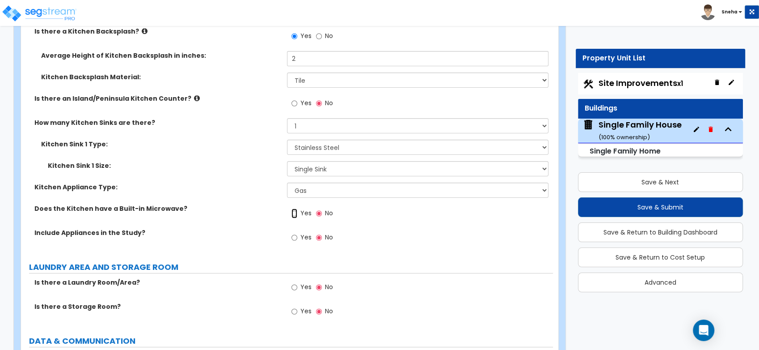
click at [295, 211] on input "Yes" at bounding box center [294, 213] width 6 height 10
radio input "true"
click at [291, 236] on input "Yes" at bounding box center [294, 237] width 6 height 10
radio input "true"
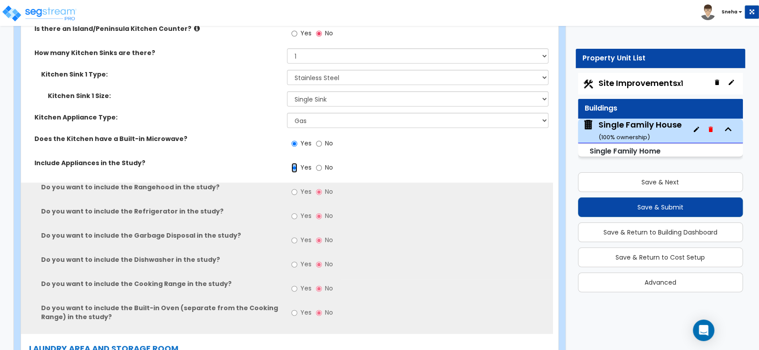
scroll to position [3675, 0]
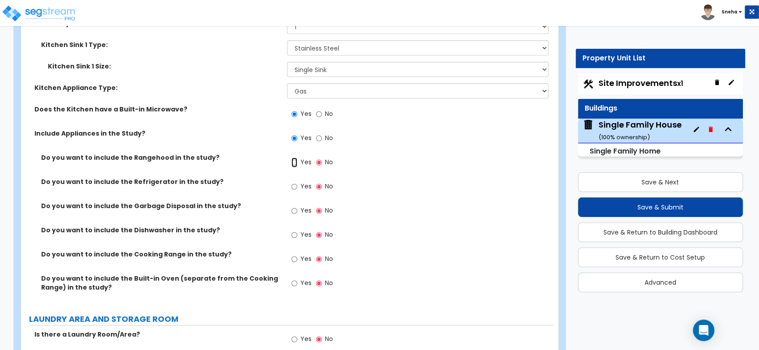
click at [294, 160] on input "Yes" at bounding box center [294, 162] width 6 height 10
radio input "true"
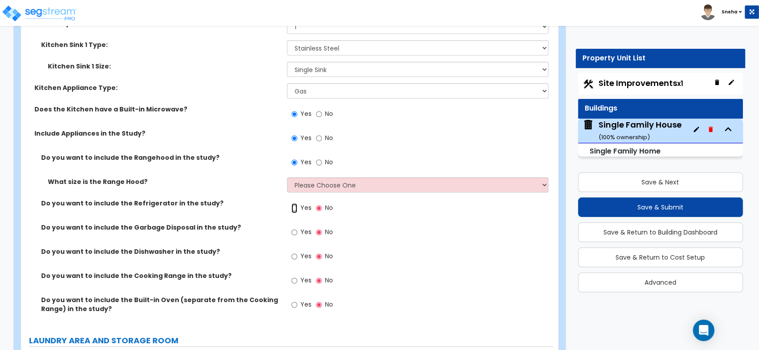
click at [292, 204] on input "Yes" at bounding box center [294, 208] width 6 height 10
radio input "true"
click at [292, 204] on input "Yes" at bounding box center [294, 208] width 6 height 10
click at [292, 205] on input "Yes" at bounding box center [294, 208] width 6 height 10
click at [294, 207] on input "Yes" at bounding box center [294, 208] width 6 height 10
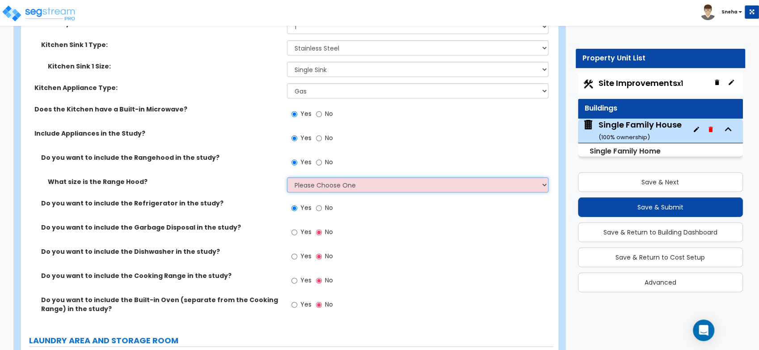
click at [306, 182] on select "Please Choose One Normal - 30" Wide - 42"" at bounding box center [417, 184] width 261 height 15
select select "1"
click at [287, 177] on select "Please Choose One Normal - 30" Wide - 42"" at bounding box center [417, 184] width 261 height 15
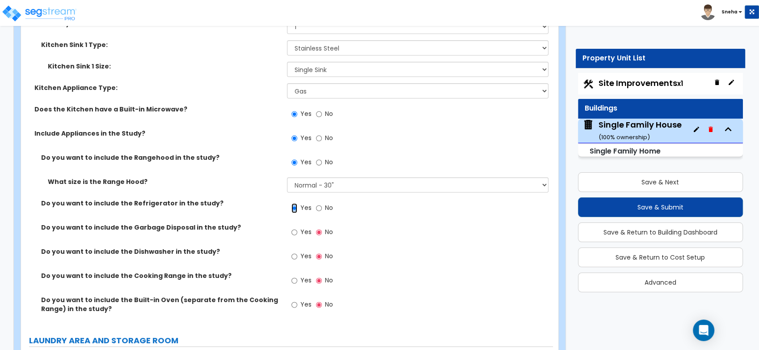
click at [293, 207] on input "Yes" at bounding box center [294, 208] width 6 height 10
click at [317, 206] on input "No" at bounding box center [319, 208] width 6 height 10
radio input "false"
radio input "true"
click at [294, 231] on input "Yes" at bounding box center [294, 232] width 6 height 10
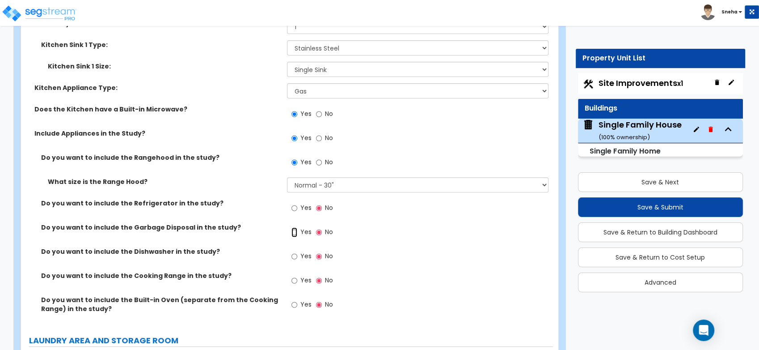
radio input "true"
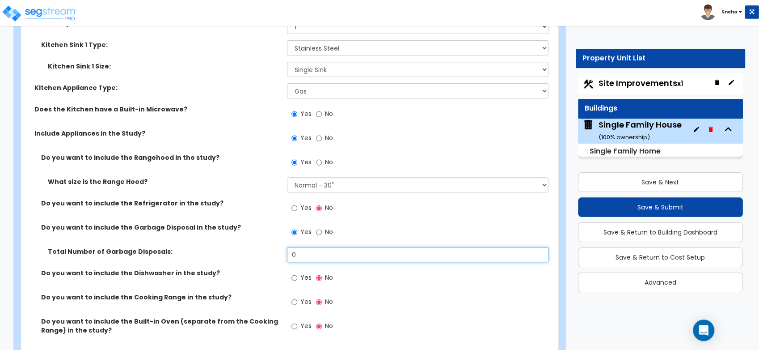
drag, startPoint x: 301, startPoint y: 255, endPoint x: 274, endPoint y: 254, distance: 27.3
click at [274, 254] on div "Total Number of Garbage Disposals: 0" at bounding box center [287, 257] width 532 height 21
type input "1"
click at [293, 276] on input "Yes" at bounding box center [294, 278] width 6 height 10
radio input "true"
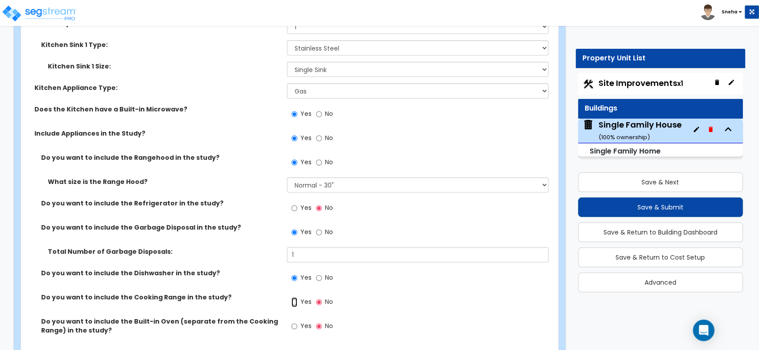
click at [295, 301] on input "Yes" at bounding box center [294, 302] width 6 height 10
radio input "true"
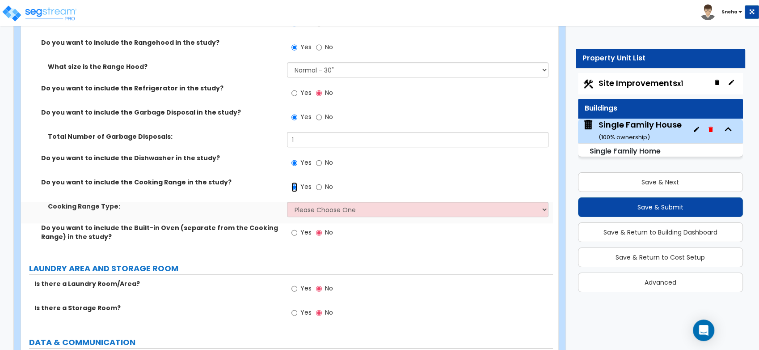
scroll to position [3824, 0]
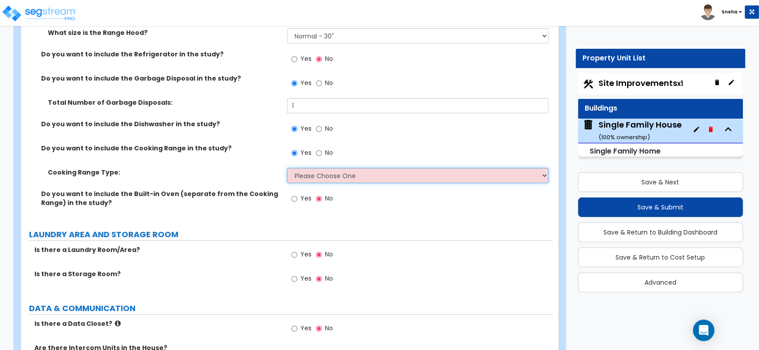
click at [309, 177] on select "Please Choose One Cook Top Only Range with Oven" at bounding box center [417, 175] width 261 height 15
select select "2"
click at [287, 168] on select "Please Choose One Cook Top Only Range with Oven" at bounding box center [417, 175] width 261 height 15
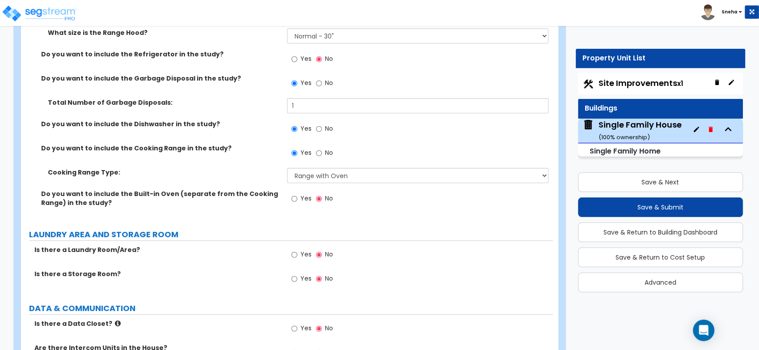
click at [270, 173] on label "Cooking Range Type:" at bounding box center [164, 172] width 232 height 9
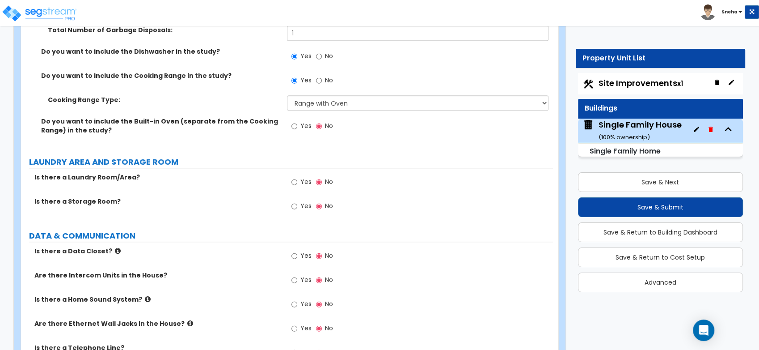
scroll to position [3923, 0]
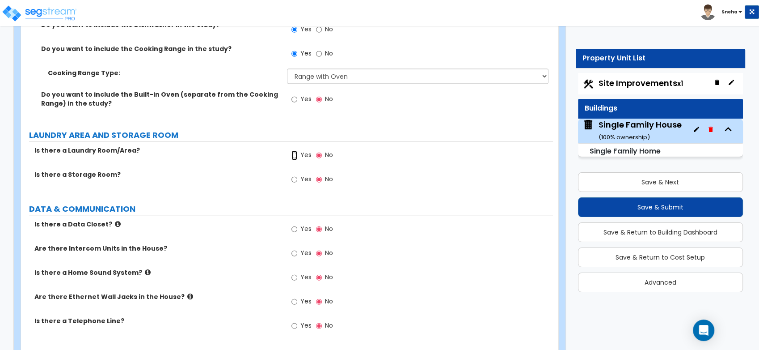
click at [293, 155] on input "Yes" at bounding box center [294, 155] width 6 height 10
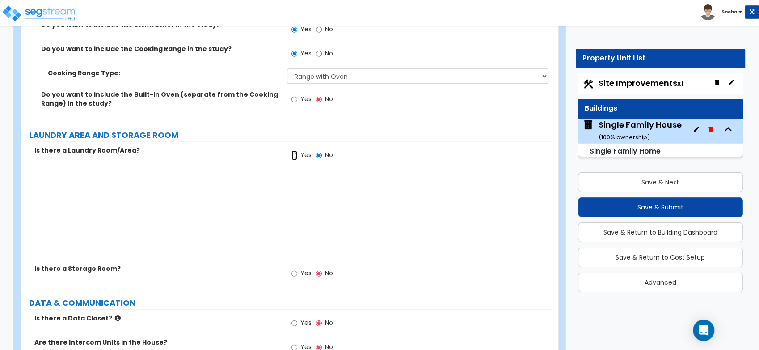
radio input "true"
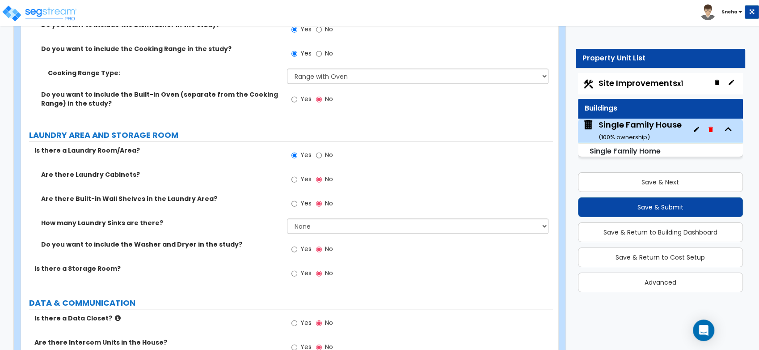
click at [298, 177] on label "Yes" at bounding box center [301, 180] width 20 height 15
click at [297, 177] on input "Yes" at bounding box center [294, 179] width 6 height 10
radio input "true"
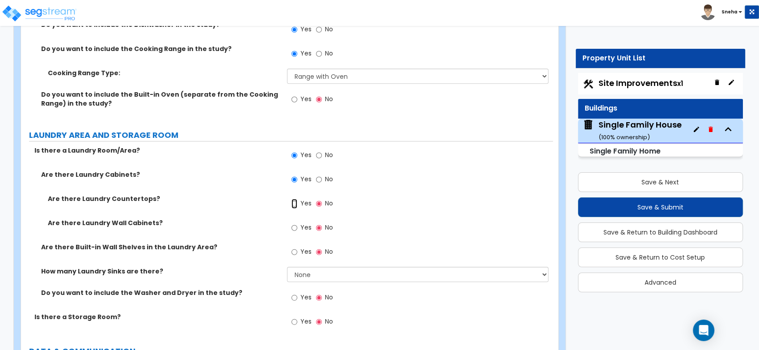
click at [292, 202] on input "Yes" at bounding box center [294, 203] width 6 height 10
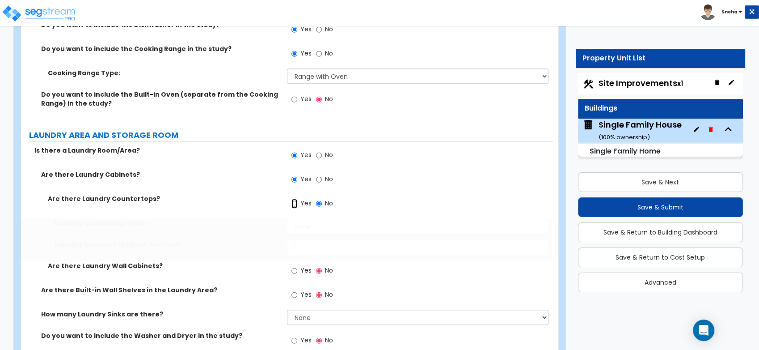
radio input "true"
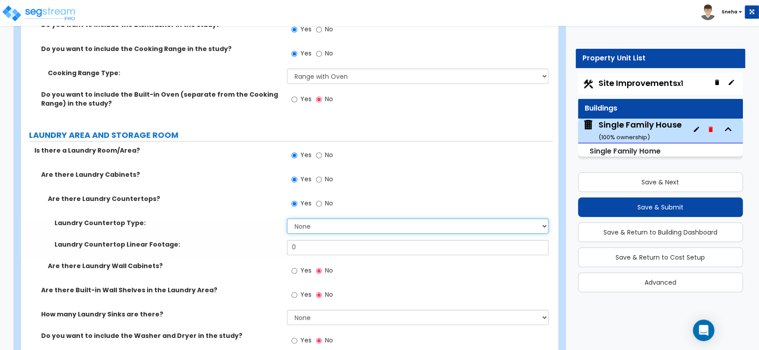
click at [316, 223] on select "None Plastic Laminate Solid Surface Stone Quartz Marble Tile Wood Stainless Ste…" at bounding box center [417, 225] width 261 height 15
select select "1"
click at [287, 218] on select "None Plastic Laminate Solid Surface Stone Quartz Marble Tile Wood Stainless Ste…" at bounding box center [417, 225] width 261 height 15
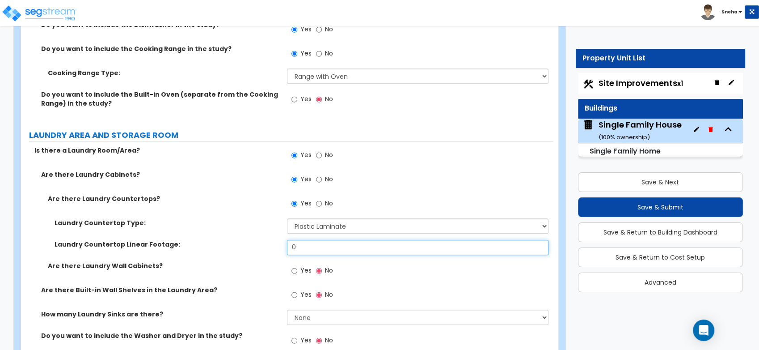
drag, startPoint x: 315, startPoint y: 244, endPoint x: 248, endPoint y: 247, distance: 66.7
click at [248, 247] on div "Laundry Countertop Linear Footage: 0" at bounding box center [287, 250] width 532 height 21
type input "10"
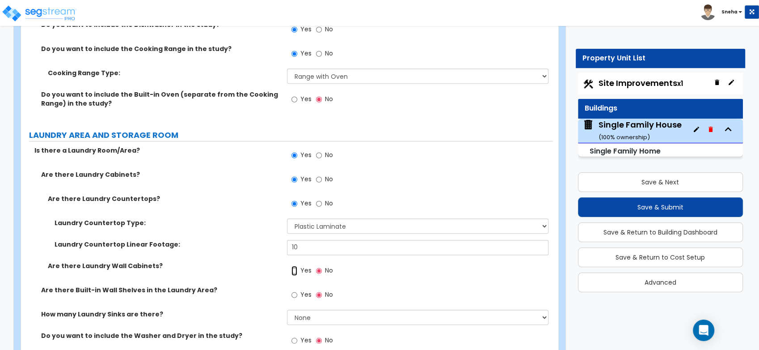
click at [296, 266] on input "Yes" at bounding box center [294, 271] width 6 height 10
radio input "true"
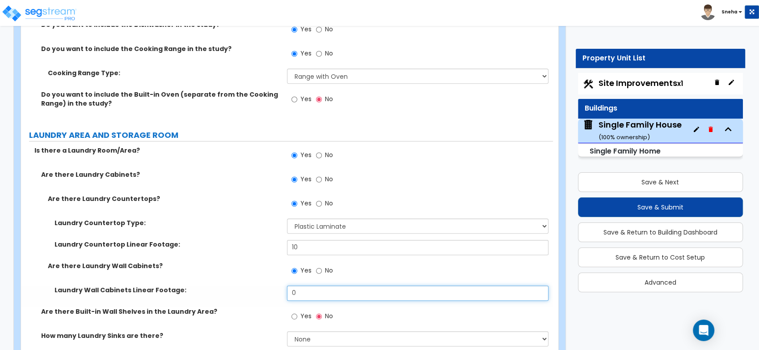
drag, startPoint x: 299, startPoint y: 291, endPoint x: 287, endPoint y: 292, distance: 12.1
click at [287, 292] on input "0" at bounding box center [417, 292] width 261 height 15
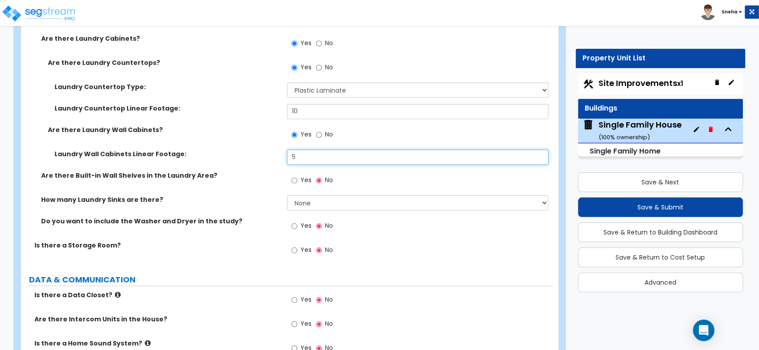
scroll to position [4072, 0]
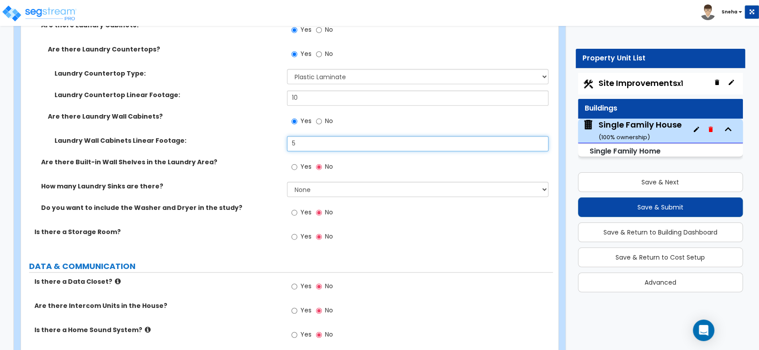
type input "5"
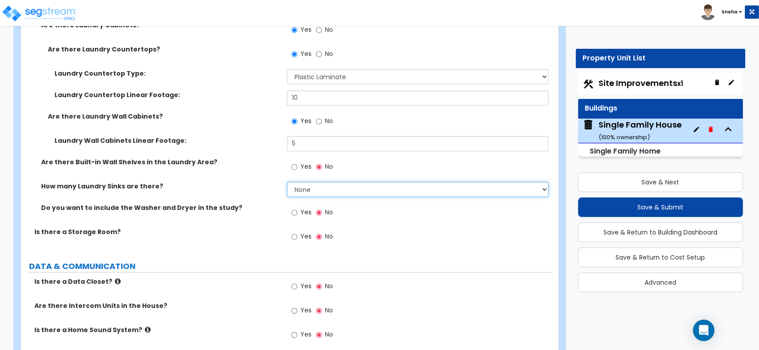
click at [295, 186] on select "None 1 2 3" at bounding box center [417, 188] width 261 height 15
select select "1"
click at [287, 181] on select "None 1 2 3" at bounding box center [417, 188] width 261 height 15
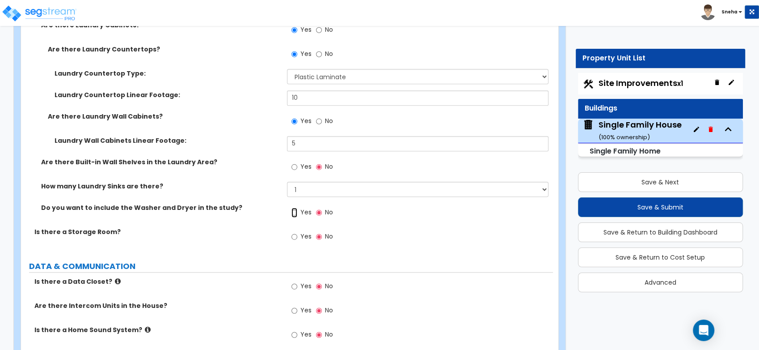
click at [294, 214] on input "Yes" at bounding box center [294, 212] width 6 height 10
click at [399, 223] on div "Yes No" at bounding box center [420, 215] width 266 height 24
click at [321, 211] on input "No" at bounding box center [319, 212] width 6 height 10
radio input "false"
radio input "true"
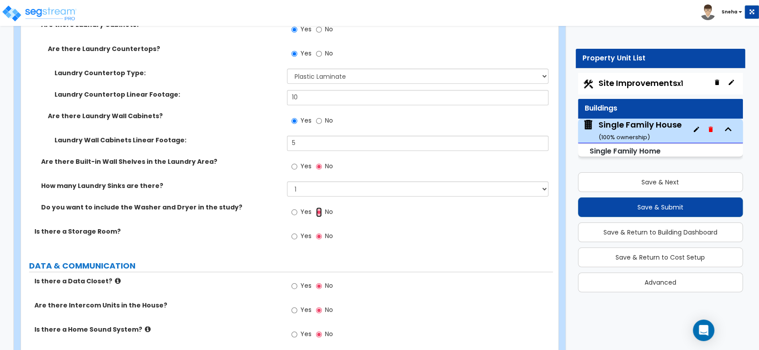
scroll to position [4221, 0]
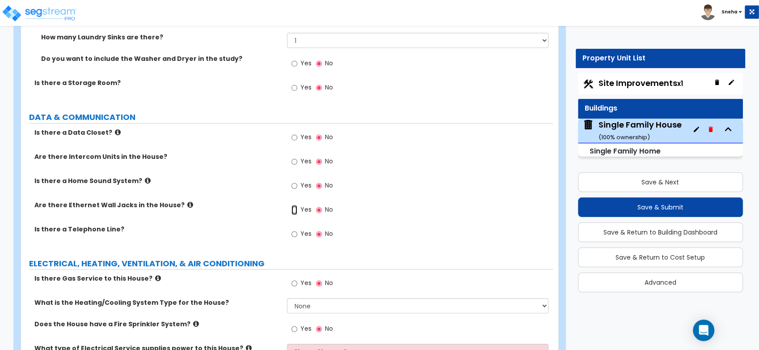
click at [294, 209] on input "Yes" at bounding box center [294, 210] width 6 height 10
radio input "true"
click at [294, 232] on input "Yes" at bounding box center [294, 234] width 6 height 10
radio input "true"
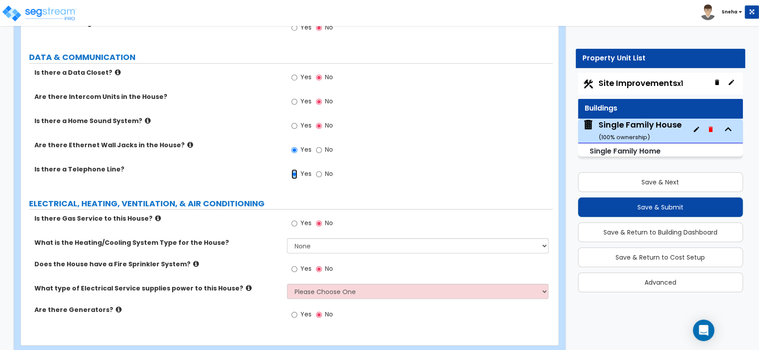
scroll to position [4300, 0]
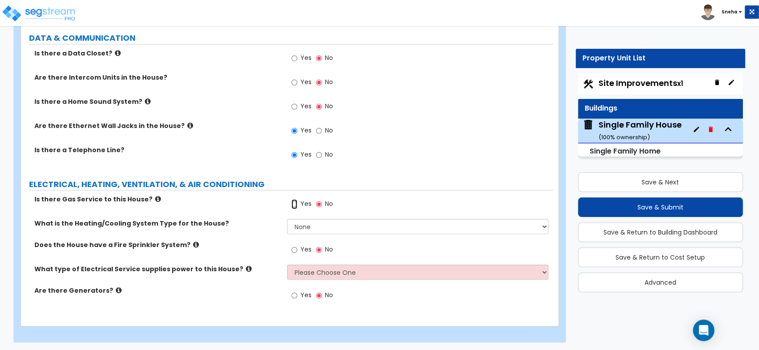
click at [293, 201] on input "Yes" at bounding box center [294, 204] width 6 height 10
radio input "true"
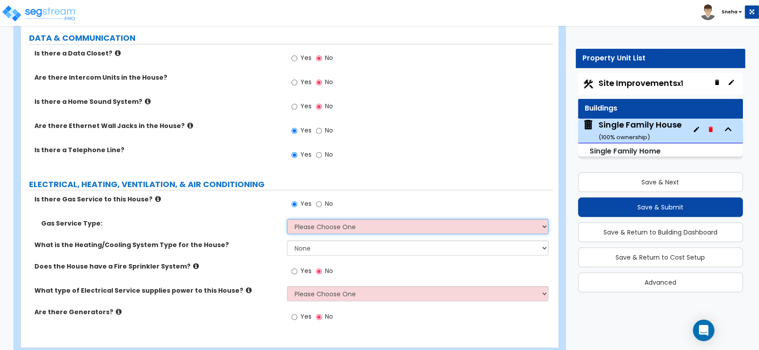
drag, startPoint x: 330, startPoint y: 220, endPoint x: 331, endPoint y: 225, distance: 5.0
click at [331, 221] on select "Please Choose One Natural Gas Service Propane Tank On-site" at bounding box center [417, 226] width 261 height 15
click at [287, 219] on select "Please Choose One Natural Gas Service Propane Tank On-site" at bounding box center [417, 226] width 261 height 15
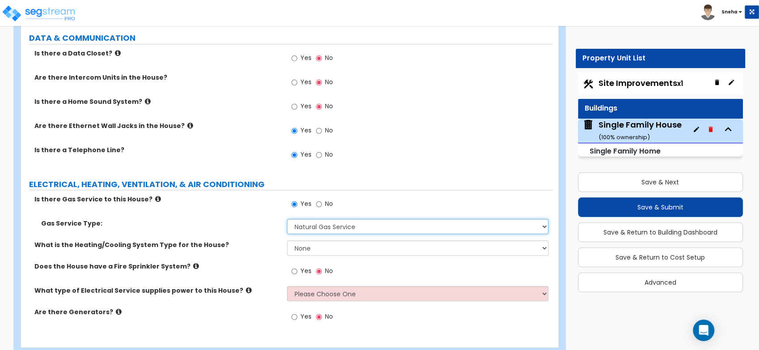
click at [345, 226] on select "Please Choose One Natural Gas Service Propane Tank On-site" at bounding box center [417, 226] width 261 height 15
select select "2"
click at [287, 219] on select "Please Choose One Natural Gas Service Propane Tank On-site" at bounding box center [417, 226] width 261 height 15
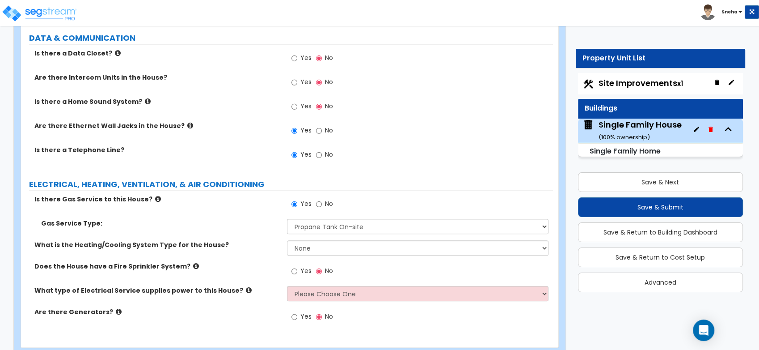
click at [224, 208] on div "Is there Gas Service to this House? Yes No" at bounding box center [287, 206] width 532 height 24
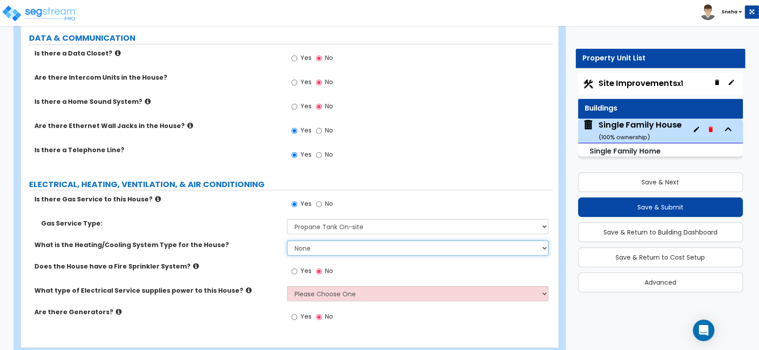
click at [321, 246] on select "None Heat Only Centralized Heating & Cooling Thru Wall Air Conditioners Mini Sp…" at bounding box center [417, 247] width 261 height 15
select select "2"
click at [287, 240] on select "None Heat Only Centralized Heating & Cooling Thru Wall Air Conditioners Mini Sp…" at bounding box center [417, 247] width 261 height 15
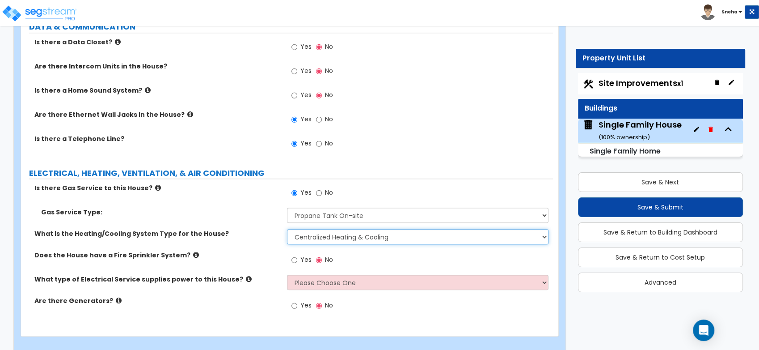
scroll to position [4322, 0]
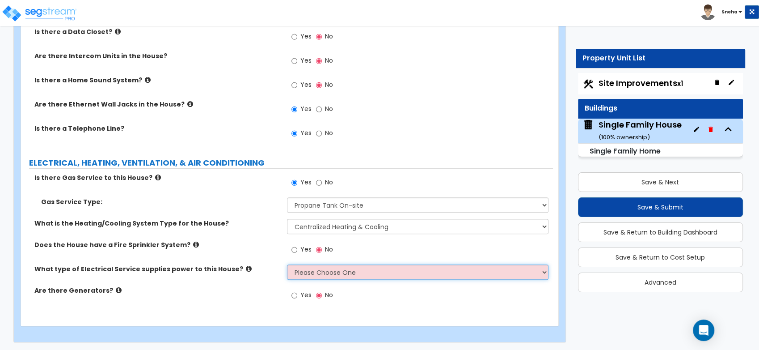
click at [321, 272] on select "Please Choose One Overhead Underground" at bounding box center [417, 271] width 261 height 15
select select "2"
click at [287, 264] on select "Please Choose One Overhead Underground" at bounding box center [417, 271] width 261 height 15
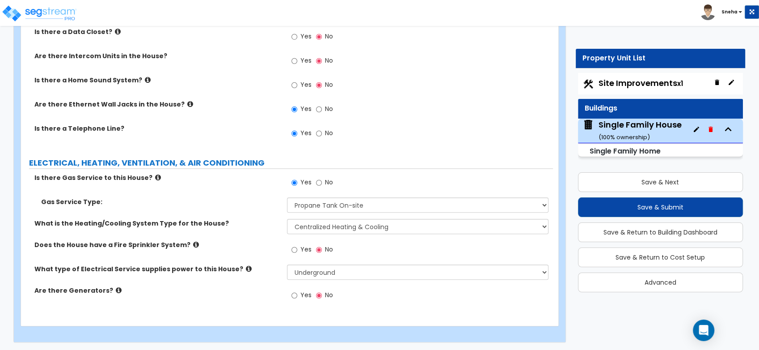
click at [257, 257] on div "Does the House have a Fire Sprinkler System? Yes No" at bounding box center [287, 252] width 532 height 24
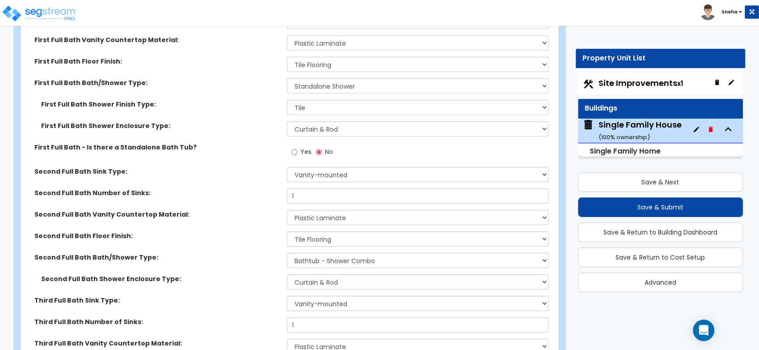
scroll to position [2930, 0]
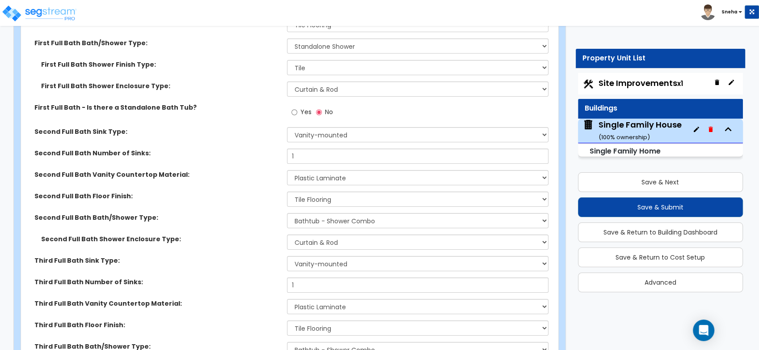
click at [648, 82] on span "Site Improvements x1" at bounding box center [640, 82] width 84 height 11
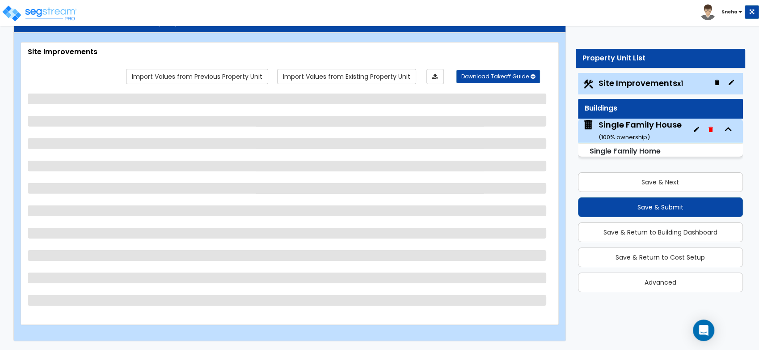
select select "2"
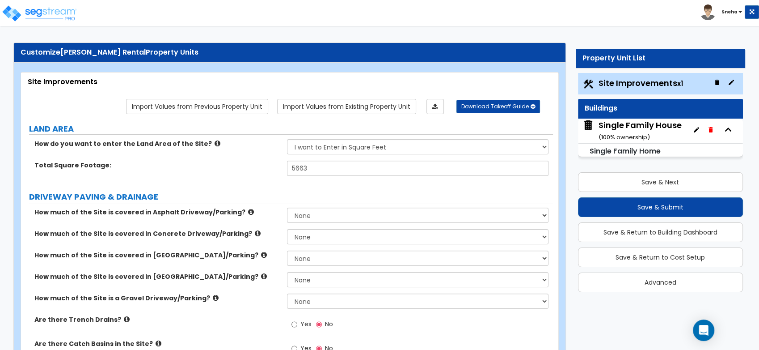
scroll to position [0, 0]
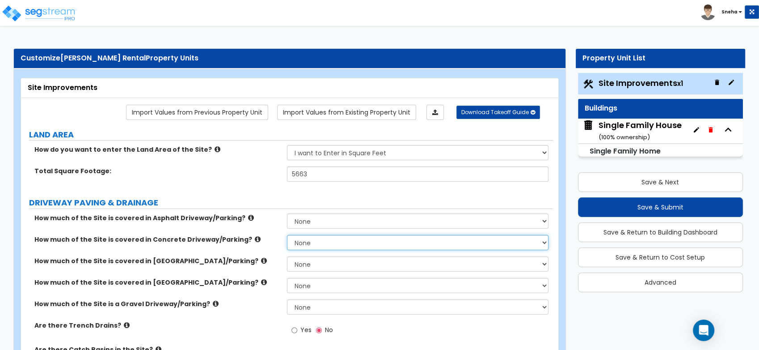
drag, startPoint x: 315, startPoint y: 241, endPoint x: 302, endPoint y: 241, distance: 12.5
click at [302, 241] on select "None I want to Enter an Approximate Percentage I want to Enter the Square Foota…" at bounding box center [417, 242] width 261 height 15
select select "2"
click at [287, 235] on select "None I want to Enter an Approximate Percentage I want to Enter the Square Foota…" at bounding box center [417, 242] width 261 height 15
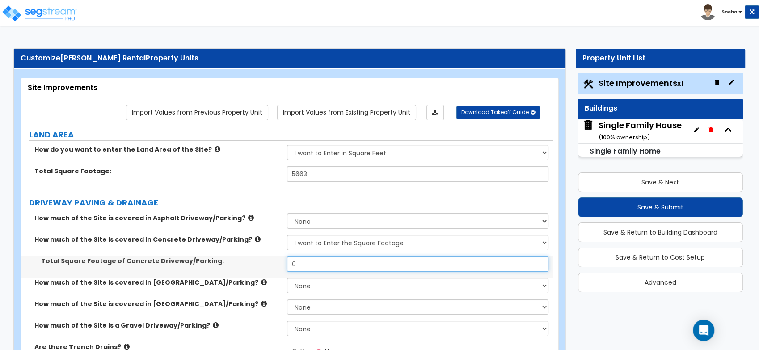
drag, startPoint x: 297, startPoint y: 263, endPoint x: 257, endPoint y: 263, distance: 39.8
click at [257, 263] on div "Total Square Footage of Concrete Driveway/Parking: 0" at bounding box center [287, 266] width 532 height 21
type input "400"
click at [257, 263] on label "Total Square Footage of Concrete Driveway/Parking:" at bounding box center [160, 260] width 239 height 9
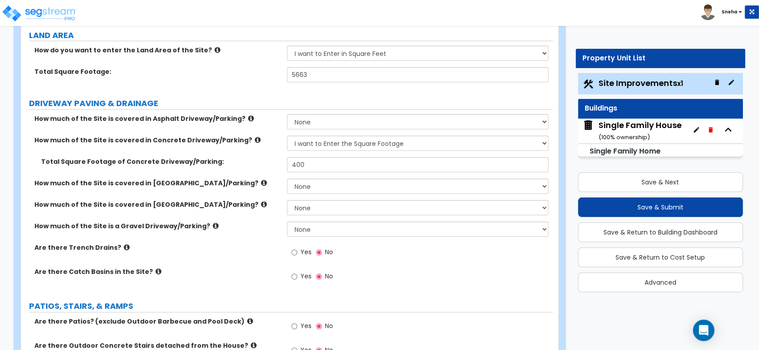
scroll to position [248, 0]
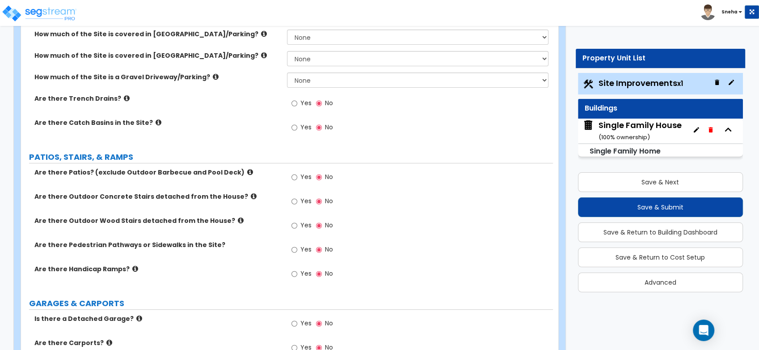
click at [247, 170] on icon at bounding box center [250, 172] width 6 height 7
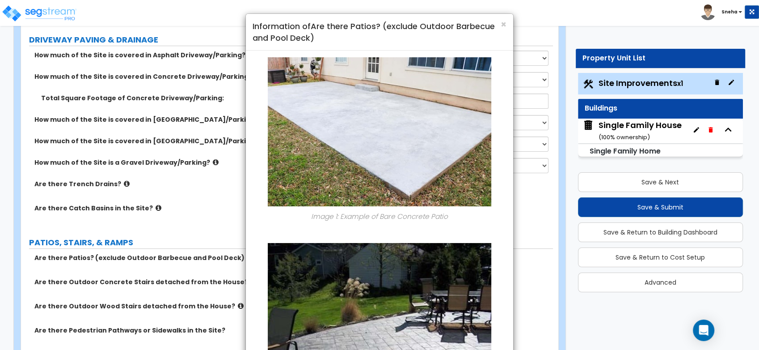
scroll to position [99, 0]
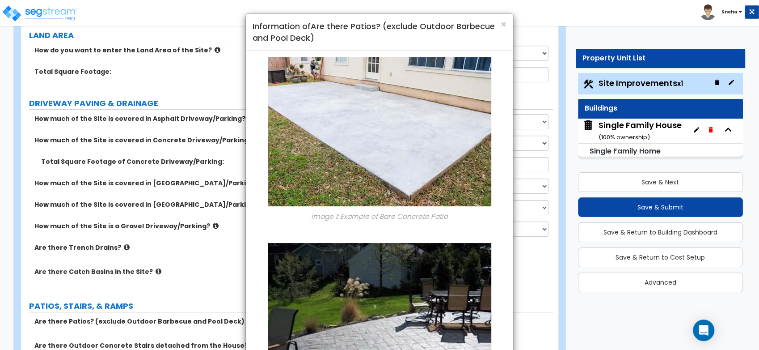
click at [164, 251] on div "× Information of Are there Patios? (exclude Outdoor Barbecue and Pool Deck) Ima…" at bounding box center [379, 175] width 759 height 350
click at [505, 25] on span "×" at bounding box center [504, 24] width 6 height 13
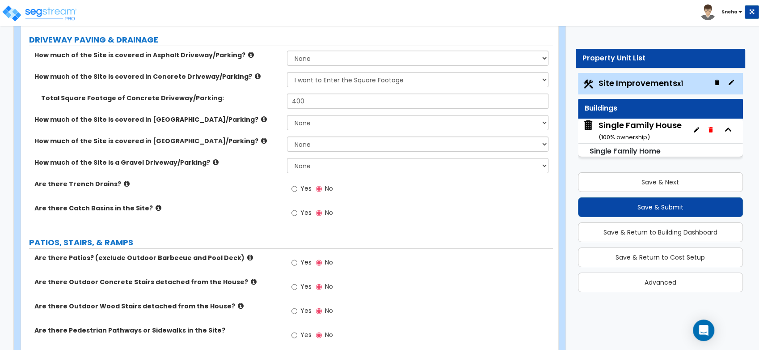
scroll to position [198, 0]
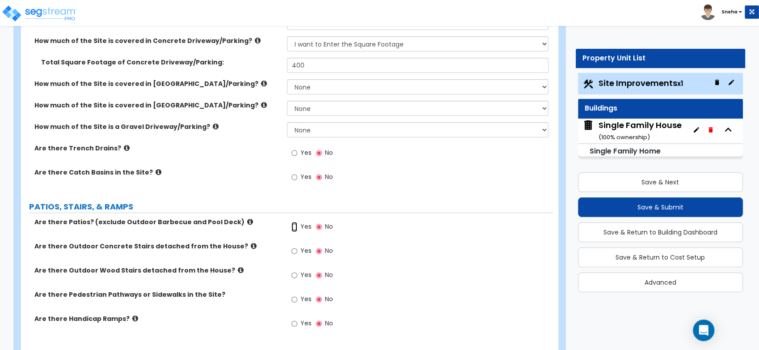
click at [294, 226] on input "Yes" at bounding box center [294, 227] width 6 height 10
radio input "true"
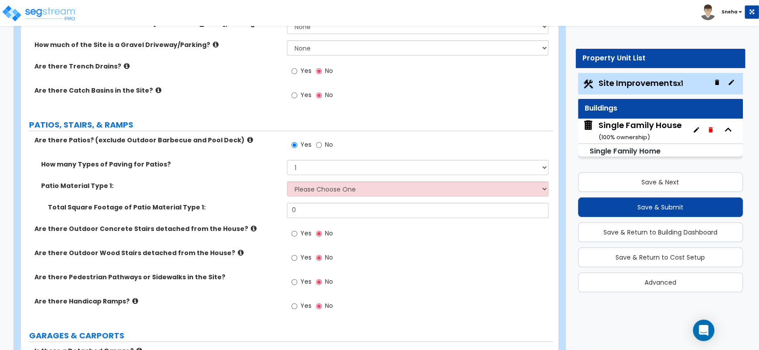
scroll to position [347, 0]
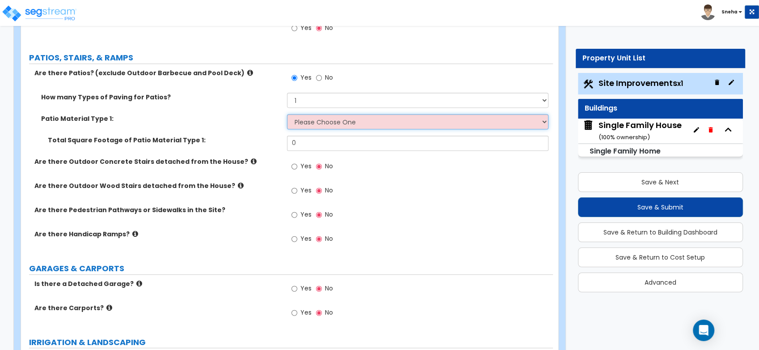
click at [312, 124] on select "Please Choose One Bare Concrete Stamped Concrete Brick Pavers Stone Pavers Tile…" at bounding box center [417, 121] width 261 height 15
select select "1"
click at [287, 114] on select "Please Choose One Bare Concrete Stamped Concrete Brick Pavers Stone Pavers Tile…" at bounding box center [417, 121] width 261 height 15
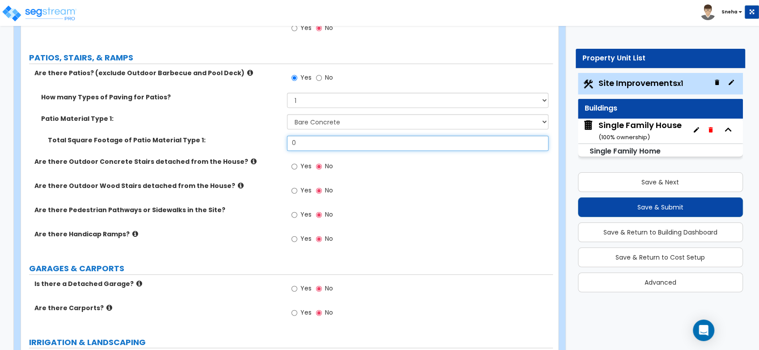
click at [320, 140] on input "0" at bounding box center [417, 142] width 261 height 15
drag, startPoint x: 314, startPoint y: 147, endPoint x: 282, endPoint y: 146, distance: 32.6
click at [282, 146] on div "Total Square Footage of Patio Material Type 1: 0" at bounding box center [287, 145] width 532 height 21
type input "396"
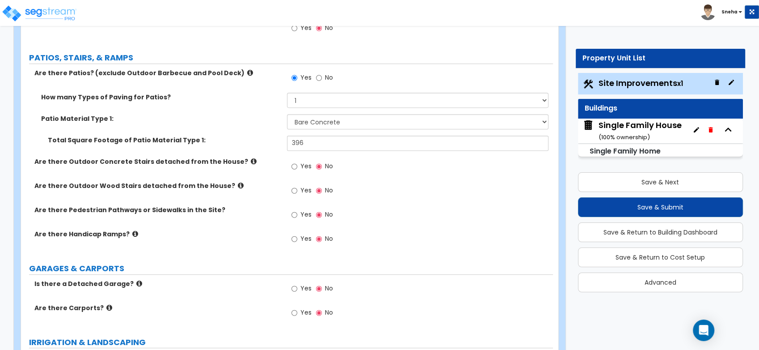
click at [268, 140] on label "Total Square Footage of Patio Material Type 1:" at bounding box center [164, 139] width 232 height 9
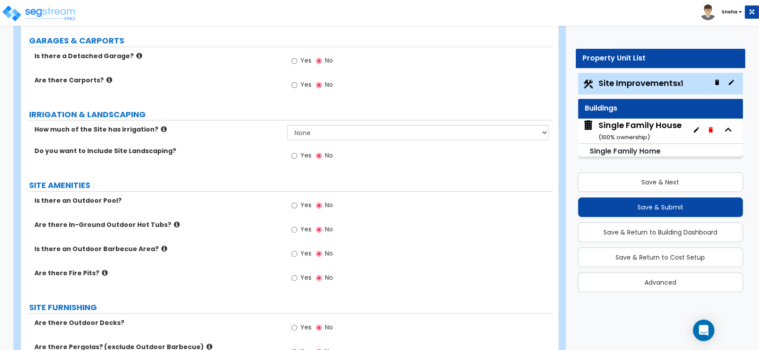
scroll to position [596, 0]
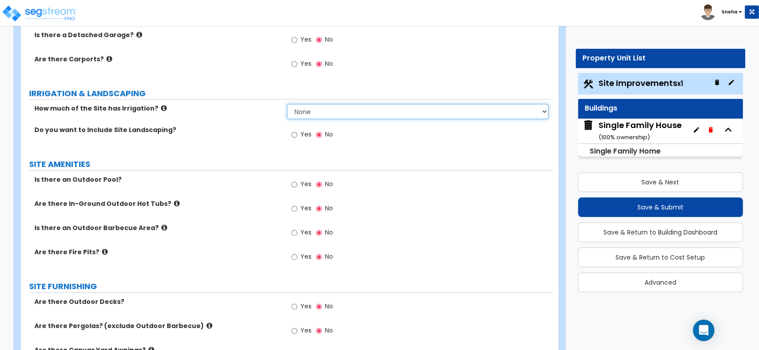
click at [339, 110] on select "None I want to Enter an Approximate Percentage I want to Enter the Square Foota…" at bounding box center [417, 111] width 261 height 15
click at [287, 104] on select "None I want to Enter an Approximate Percentage I want to Enter the Square Foota…" at bounding box center [417, 111] width 261 height 15
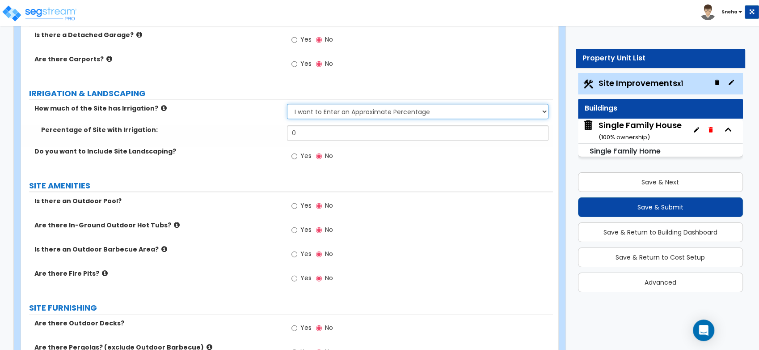
click at [344, 114] on select "None I want to Enter an Approximate Percentage I want to Enter the Square Foota…" at bounding box center [417, 111] width 261 height 15
select select "2"
click at [287, 104] on select "None I want to Enter an Approximate Percentage I want to Enter the Square Foota…" at bounding box center [417, 111] width 261 height 15
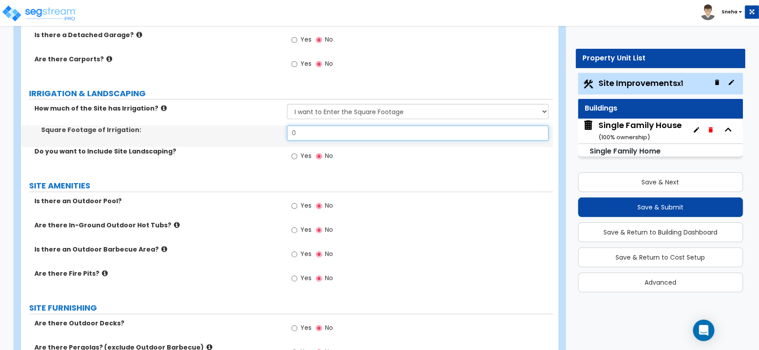
drag, startPoint x: 315, startPoint y: 132, endPoint x: 287, endPoint y: 131, distance: 28.2
click at [287, 131] on input "0" at bounding box center [417, 132] width 261 height 15
click at [287, 131] on input "578" at bounding box center [417, 132] width 261 height 15
type input "578"
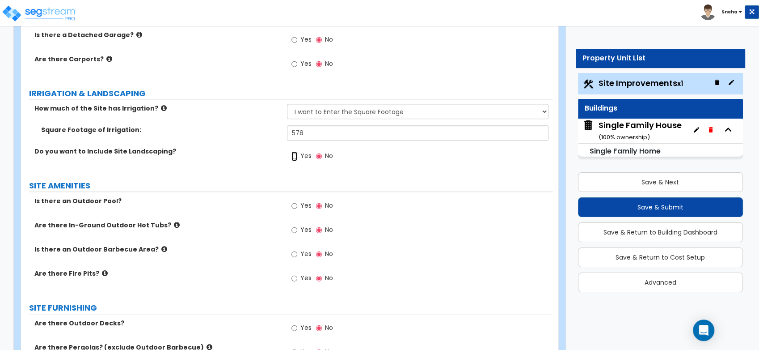
click at [297, 154] on input "Yes" at bounding box center [294, 156] width 6 height 10
radio input "true"
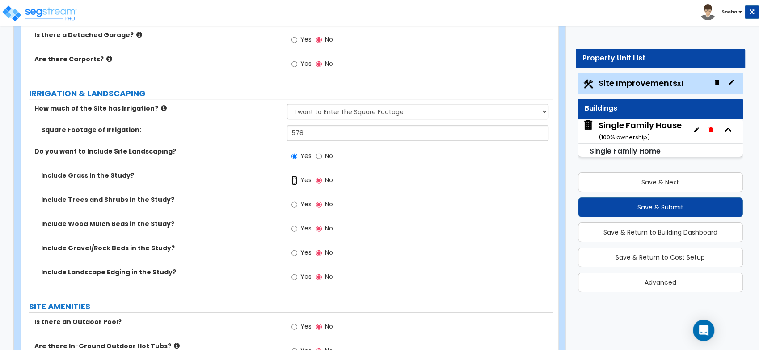
click at [293, 179] on input "Yes" at bounding box center [294, 180] width 6 height 10
radio input "true"
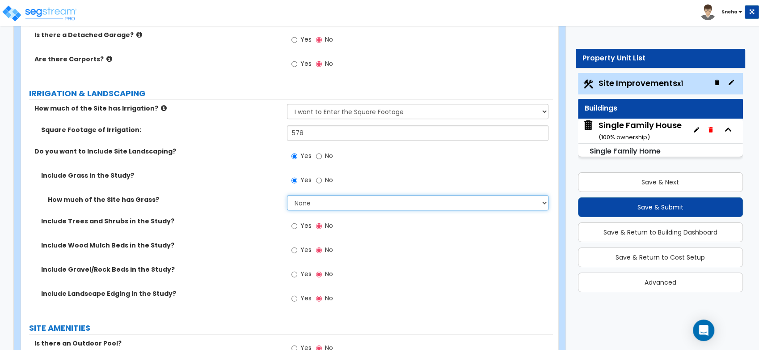
click at [301, 202] on select "None I want to Enter an Approximate Percentage I want to Enter the Square Foota…" at bounding box center [417, 202] width 261 height 15
select select "2"
click at [287, 195] on select "None I want to Enter an Approximate Percentage I want to Enter the Square Foota…" at bounding box center [417, 202] width 261 height 15
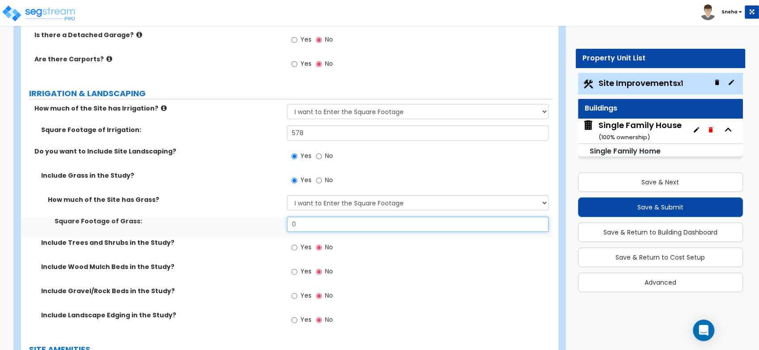
drag, startPoint x: 299, startPoint y: 223, endPoint x: 277, endPoint y: 225, distance: 22.9
click at [277, 225] on div "Square Footage of Grass: 0" at bounding box center [287, 226] width 532 height 21
type input "578"
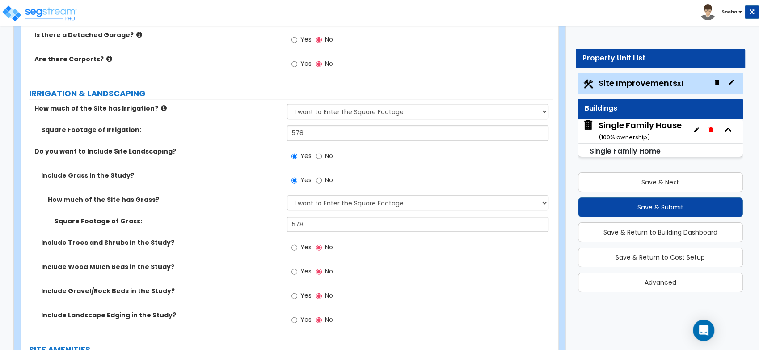
click at [277, 225] on div "Square Footage of Grass: 578" at bounding box center [287, 226] width 532 height 21
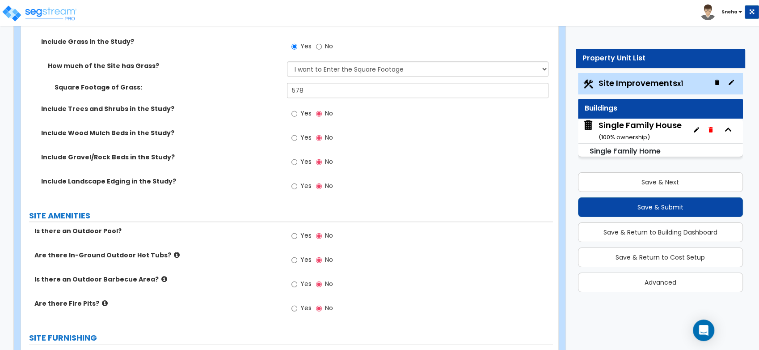
scroll to position [745, 0]
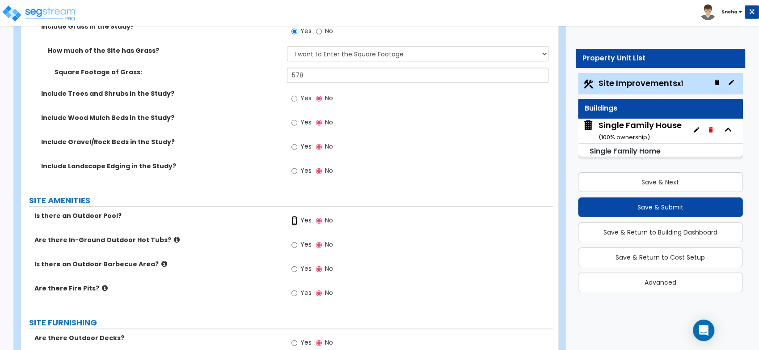
click at [293, 219] on input "Yes" at bounding box center [294, 220] width 6 height 10
radio input "true"
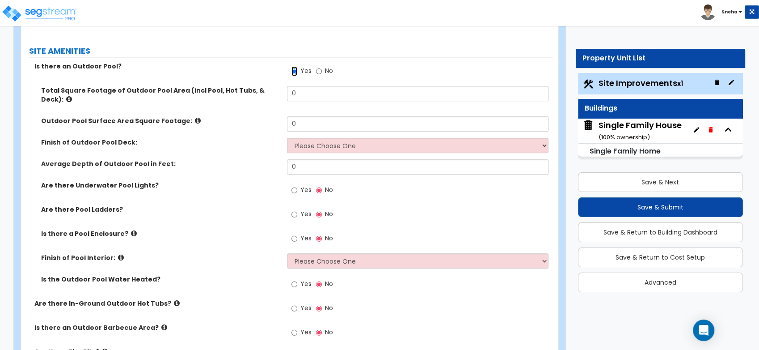
scroll to position [894, 0]
click at [195, 117] on icon at bounding box center [198, 120] width 6 height 7
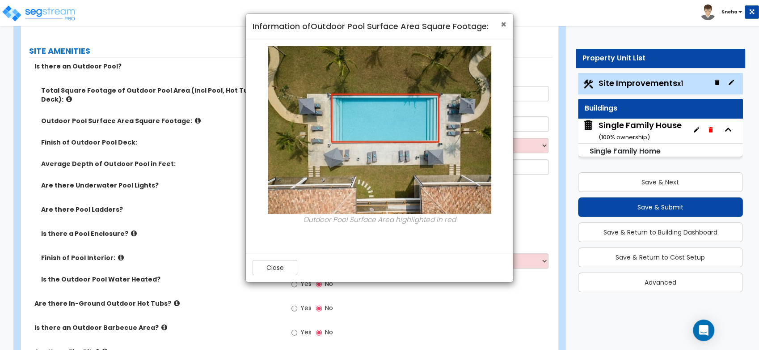
drag, startPoint x: 501, startPoint y: 26, endPoint x: 471, endPoint y: 48, distance: 36.7
click at [501, 26] on span "×" at bounding box center [504, 24] width 6 height 13
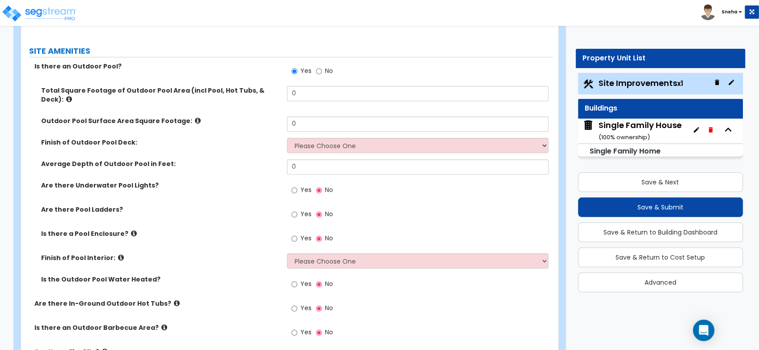
click at [72, 96] on icon at bounding box center [69, 99] width 6 height 7
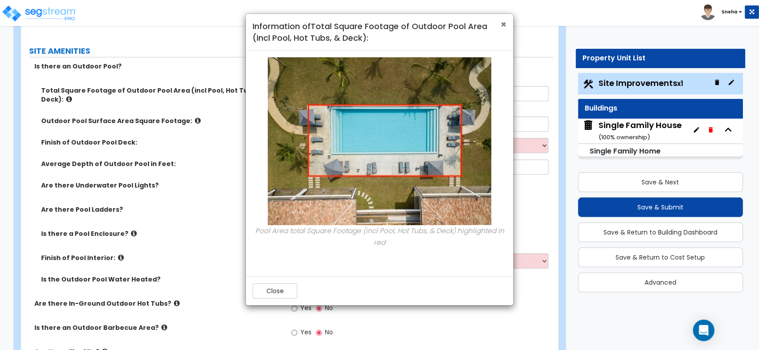
click at [501, 23] on span "×" at bounding box center [504, 24] width 6 height 13
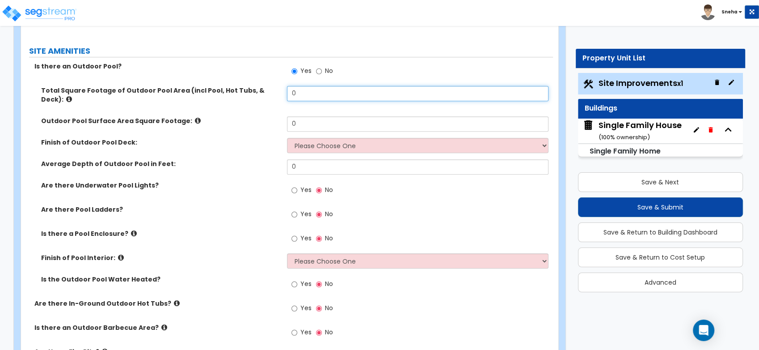
drag, startPoint x: 302, startPoint y: 94, endPoint x: 282, endPoint y: 96, distance: 20.2
click at [282, 96] on div "Total Square Footage of Outdoor Pool Area (incl Pool, Hot Tubs, & Deck): 0" at bounding box center [287, 101] width 532 height 30
type input "3"
type input "677"
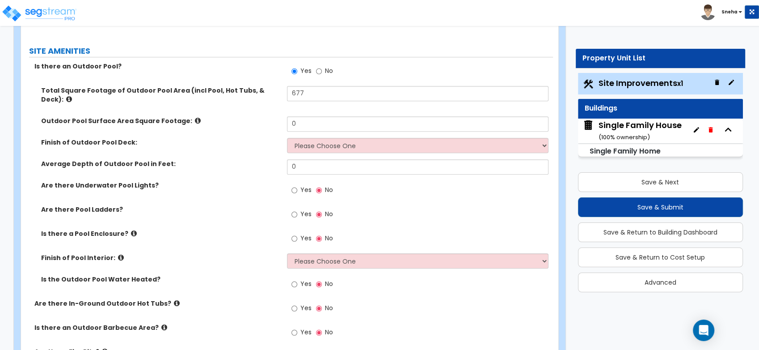
click at [275, 116] on label "Outdoor Pool Surface Area Square Footage:" at bounding box center [160, 120] width 239 height 9
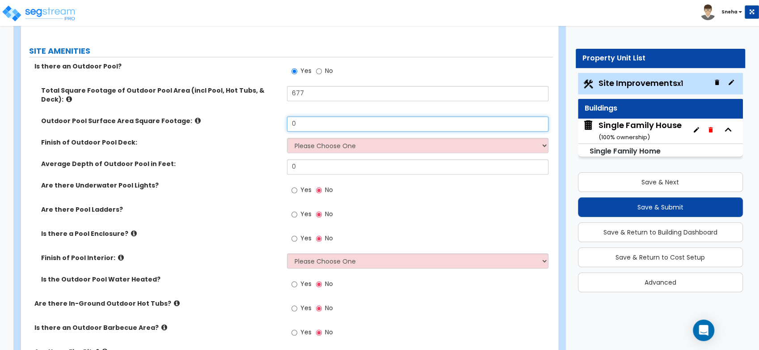
drag, startPoint x: 304, startPoint y: 115, endPoint x: 273, endPoint y: 117, distance: 30.9
click at [273, 117] on div "Outdoor Pool Surface Area Square Footage: 0" at bounding box center [287, 126] width 532 height 21
type input "228"
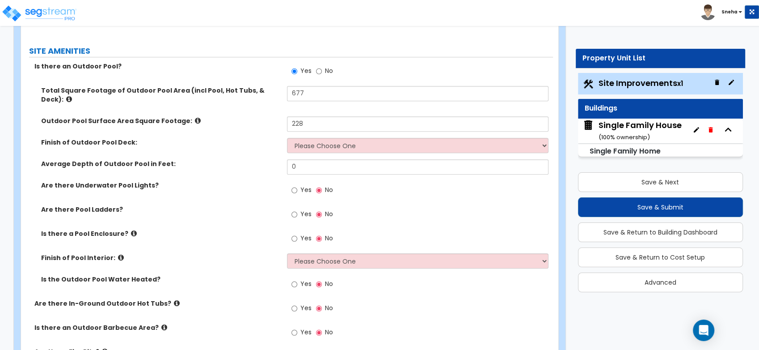
click at [273, 117] on div "Outdoor Pool Surface Area Square Footage: 228" at bounding box center [287, 126] width 532 height 21
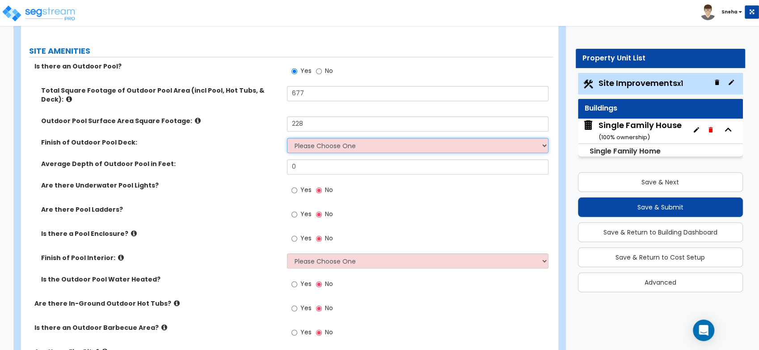
click at [316, 140] on select "Please Choose One Bare Concrete Stamped Concrete Brick Pavers Stone Pavers Wood…" at bounding box center [417, 145] width 261 height 15
click at [287, 138] on select "Please Choose One Bare Concrete Stamped Concrete Brick Pavers Stone Pavers Wood…" at bounding box center [417, 145] width 261 height 15
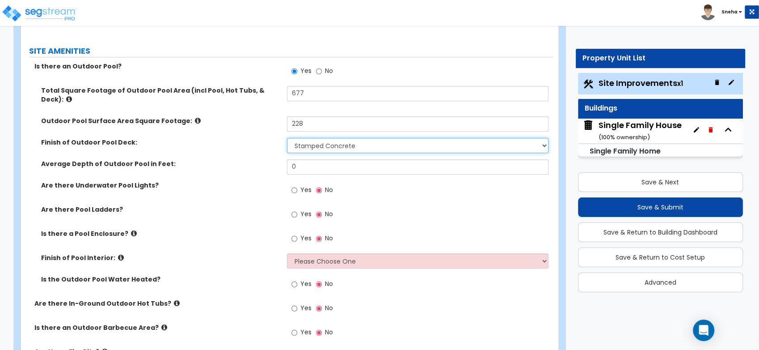
click at [337, 139] on select "Please Choose One Bare Concrete Stamped Concrete Brick Pavers Stone Pavers Wood…" at bounding box center [417, 145] width 261 height 15
select select "1"
click at [287, 138] on select "Please Choose One Bare Concrete Stamped Concrete Brick Pavers Stone Pavers Wood…" at bounding box center [417, 145] width 261 height 15
click at [340, 141] on select "Please Choose One Bare Concrete Stamped Concrete Brick Pavers Stone Pavers Wood…" at bounding box center [417, 145] width 261 height 15
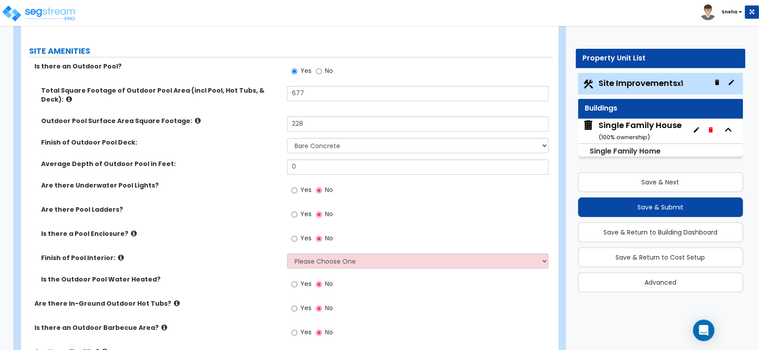
drag, startPoint x: 308, startPoint y: 166, endPoint x: 291, endPoint y: 164, distance: 16.8
click at [291, 164] on div "Average Depth of Outdoor Pool in Feet: 0" at bounding box center [287, 169] width 532 height 21
drag, startPoint x: 300, startPoint y: 158, endPoint x: 276, endPoint y: 161, distance: 23.9
click at [276, 161] on div "Average Depth of Outdoor Pool in Feet: 0" at bounding box center [287, 169] width 532 height 21
type input "6"
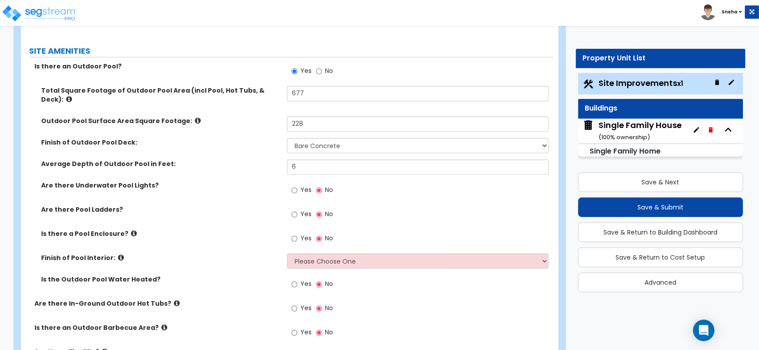
click at [276, 161] on div "Average Depth of Outdoor Pool in Feet: 6" at bounding box center [287, 169] width 532 height 21
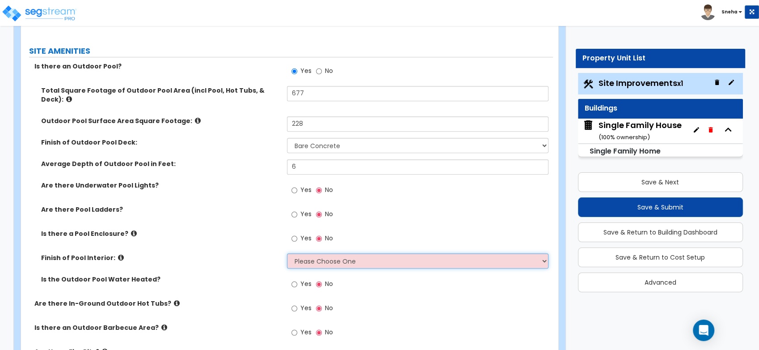
click at [329, 253] on select "Please Choose One Tile Plaster Vinyl" at bounding box center [417, 260] width 261 height 15
select select "1"
click at [287, 253] on select "Please Choose One Tile Plaster Vinyl" at bounding box center [417, 260] width 261 height 15
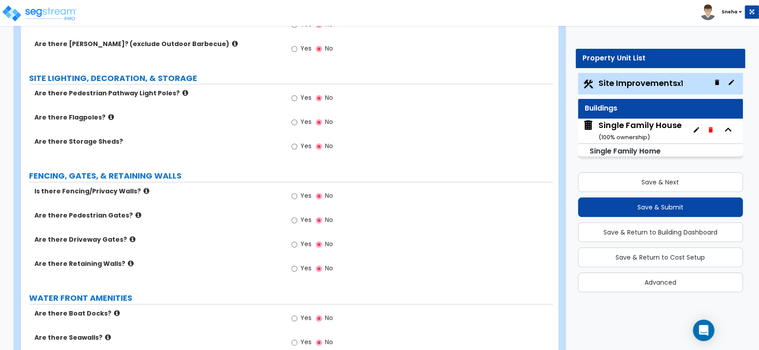
scroll to position [1341, 0]
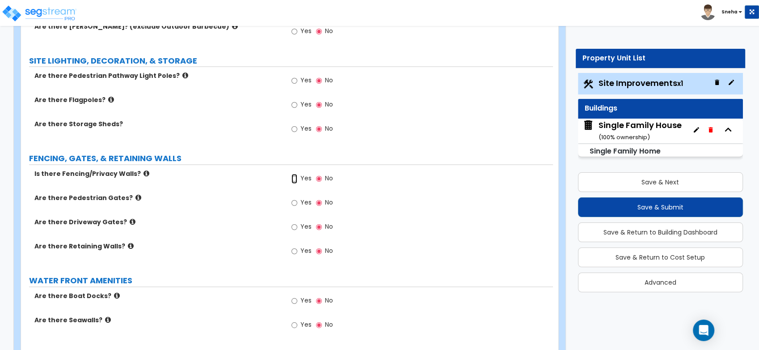
click at [292, 173] on input "Yes" at bounding box center [294, 178] width 6 height 10
radio input "true"
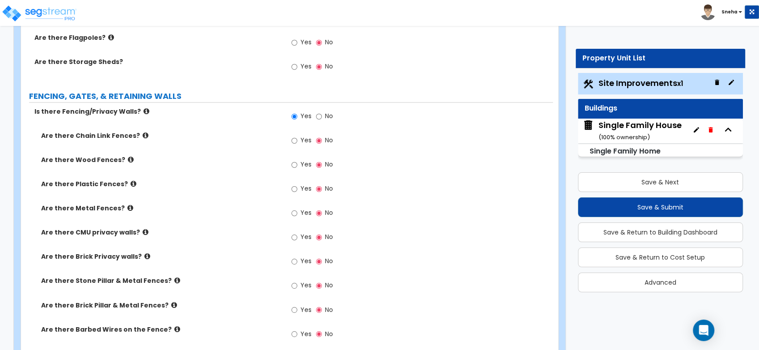
scroll to position [1391, 0]
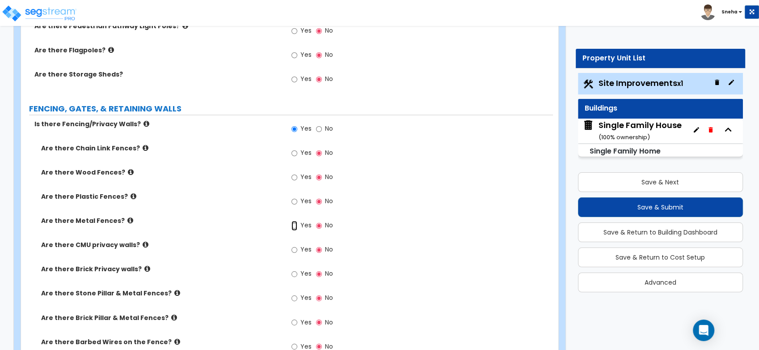
click at [295, 220] on input "Yes" at bounding box center [294, 225] width 6 height 10
radio input "true"
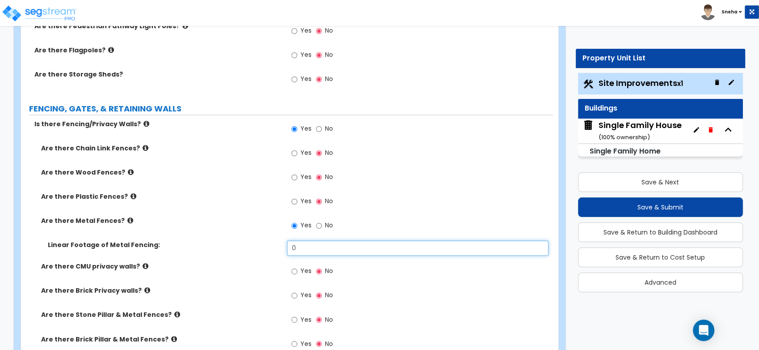
drag, startPoint x: 289, startPoint y: 240, endPoint x: 279, endPoint y: 243, distance: 9.9
click at [279, 243] on div "Linear Footage of Metal Fencing: 0" at bounding box center [287, 250] width 532 height 21
type input "118"
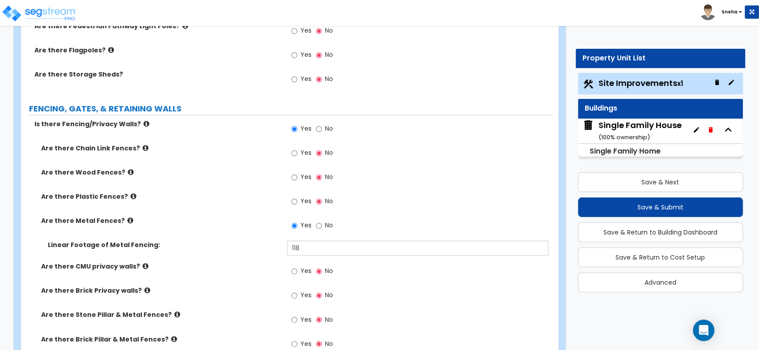
click at [279, 243] on div "Linear Footage of Metal Fencing: 118" at bounding box center [287, 250] width 532 height 21
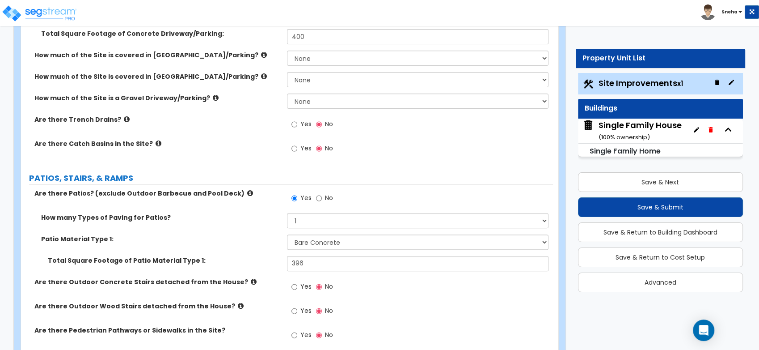
scroll to position [0, 0]
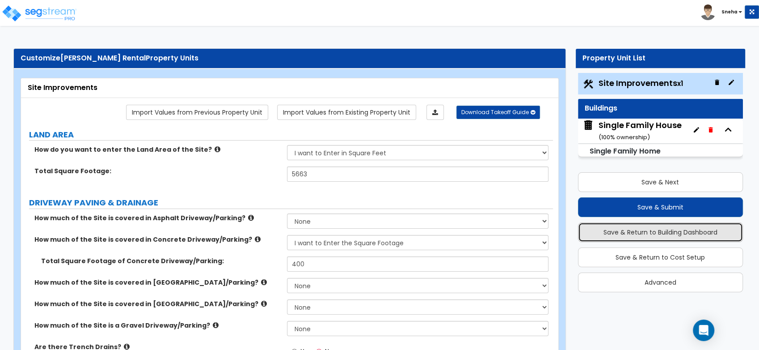
click at [676, 232] on button "Save & Return to Building Dashboard" at bounding box center [660, 232] width 165 height 20
